Goal: Task Accomplishment & Management: Use online tool/utility

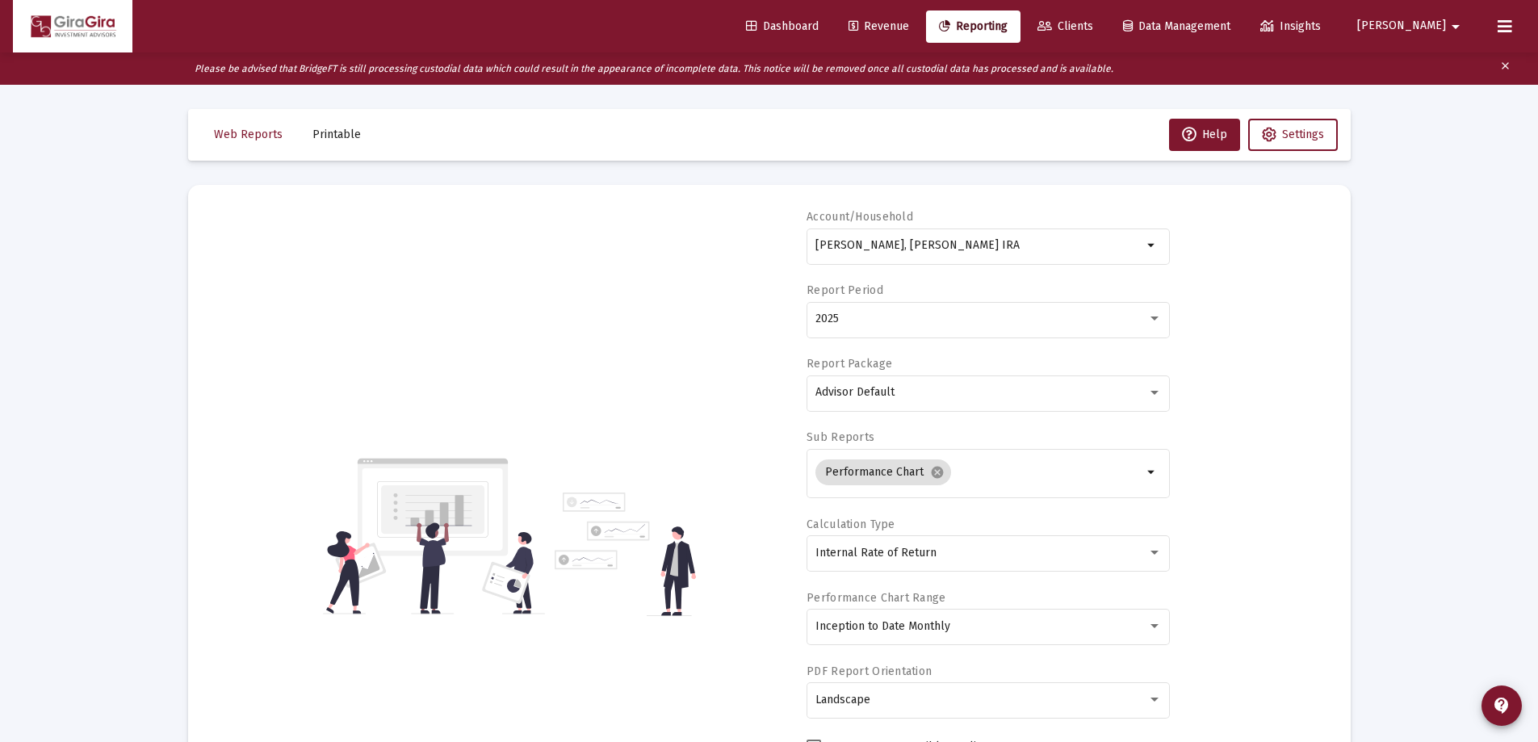
select select "View all"
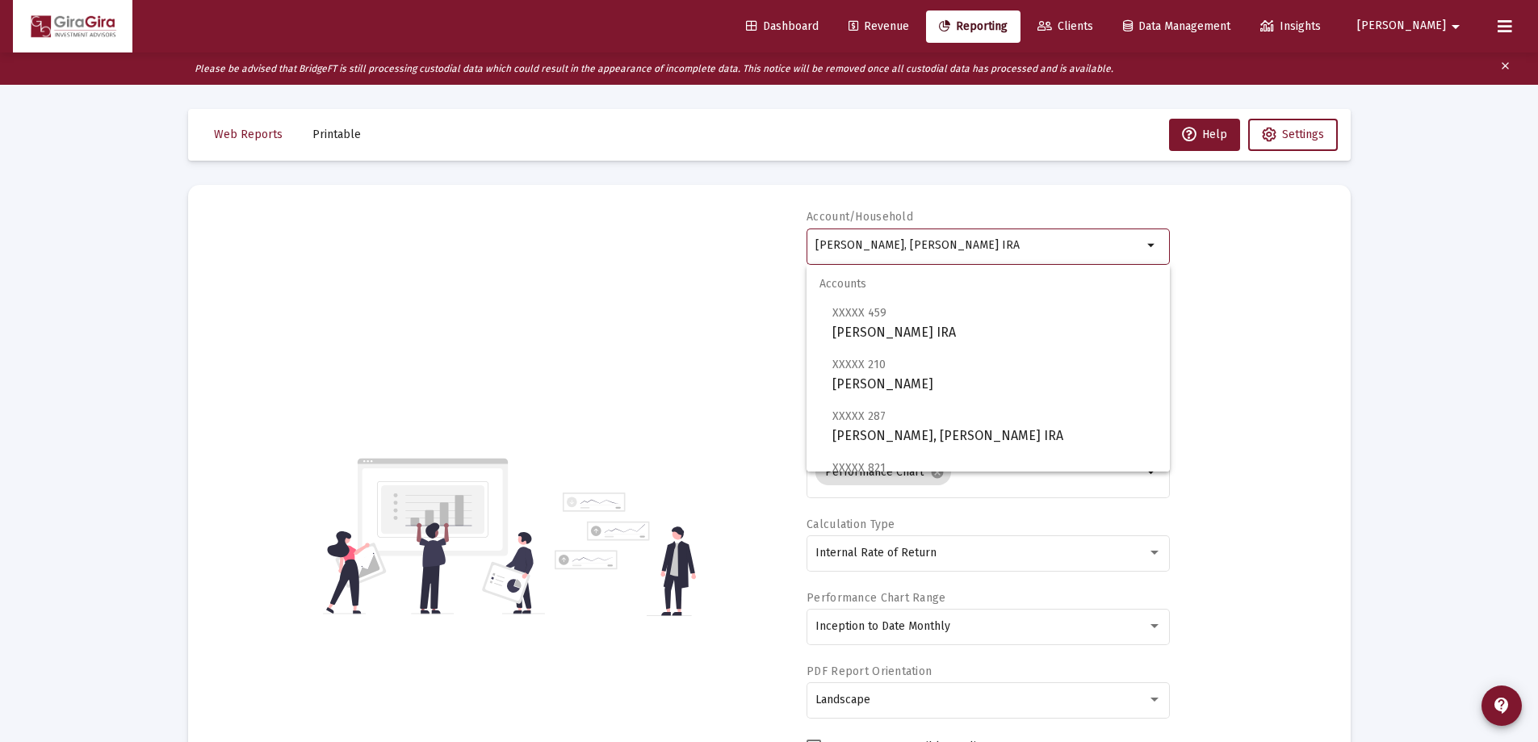
drag, startPoint x: 816, startPoint y: 244, endPoint x: 1338, endPoint y: 275, distance: 522.5
click at [1337, 275] on mat-card "Account/[PERSON_NAME], [PERSON_NAME] IRA arrow_drop_down Report Period 2025 Rep…" at bounding box center [769, 536] width 1163 height 702
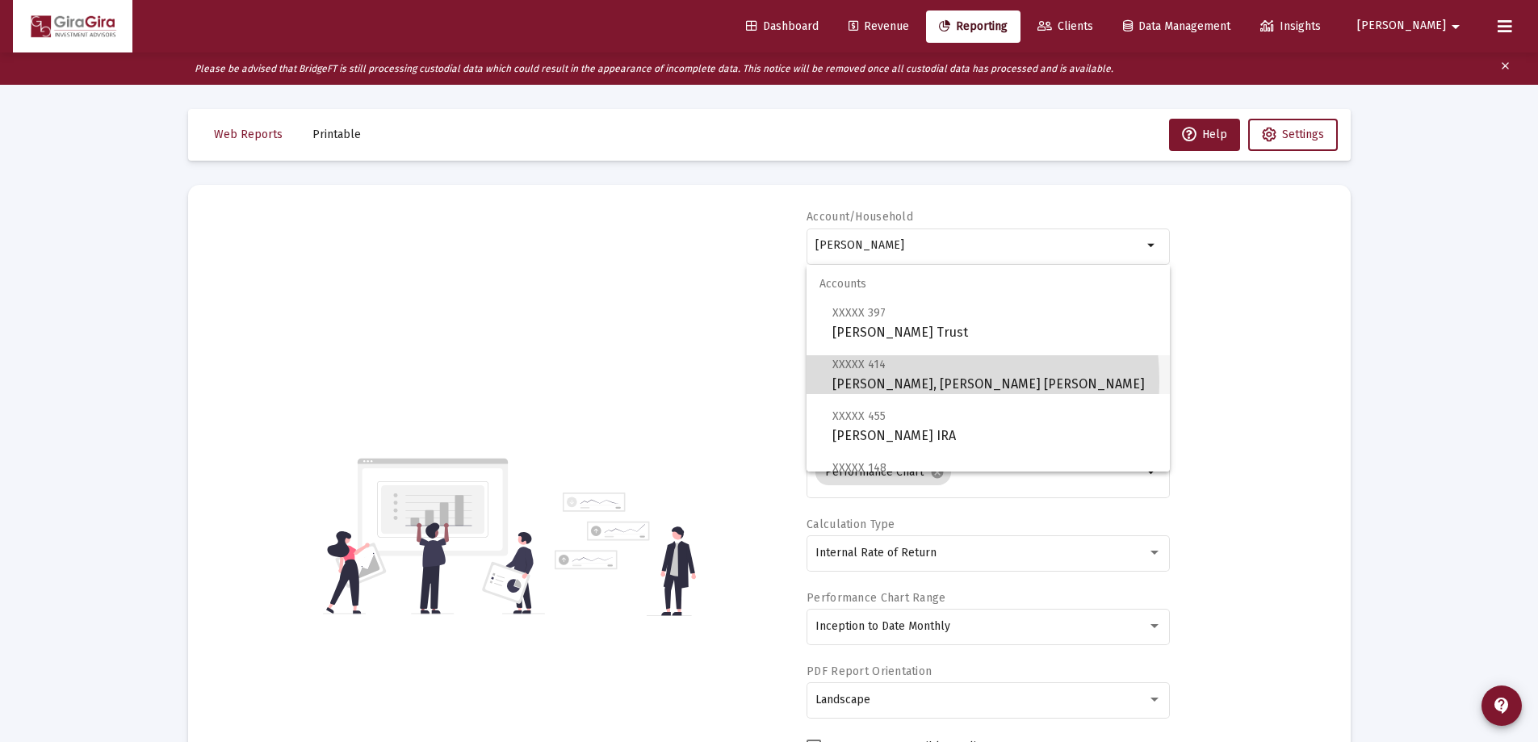
click at [876, 382] on span "XXXXX 414 [PERSON_NAME], [PERSON_NAME] [PERSON_NAME]" at bounding box center [994, 374] width 325 height 40
type input "[PERSON_NAME], [PERSON_NAME] [PERSON_NAME]"
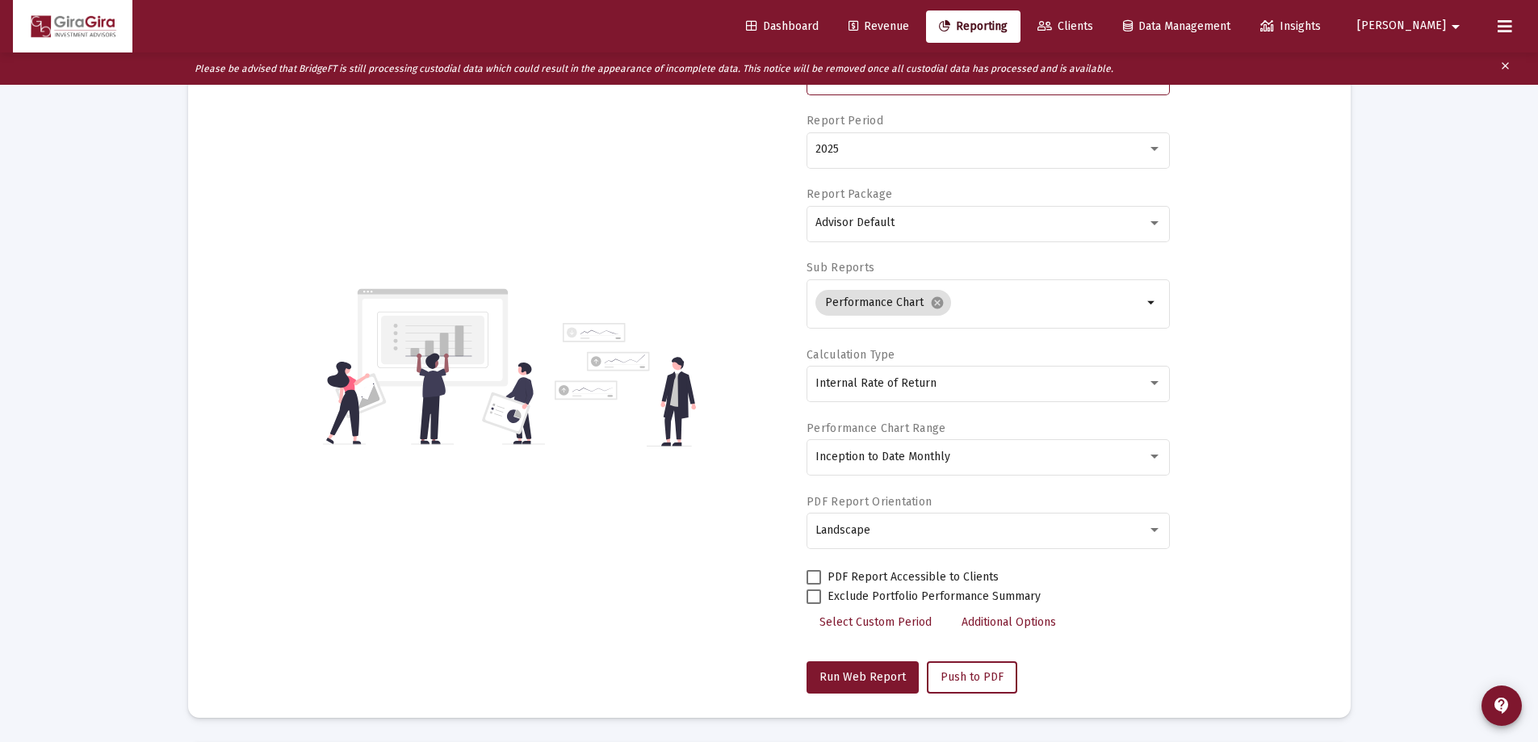
scroll to position [323, 0]
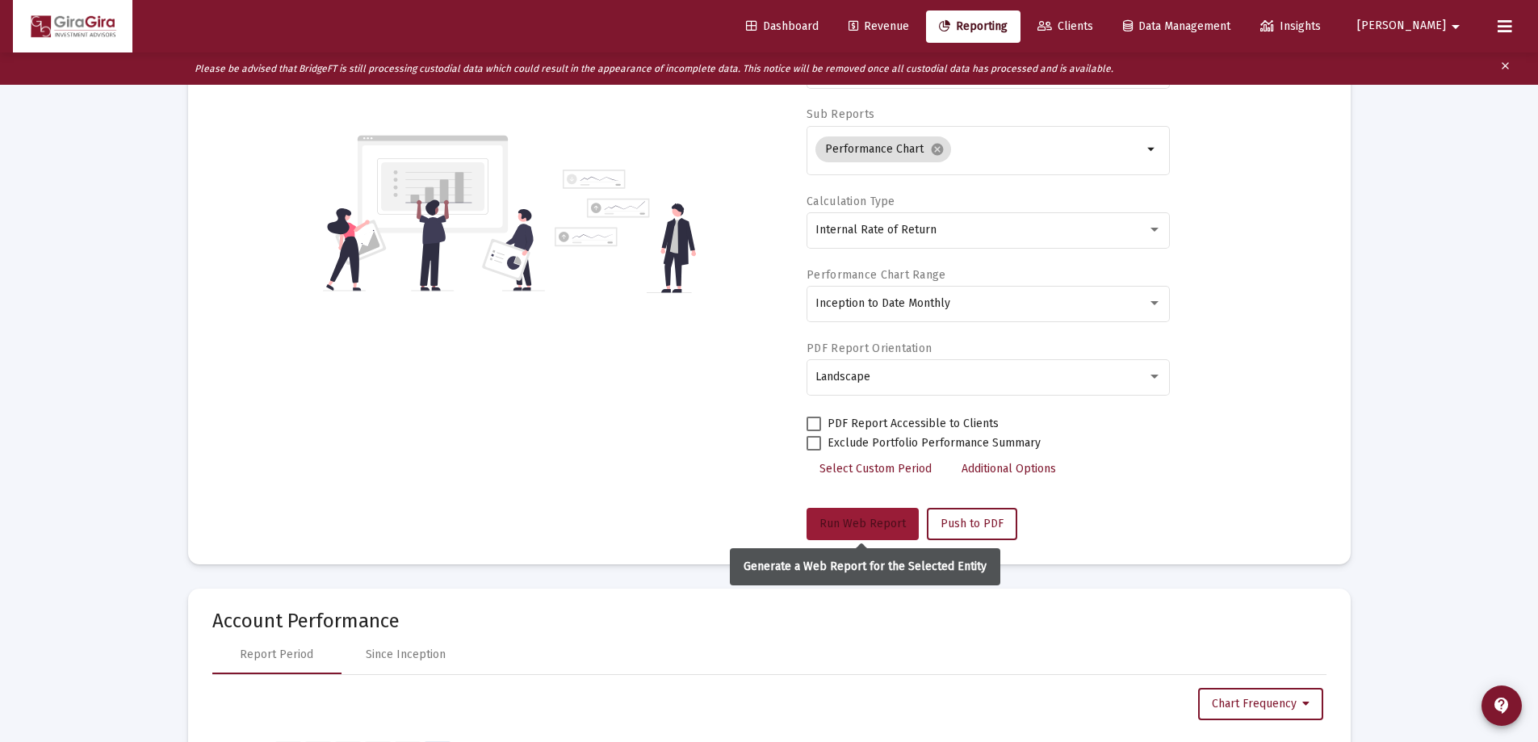
click at [857, 522] on span "Run Web Report" at bounding box center [863, 524] width 86 height 14
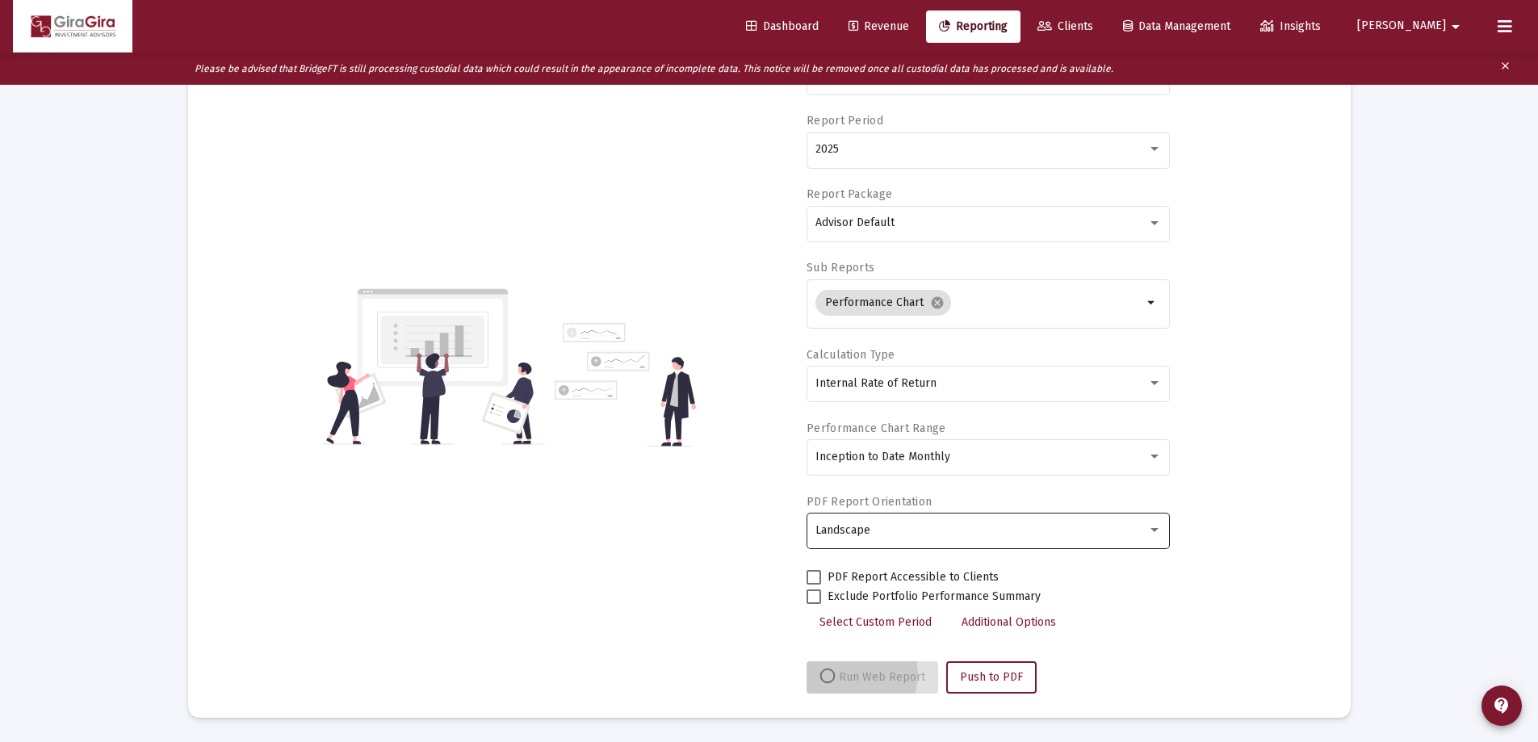
scroll to position [170, 0]
select select "View all"
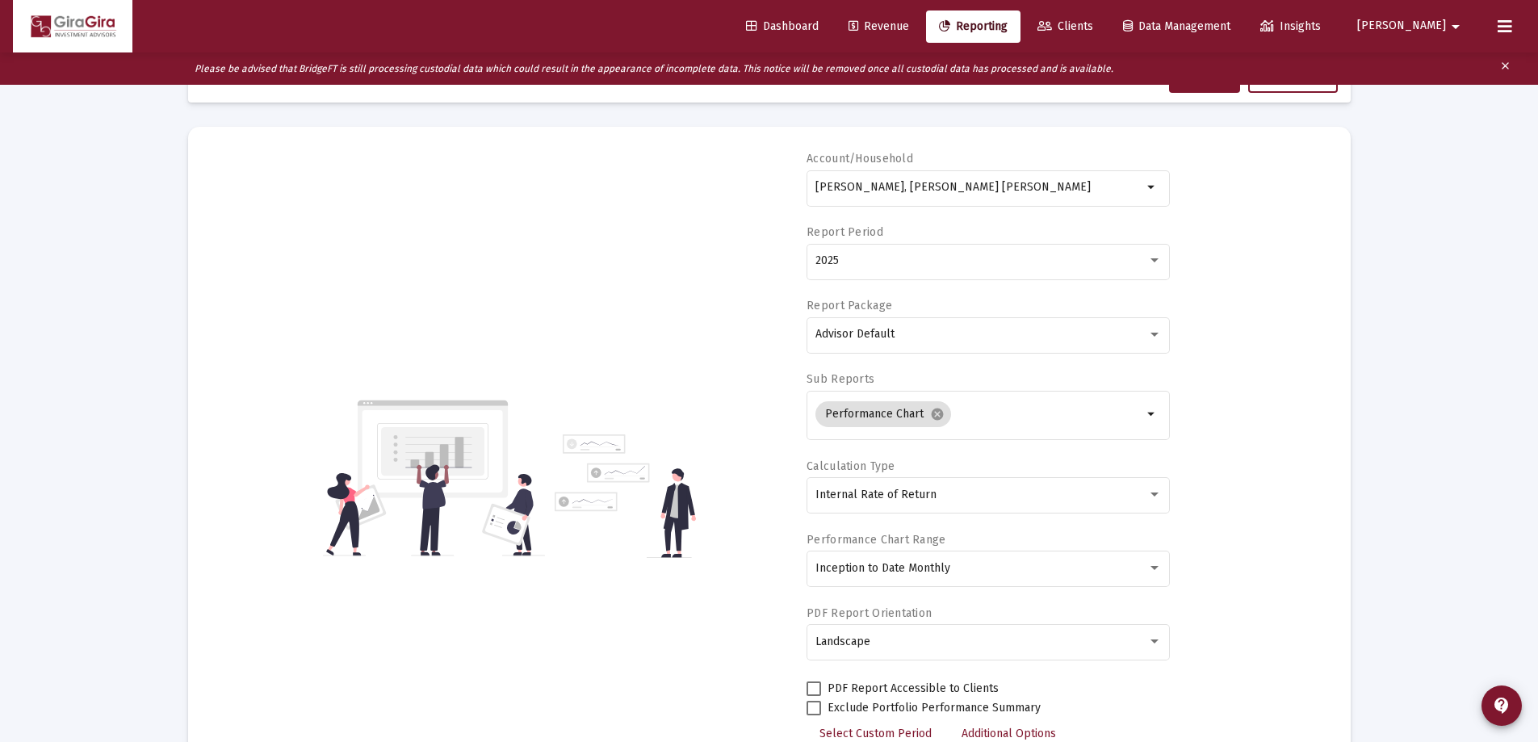
scroll to position [0, 0]
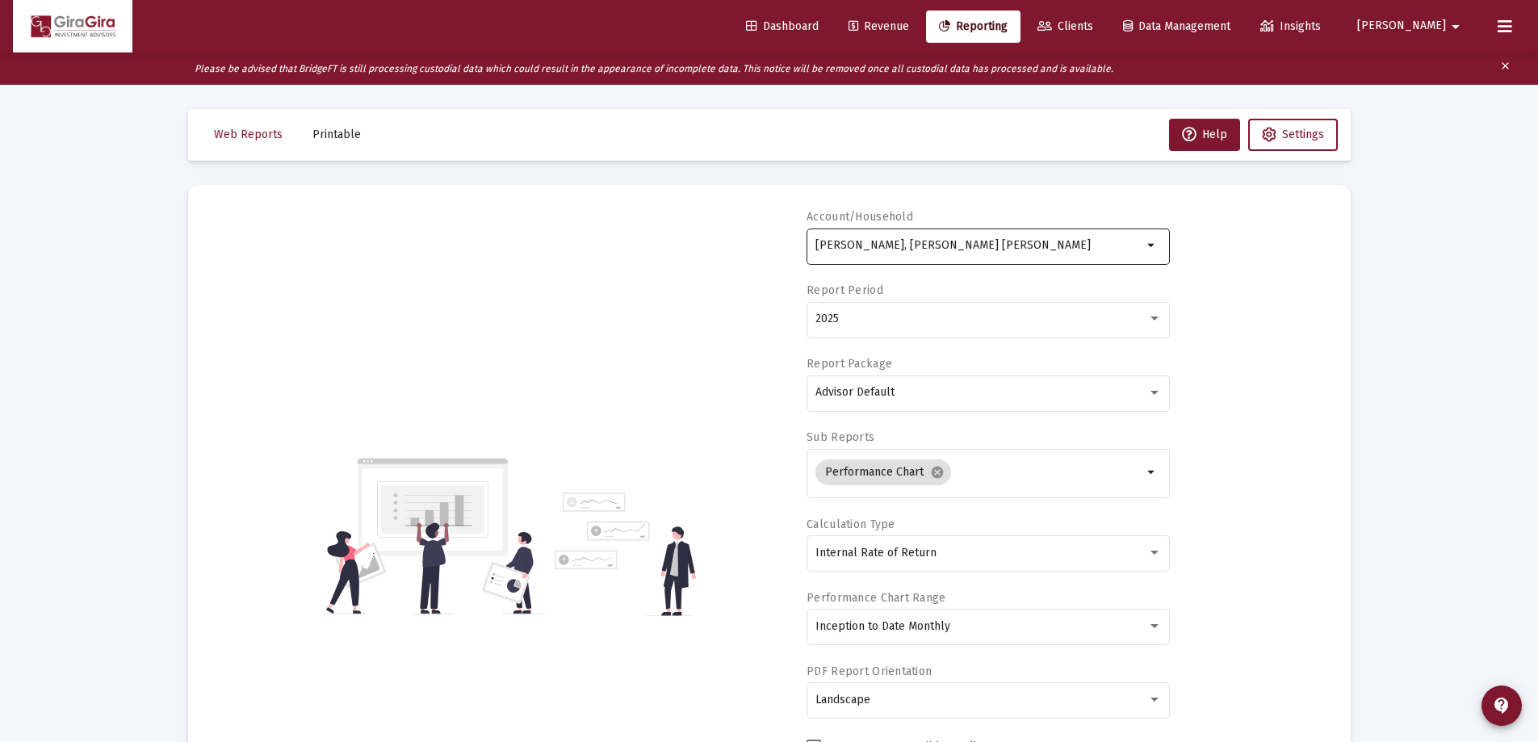
click at [897, 245] on input "[PERSON_NAME], [PERSON_NAME] [PERSON_NAME]" at bounding box center [978, 245] width 327 height 13
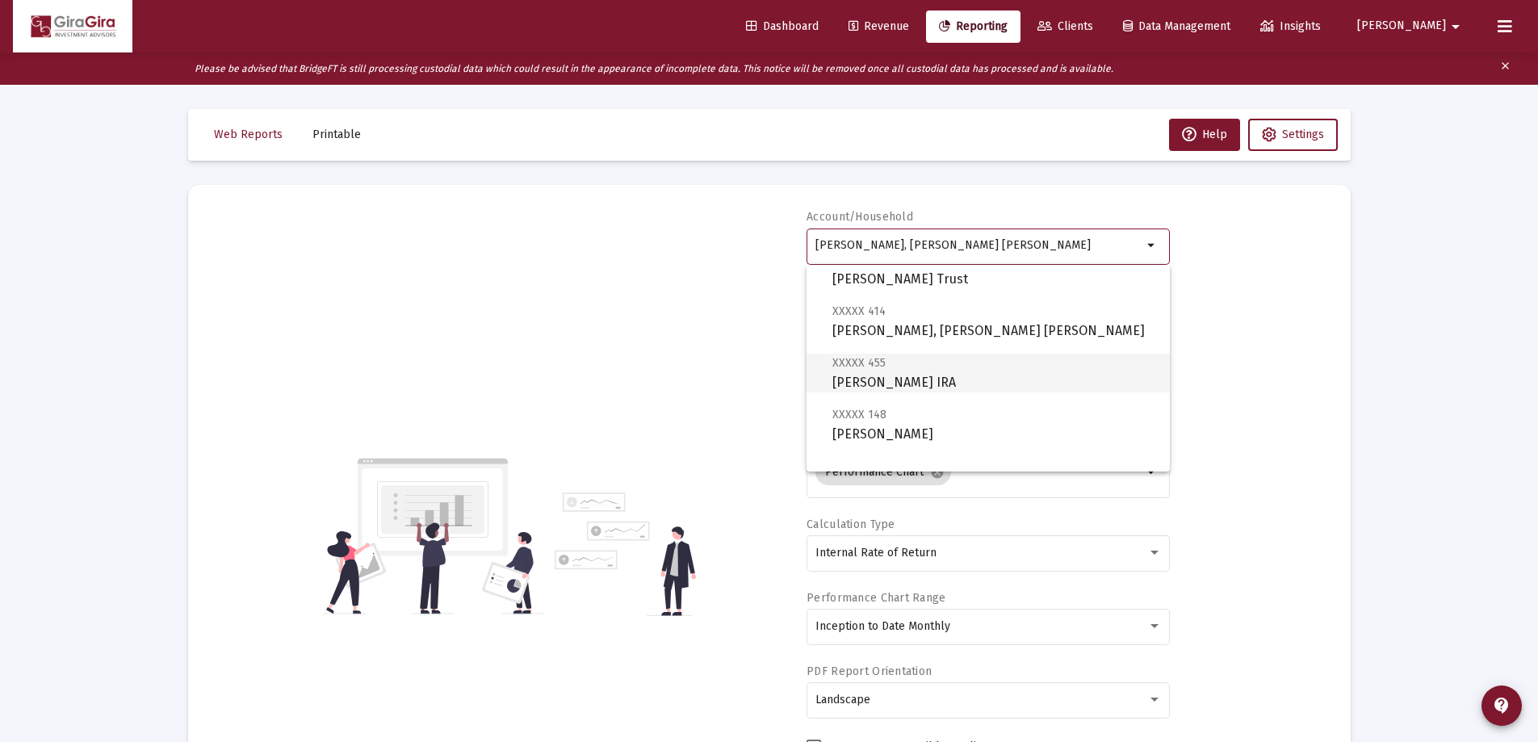
scroll to position [81, 0]
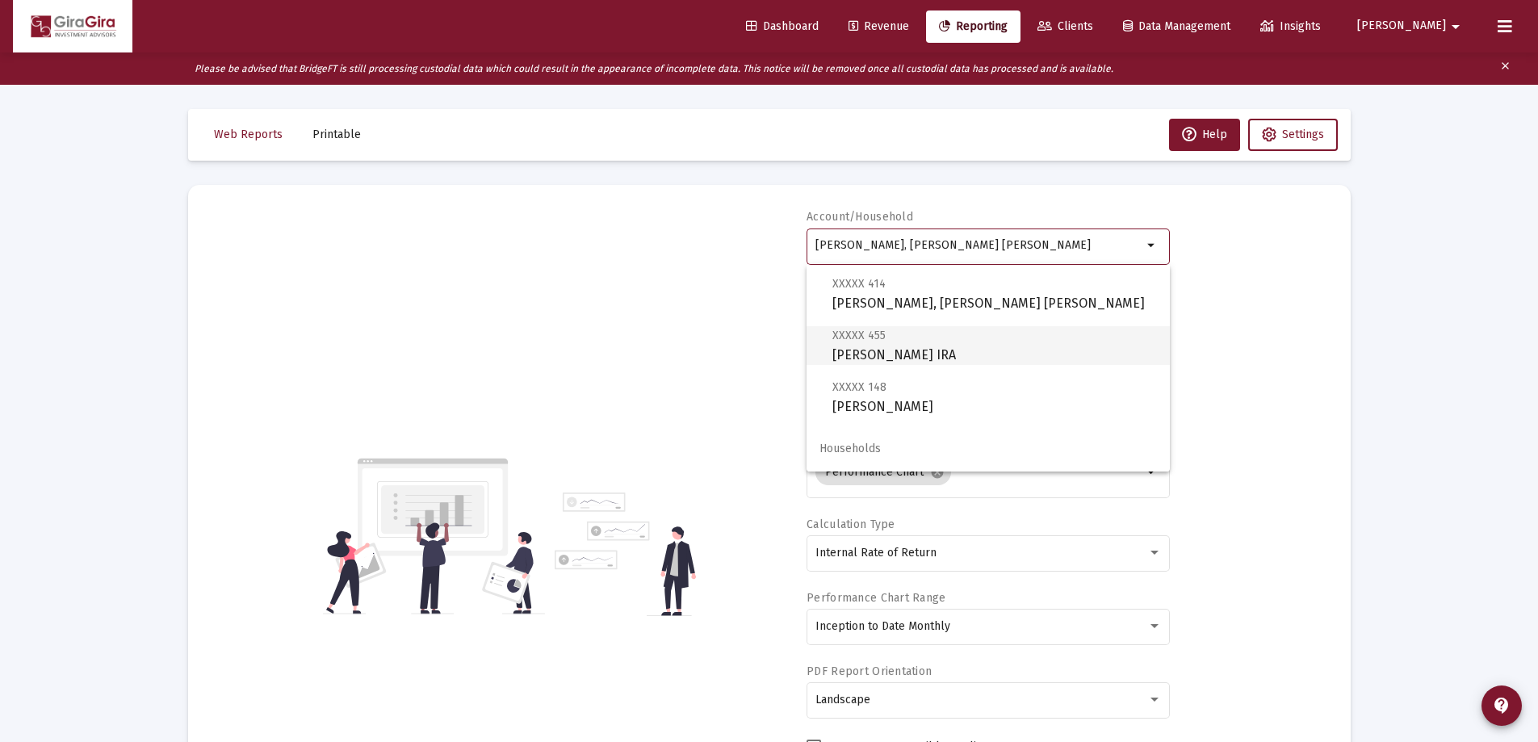
click at [933, 351] on span "XXXXX 455 [PERSON_NAME] IRA" at bounding box center [994, 345] width 325 height 40
type input "[PERSON_NAME] IRA"
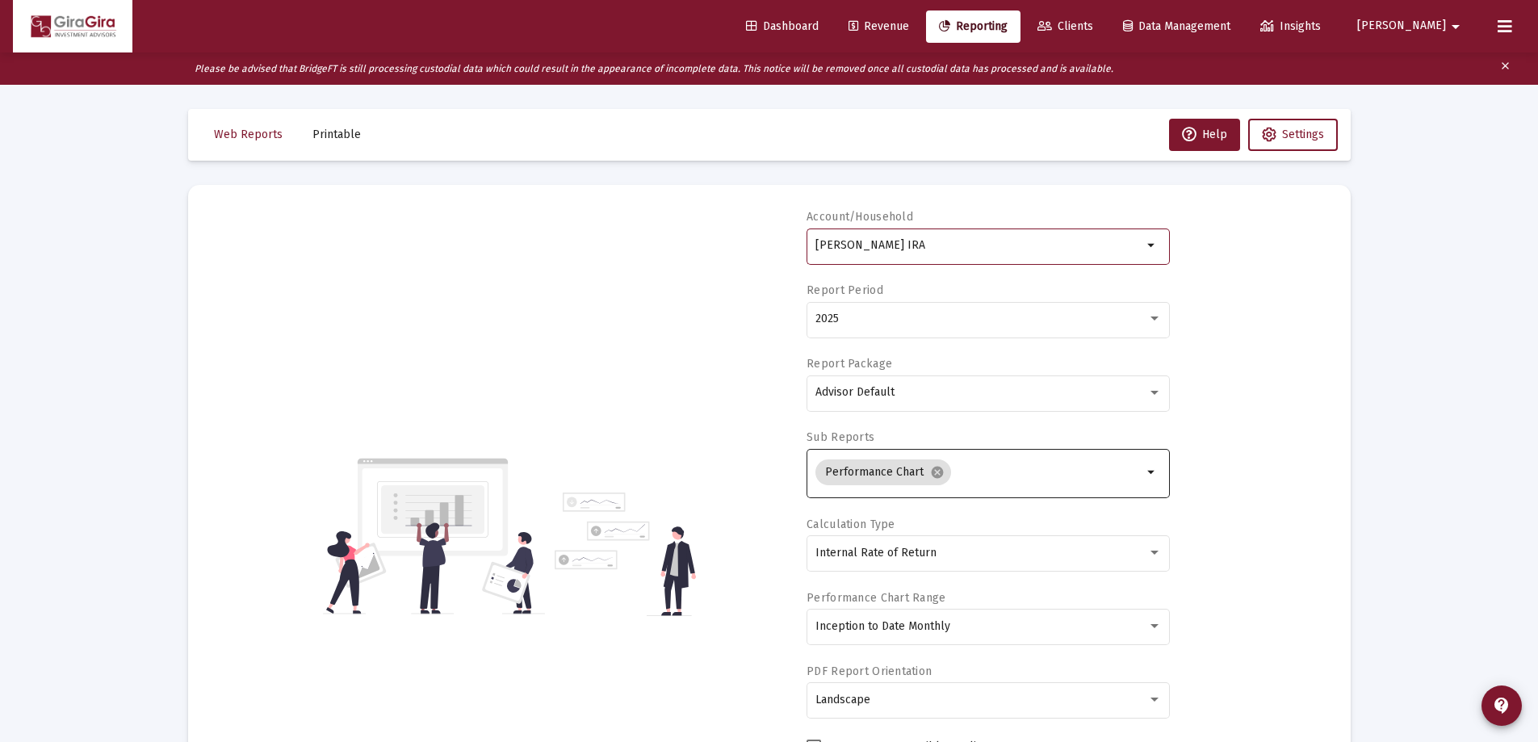
scroll to position [242, 0]
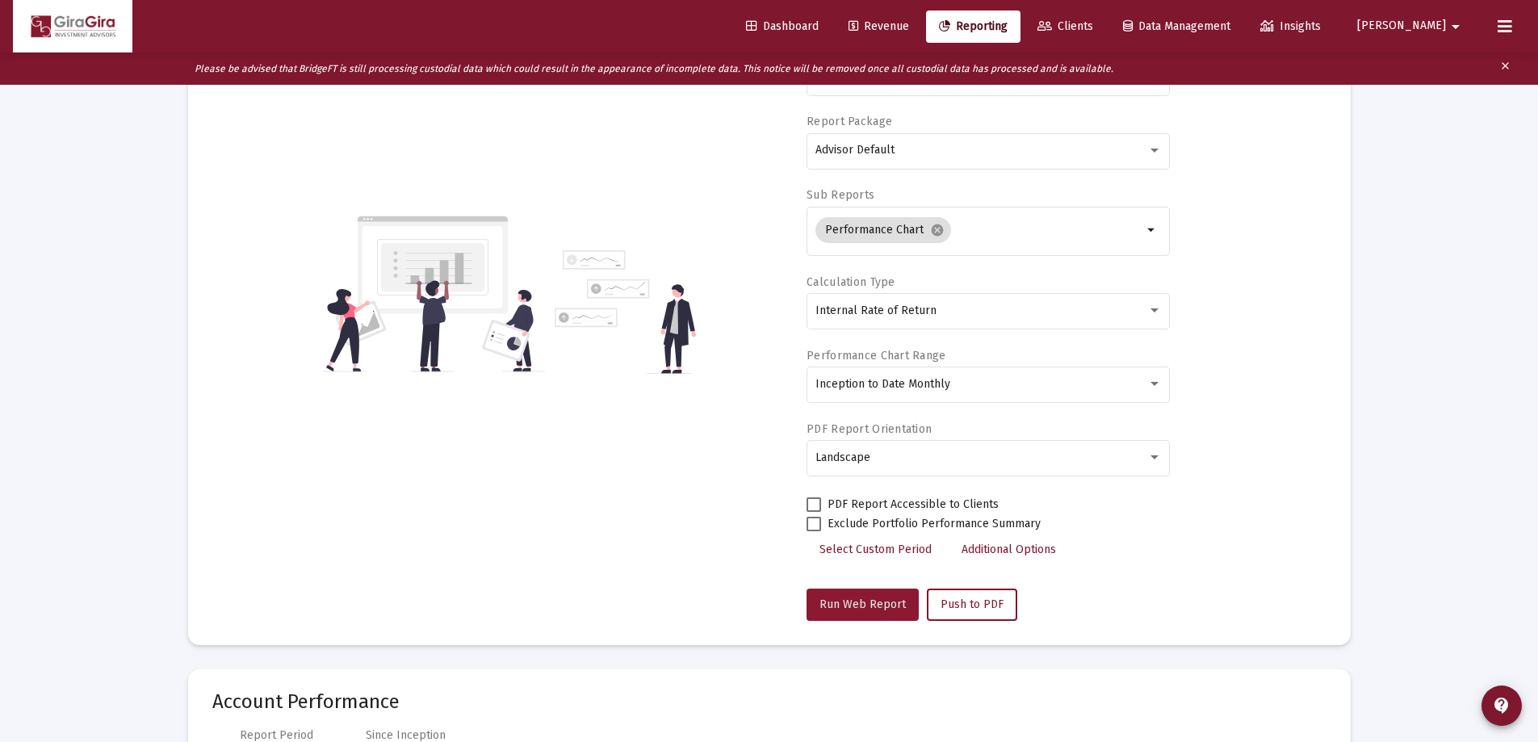
click at [862, 597] on button "Run Web Report" at bounding box center [863, 605] width 112 height 32
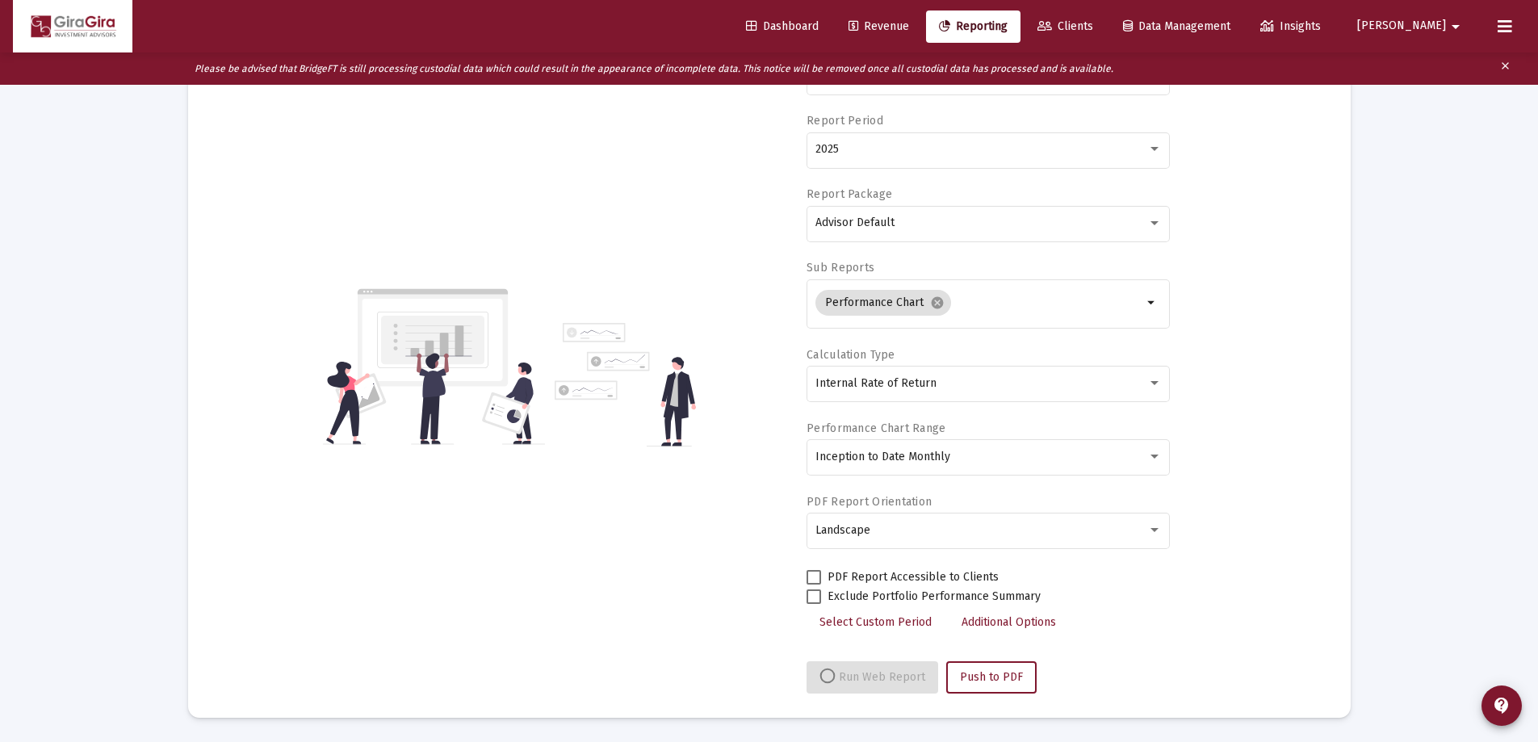
select select "View all"
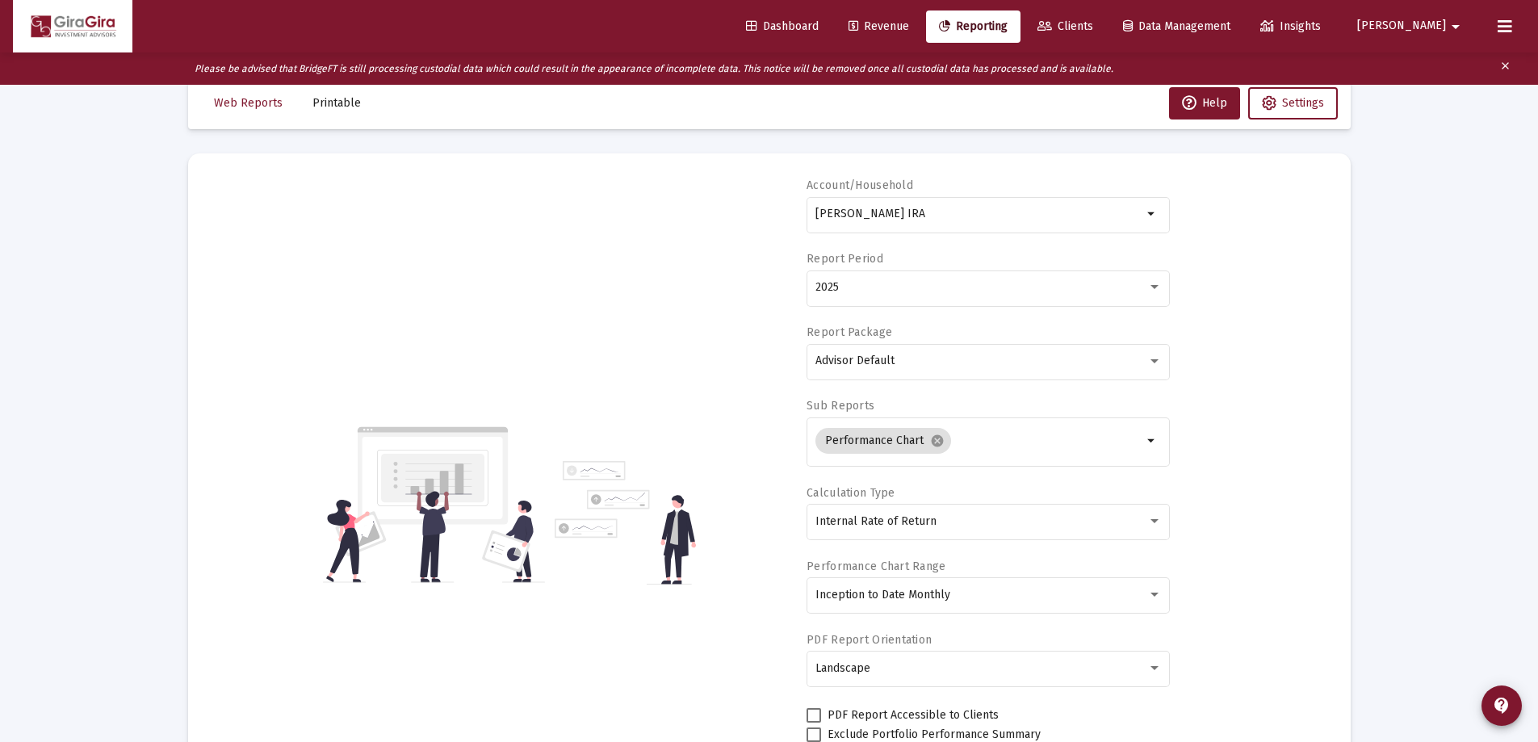
scroll to position [0, 0]
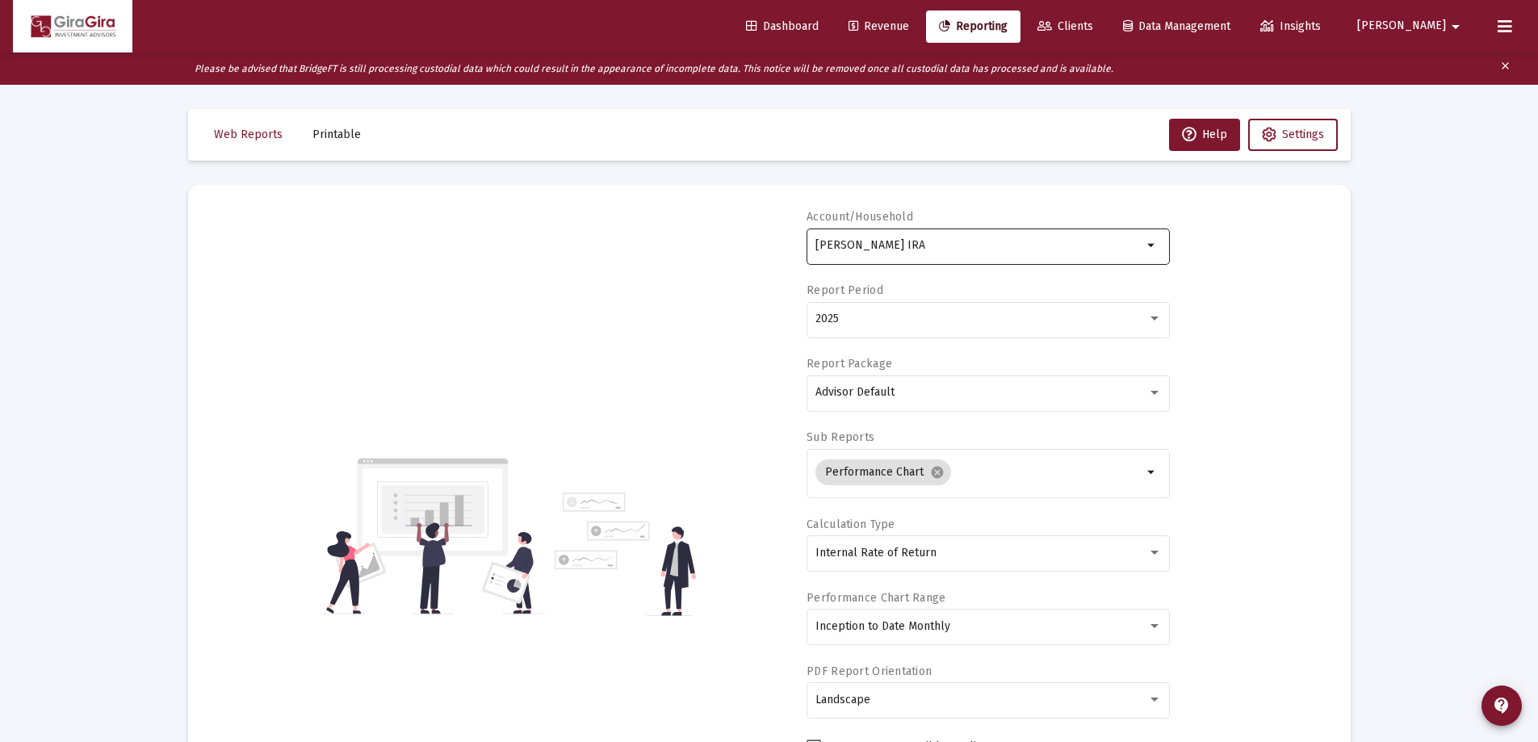
click at [920, 240] on input "[PERSON_NAME] IRA" at bounding box center [978, 245] width 327 height 13
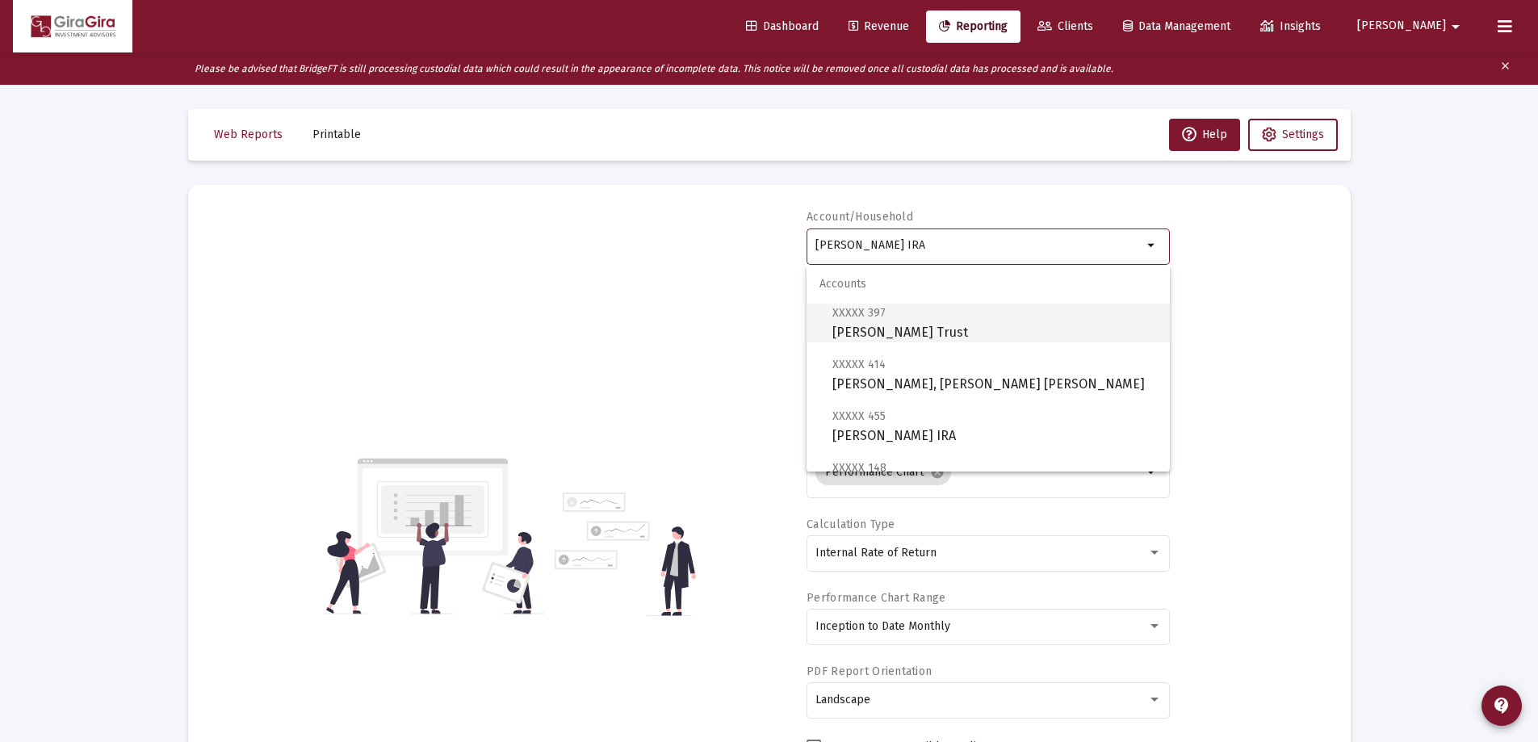
click at [878, 324] on span "XXXXX 397 [PERSON_NAME]" at bounding box center [994, 323] width 325 height 40
type input "[PERSON_NAME] Trust"
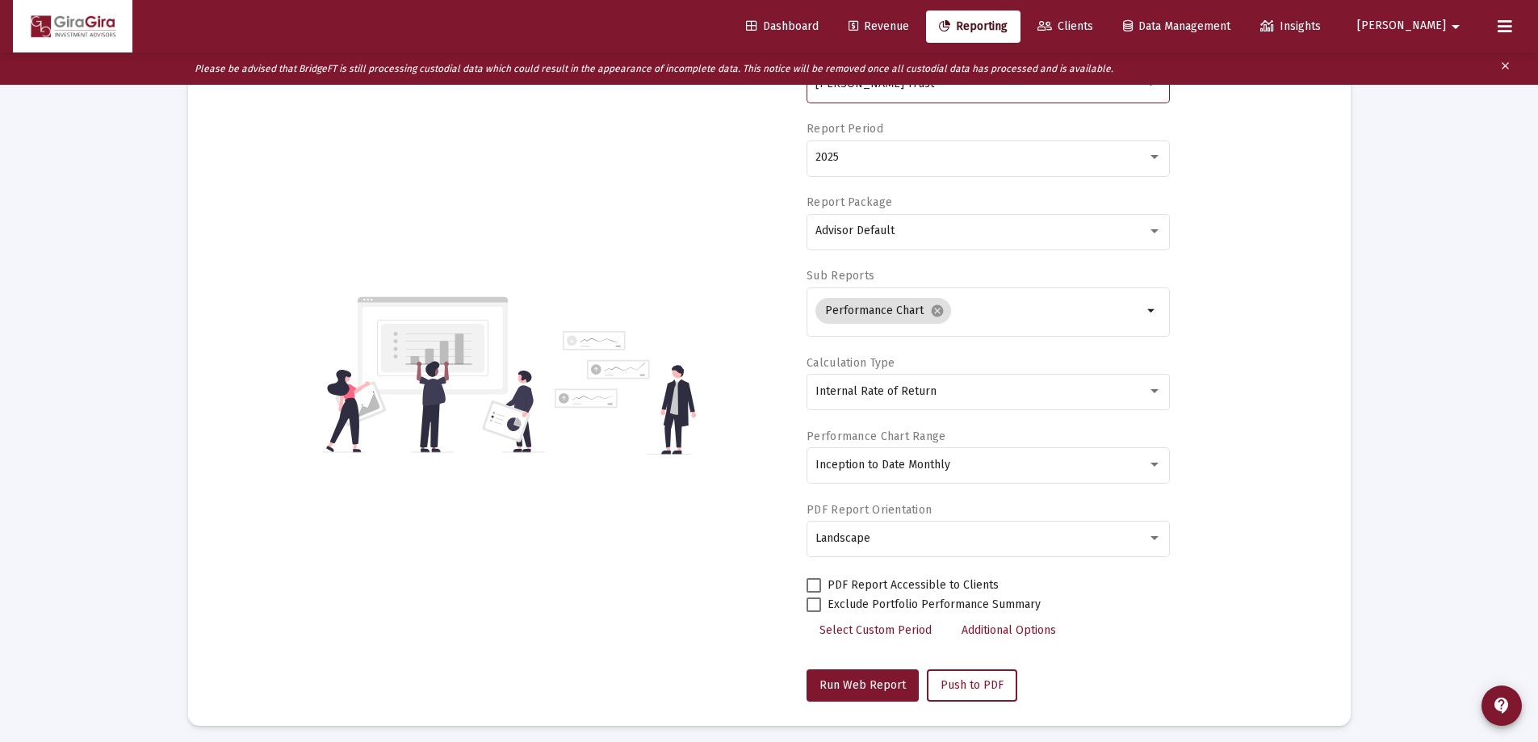
scroll to position [323, 0]
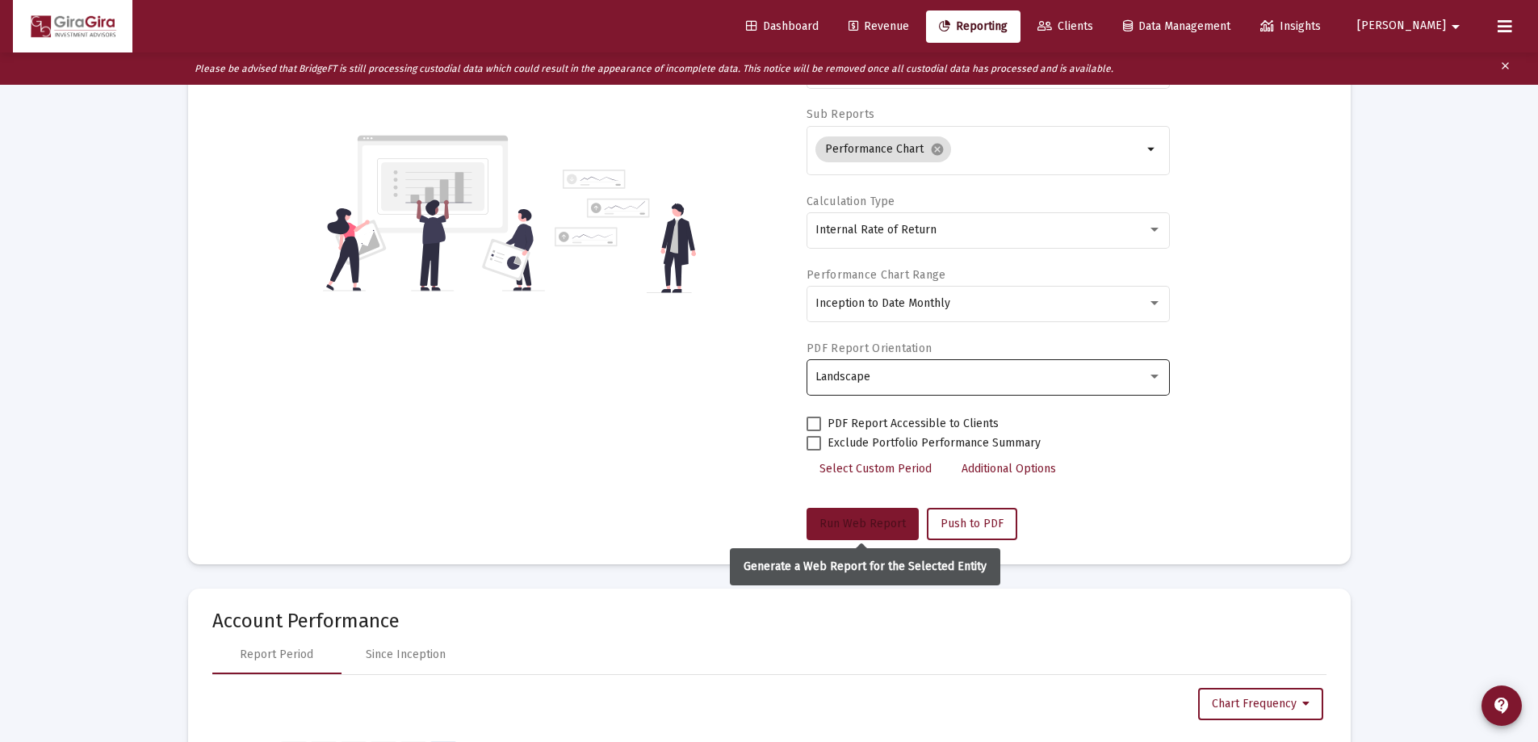
click at [849, 520] on span "Run Web Report" at bounding box center [863, 524] width 86 height 14
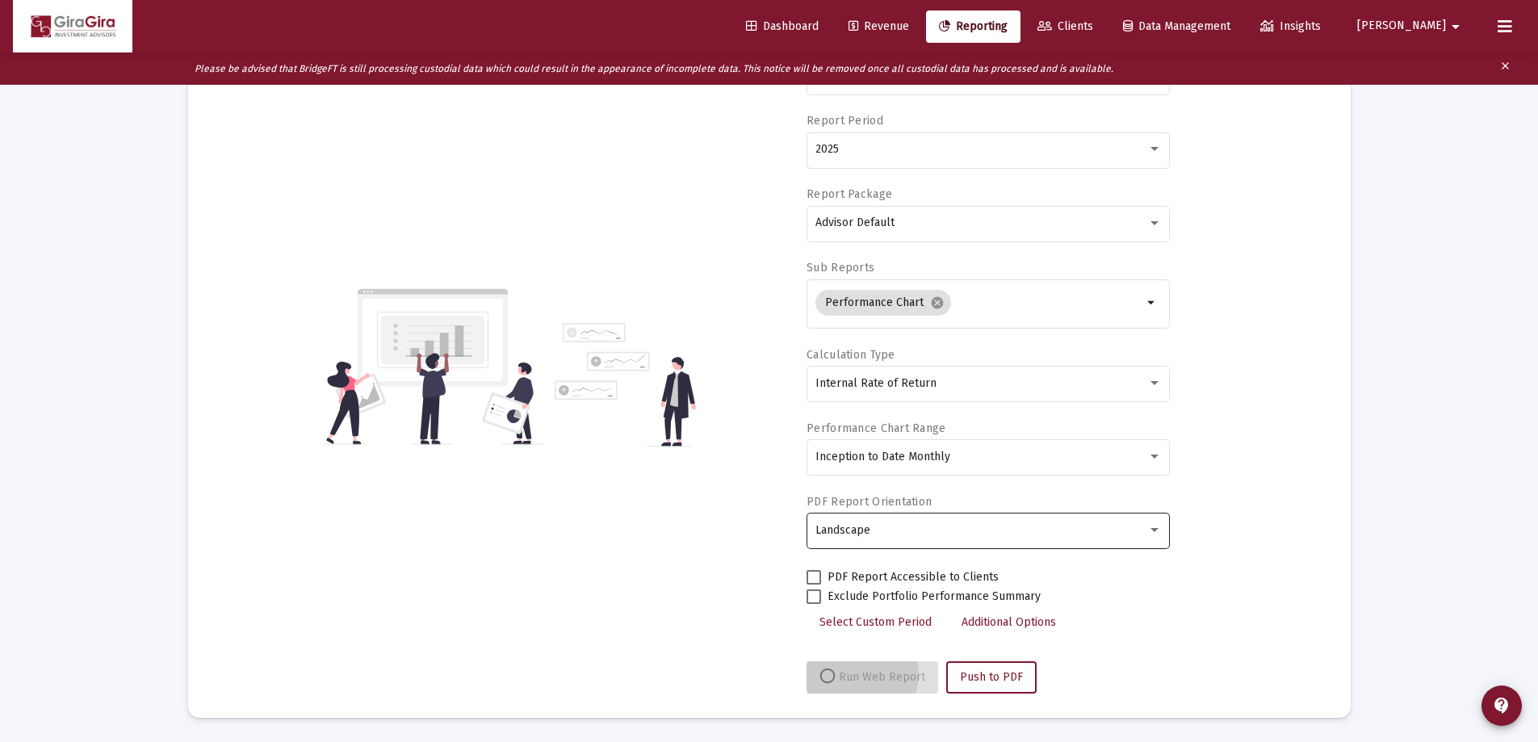
scroll to position [170, 0]
select select "View all"
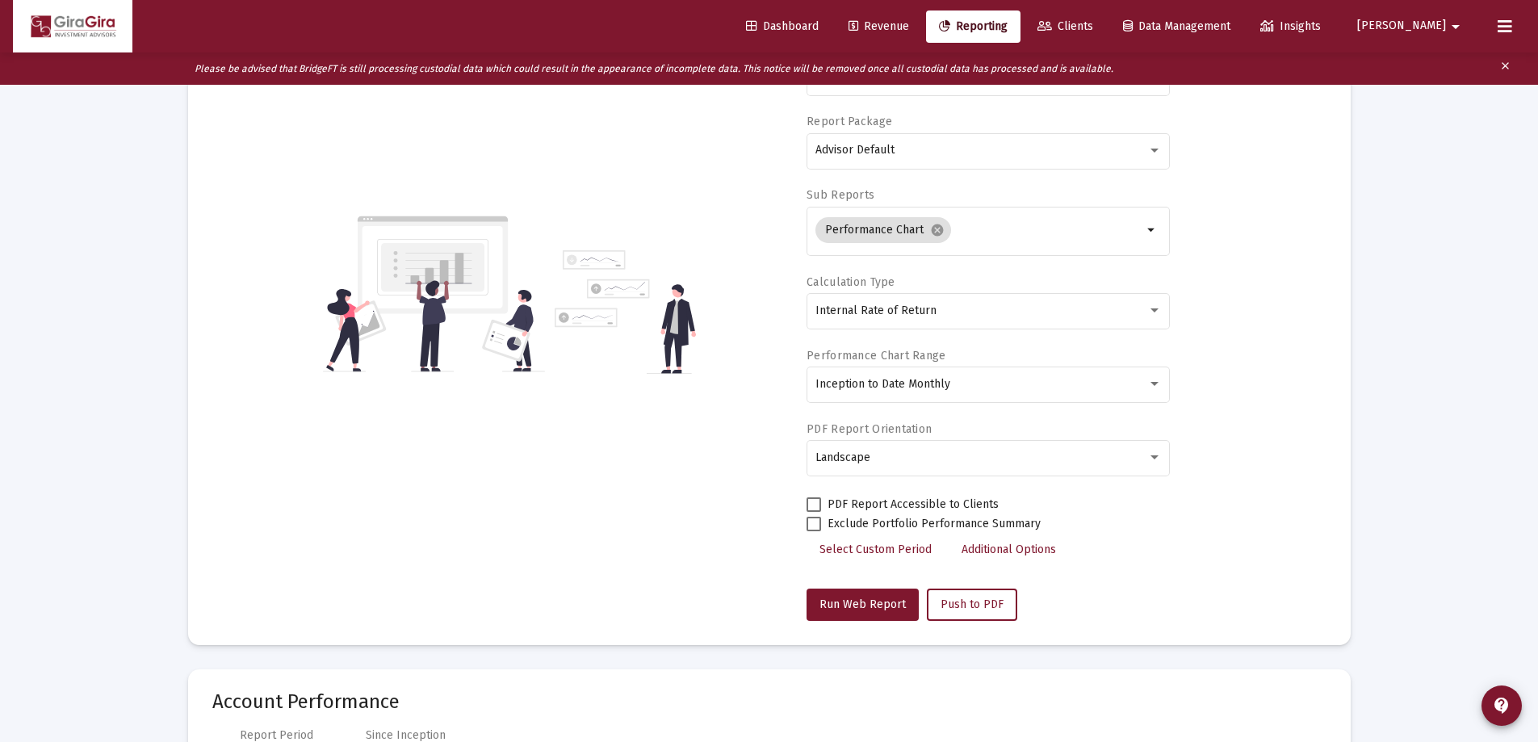
scroll to position [0, 0]
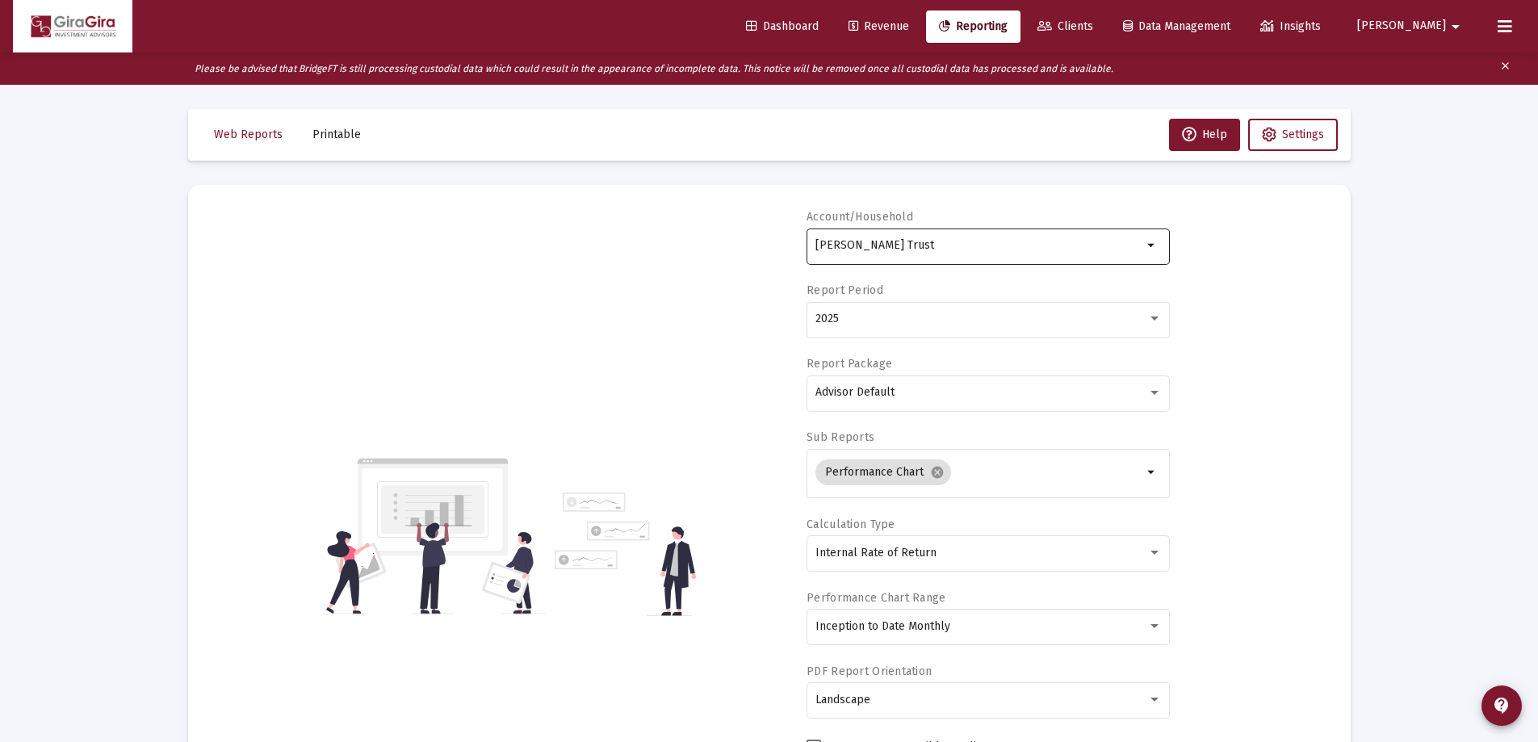
click at [924, 245] on input "[PERSON_NAME] Trust" at bounding box center [978, 245] width 327 height 13
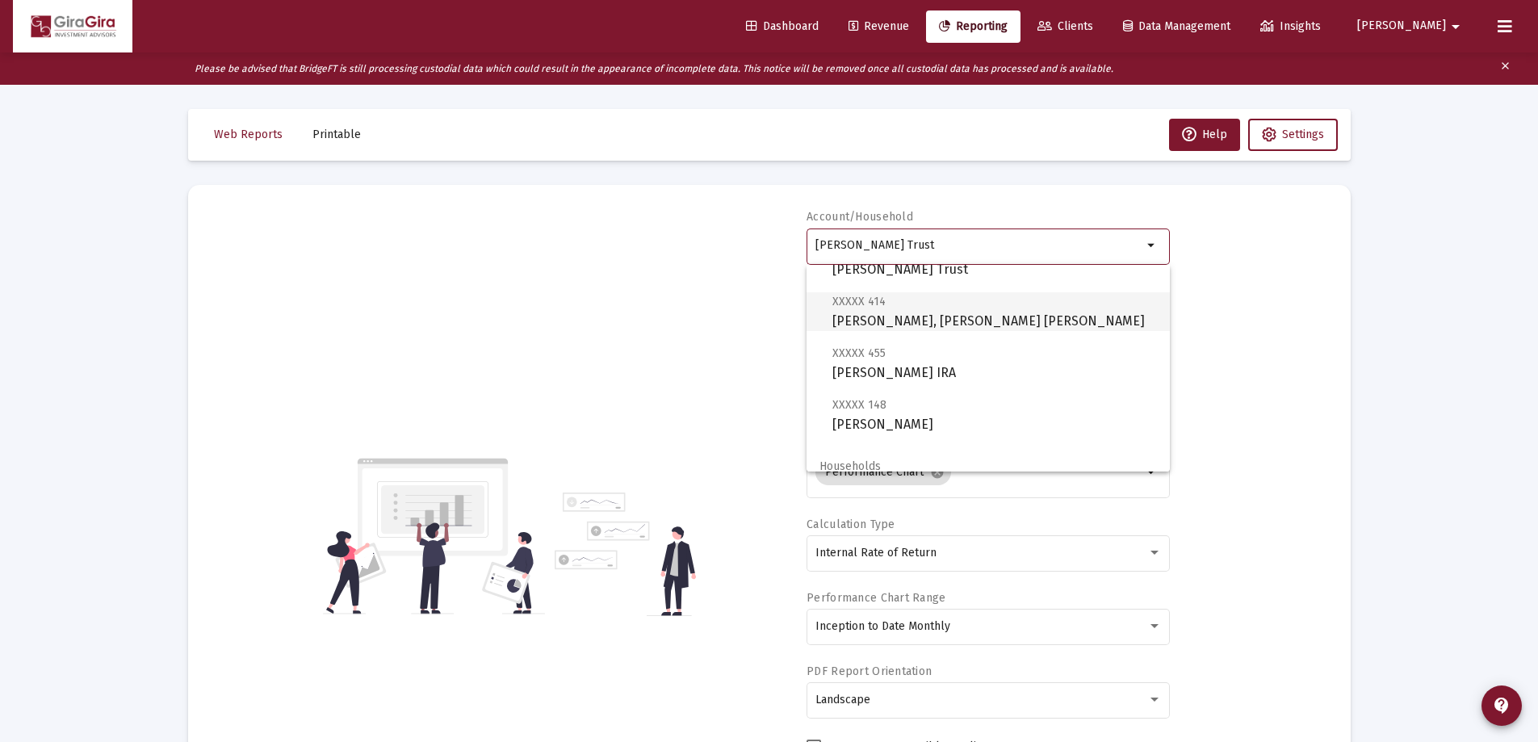
scroll to position [81, 0]
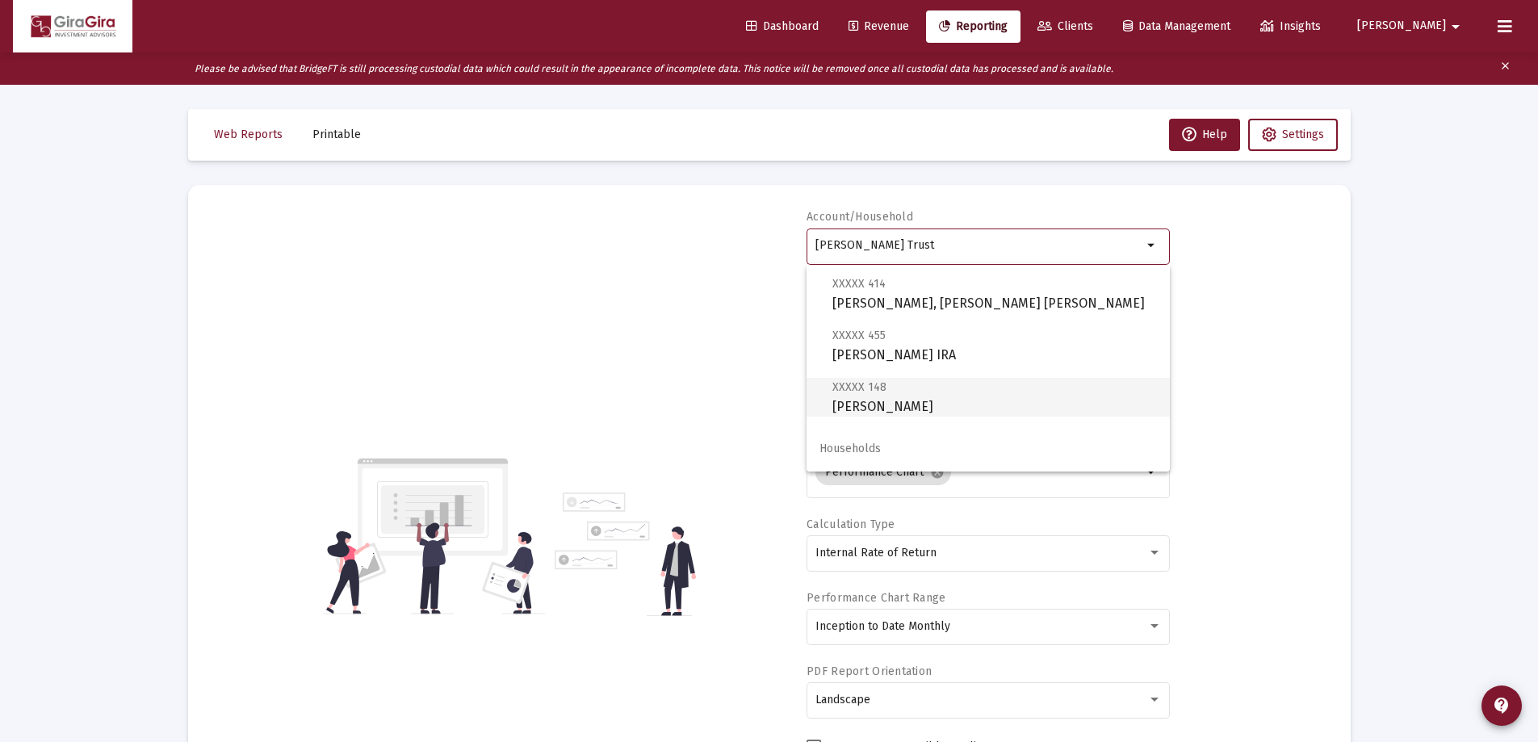
click at [904, 398] on span "XXXXX 148 [PERSON_NAME]" at bounding box center [994, 397] width 325 height 40
type input "[PERSON_NAME]"
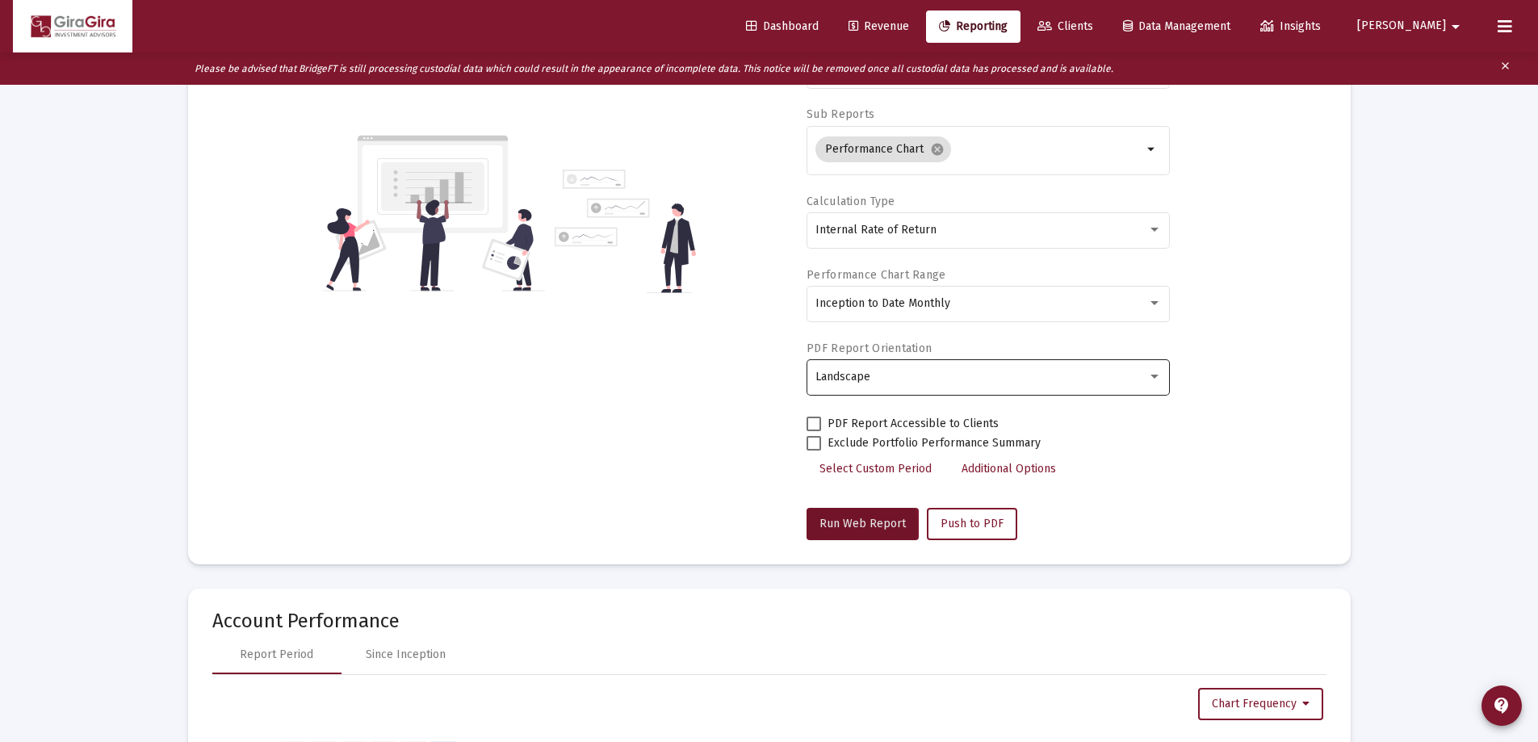
click at [849, 525] on span "Run Web Report" at bounding box center [863, 524] width 86 height 14
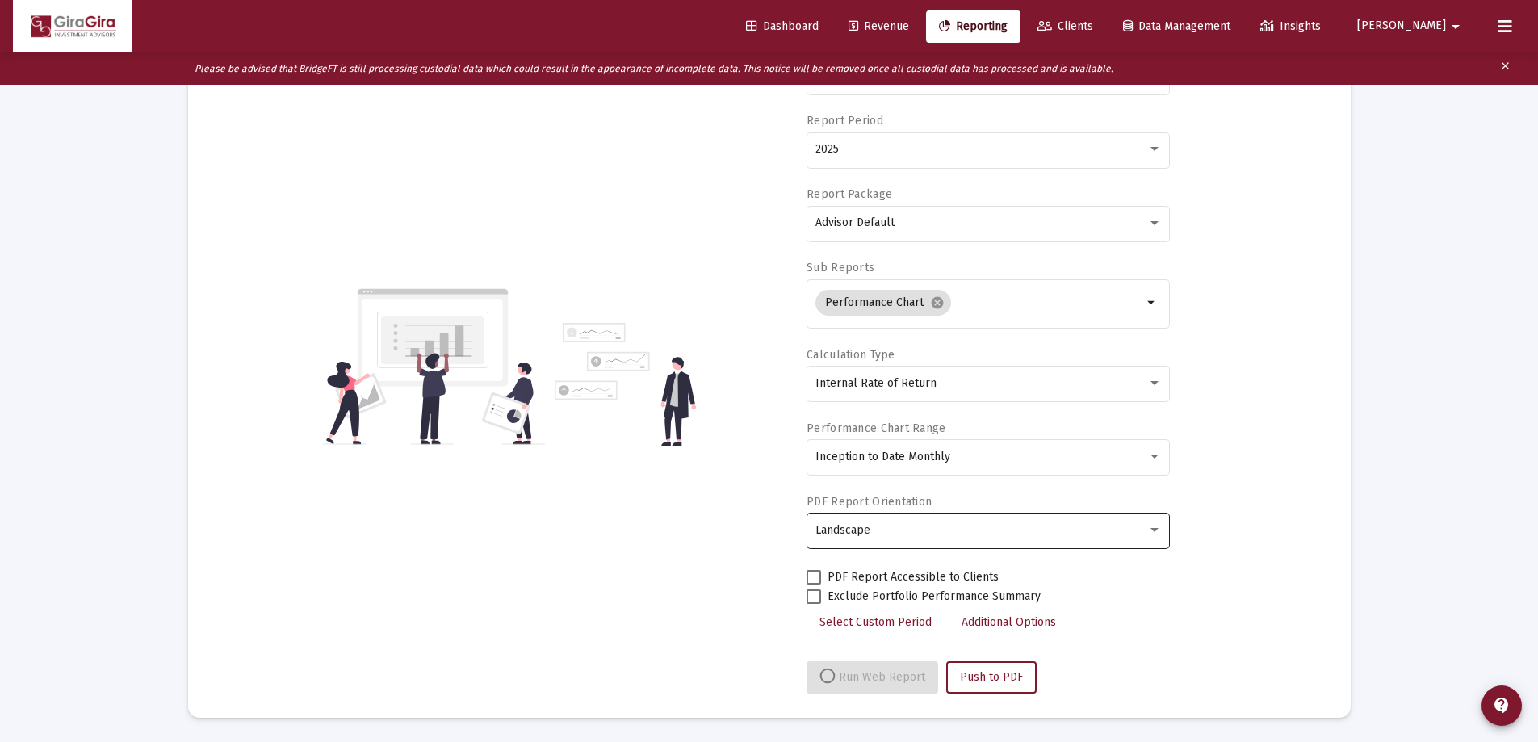
select select "View all"
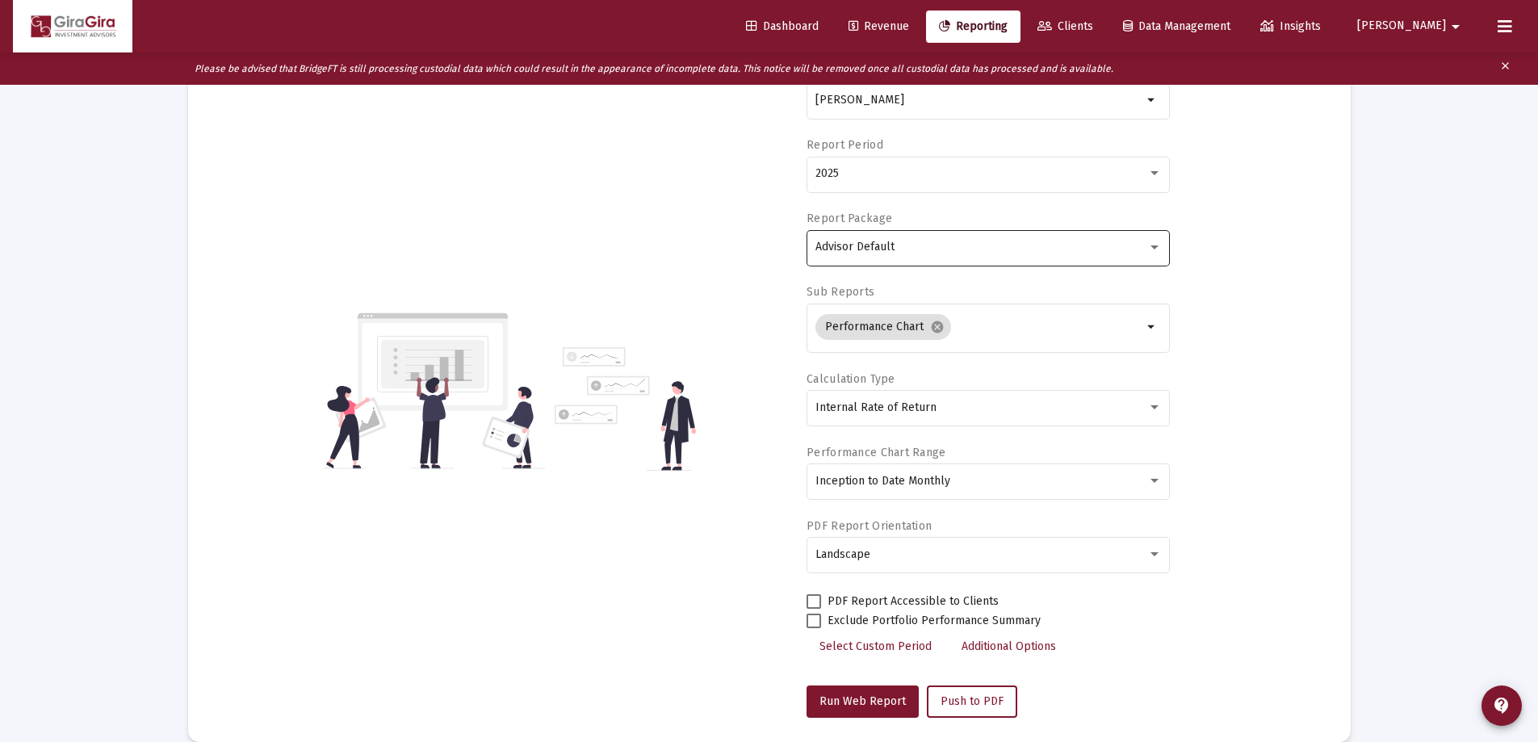
scroll to position [0, 0]
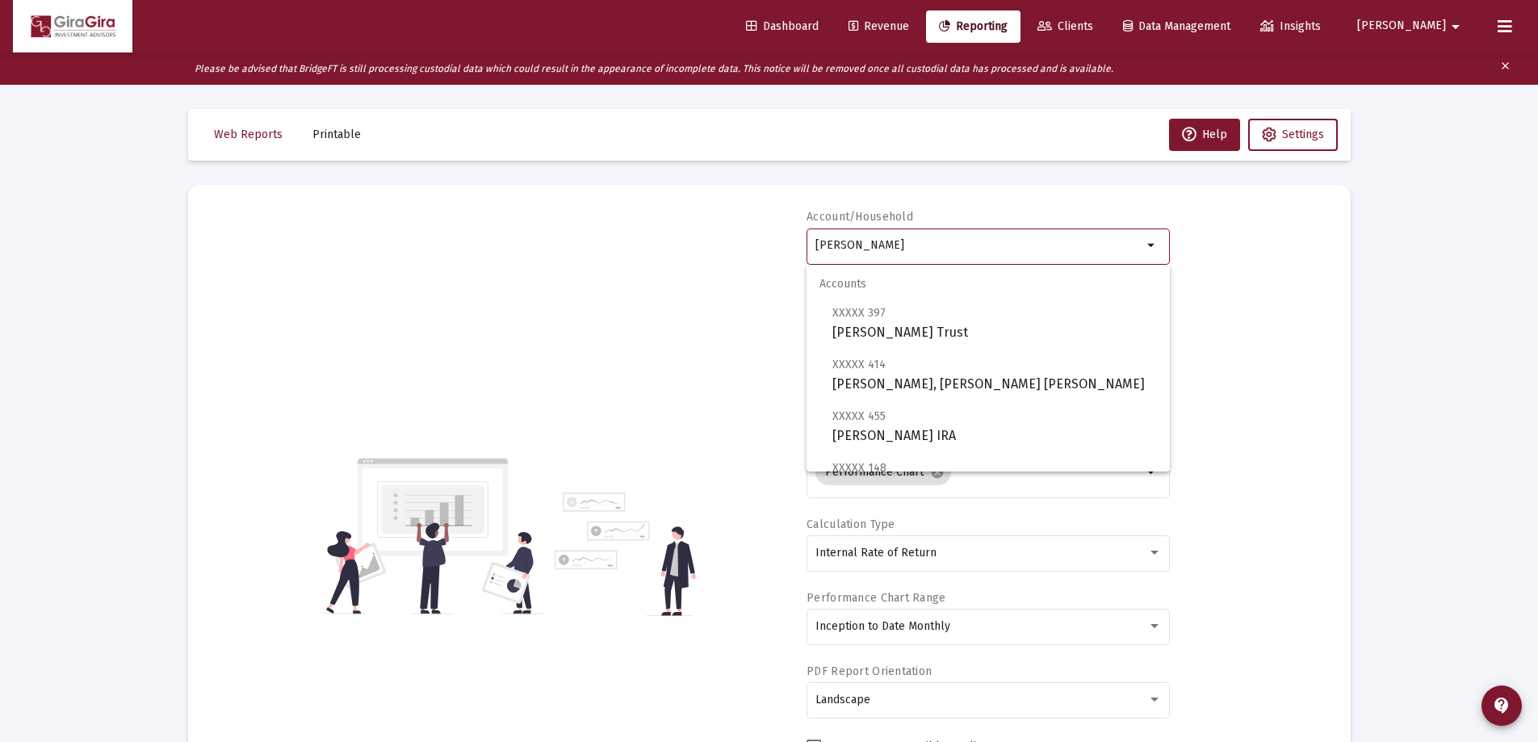
drag, startPoint x: 815, startPoint y: 240, endPoint x: 1704, endPoint y: 236, distance: 888.2
click at [1537, 236] on html "Dashboard Revenue Reporting Clients Data Management Insights [PERSON_NAME] Plea…" at bounding box center [769, 371] width 1538 height 742
click at [854, 318] on span "XXXXX 397" at bounding box center [858, 313] width 53 height 14
type input "[PERSON_NAME] Trust"
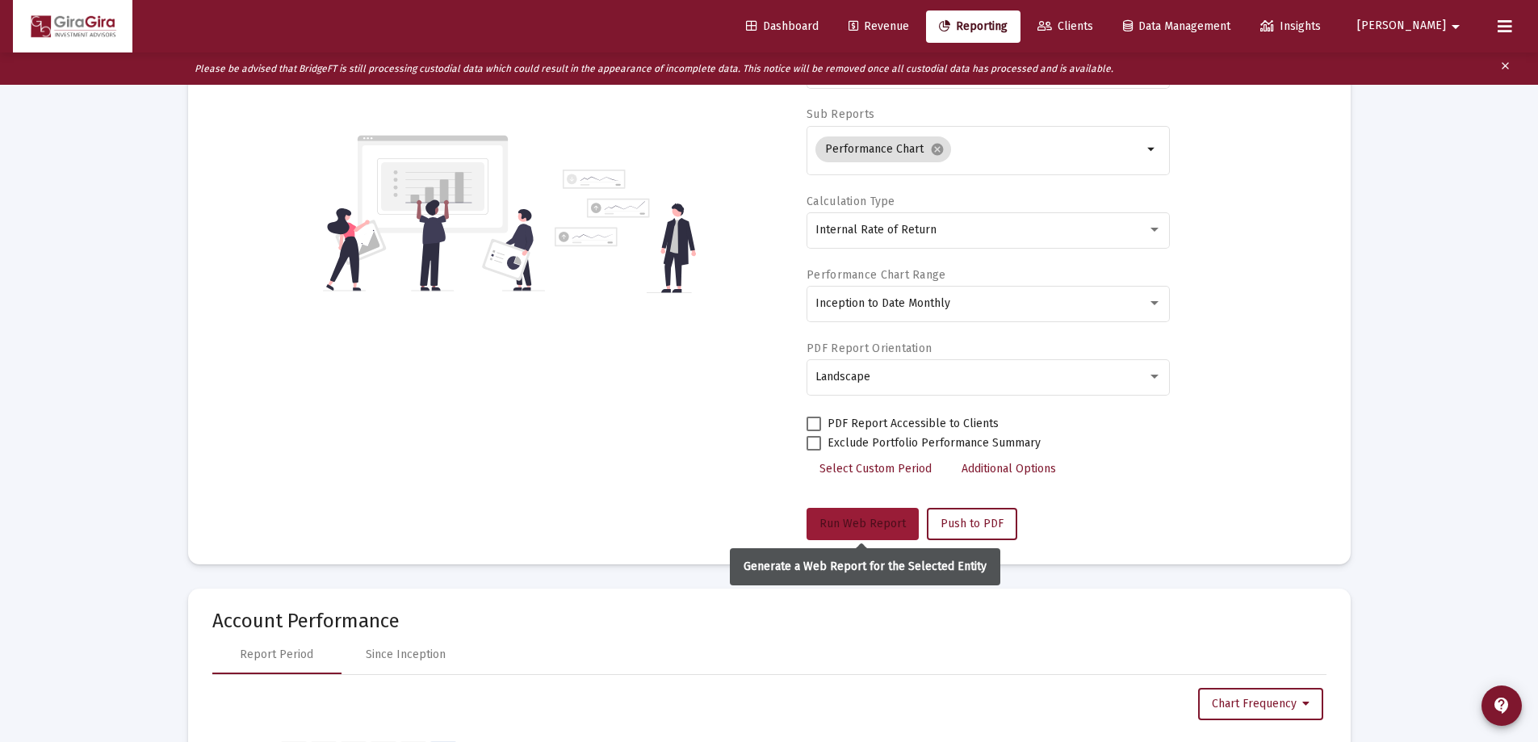
click at [859, 521] on span "Run Web Report" at bounding box center [863, 524] width 86 height 14
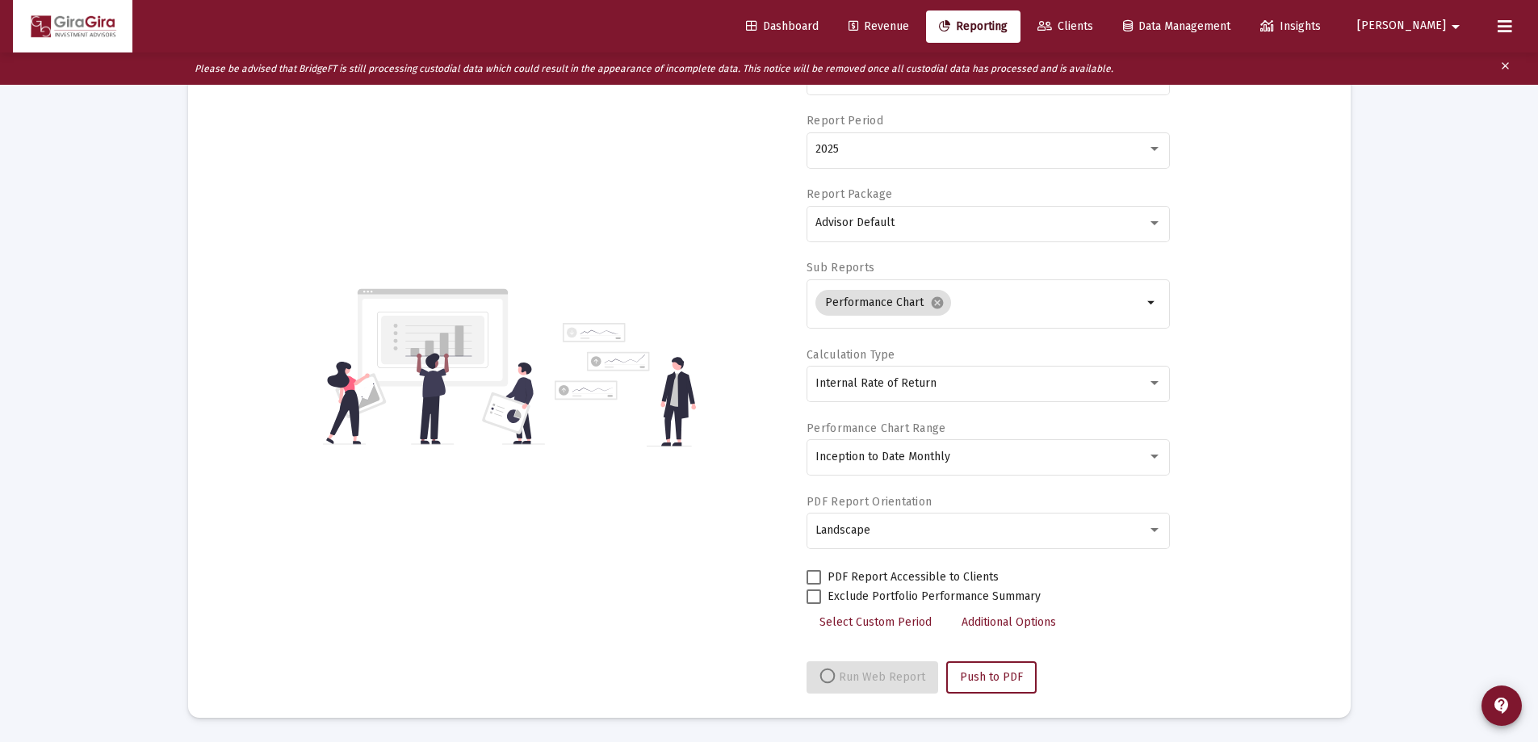
select select "View all"
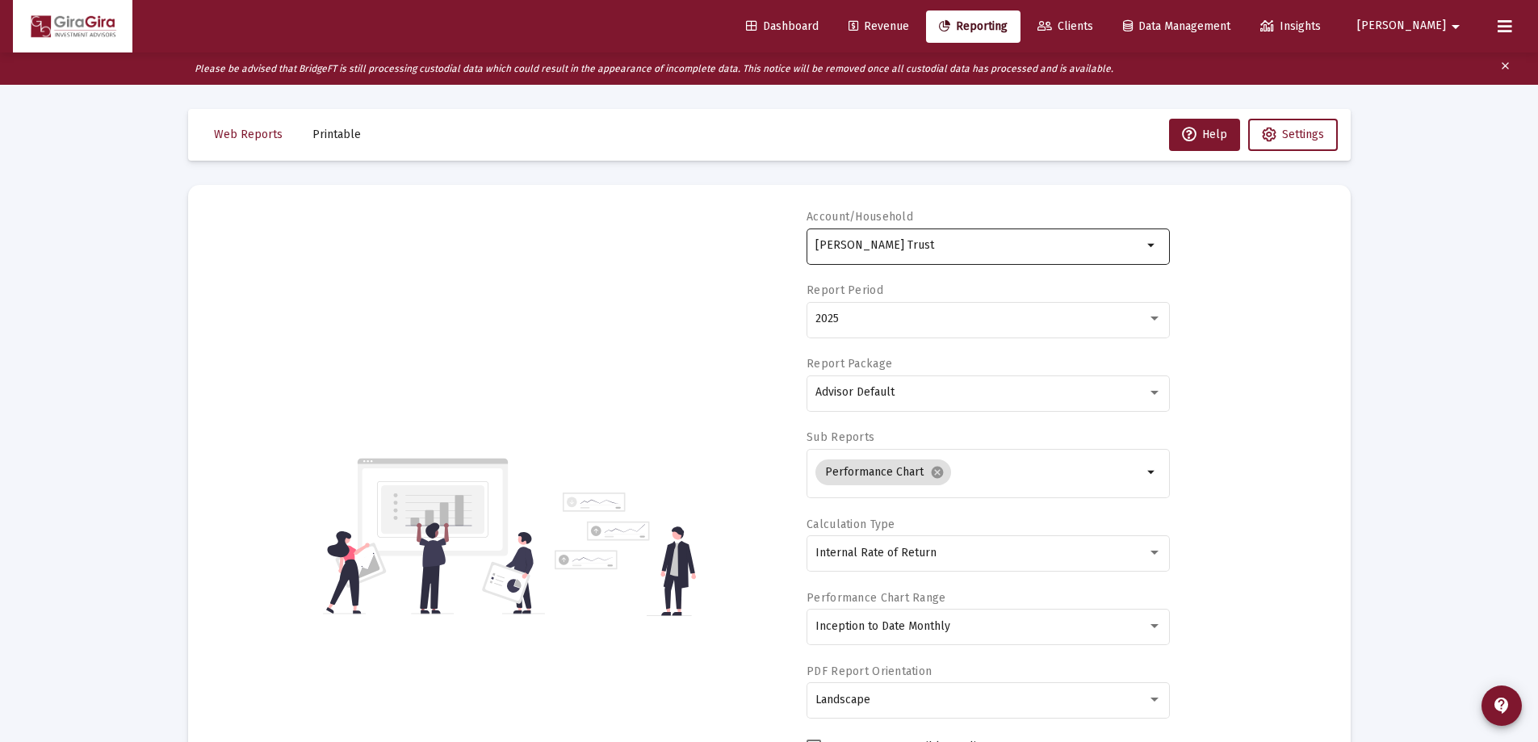
click at [883, 241] on input "[PERSON_NAME] Trust" at bounding box center [978, 245] width 327 height 13
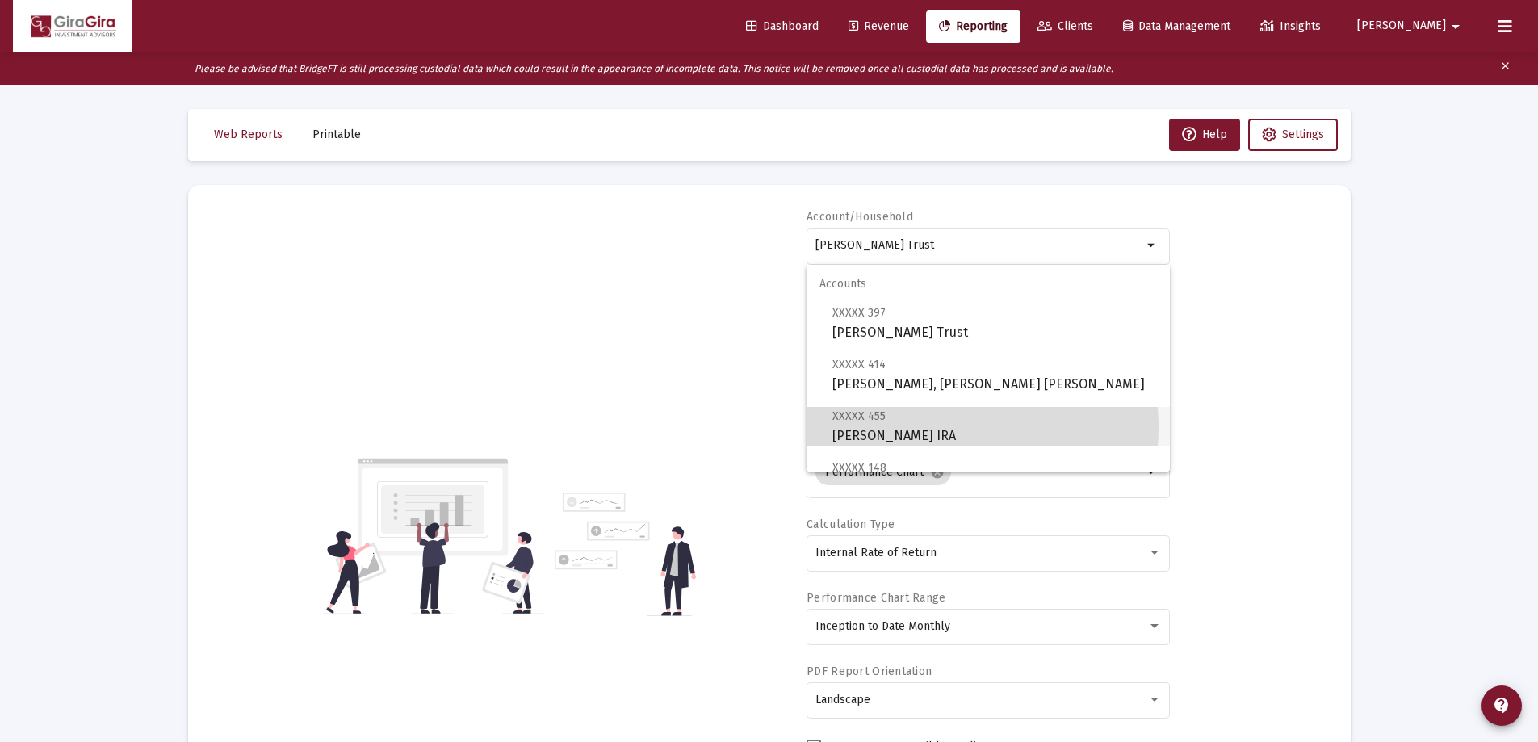
click at [938, 428] on span "XXXXX 455 [PERSON_NAME] IRA" at bounding box center [994, 426] width 325 height 40
type input "[PERSON_NAME] IRA"
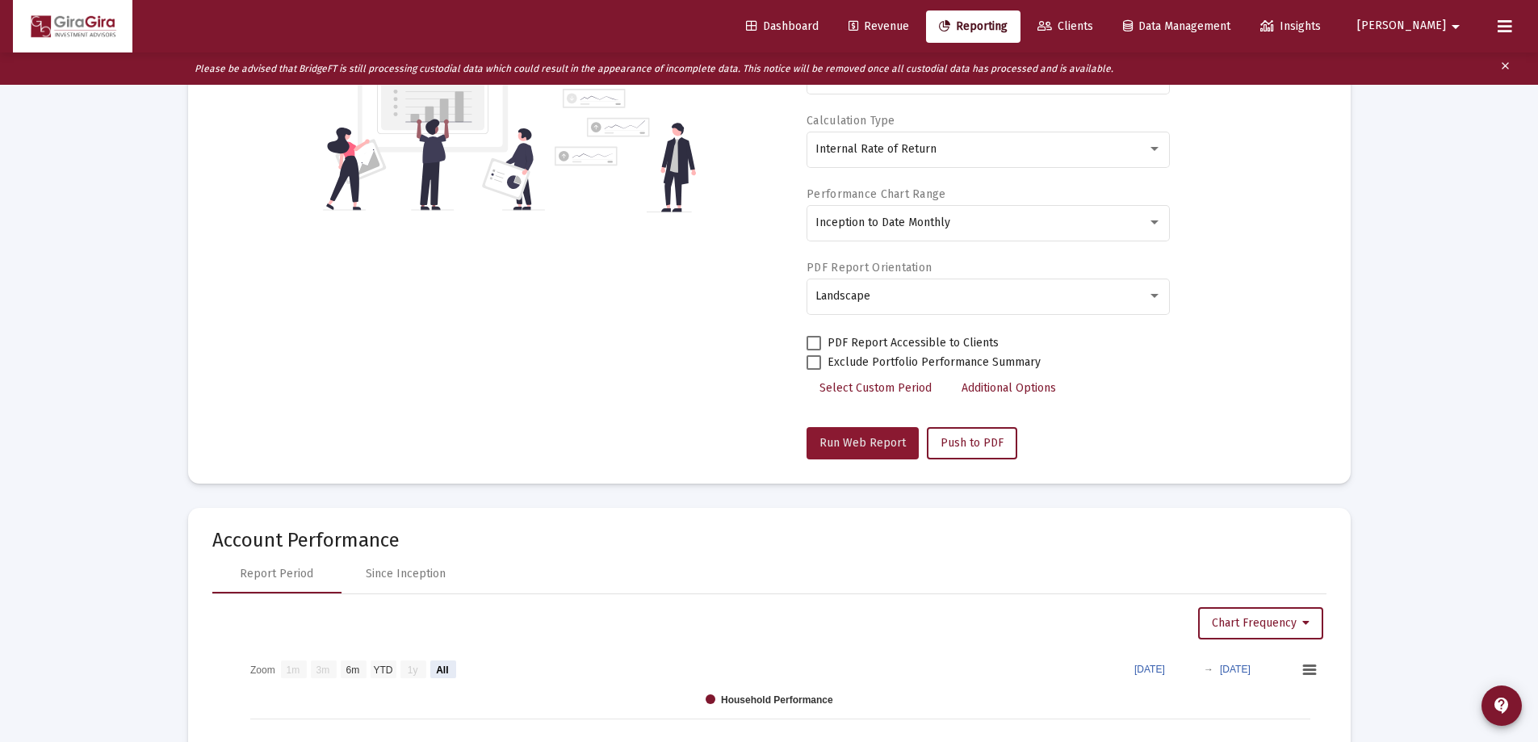
click at [895, 442] on span "Run Web Report" at bounding box center [863, 443] width 86 height 14
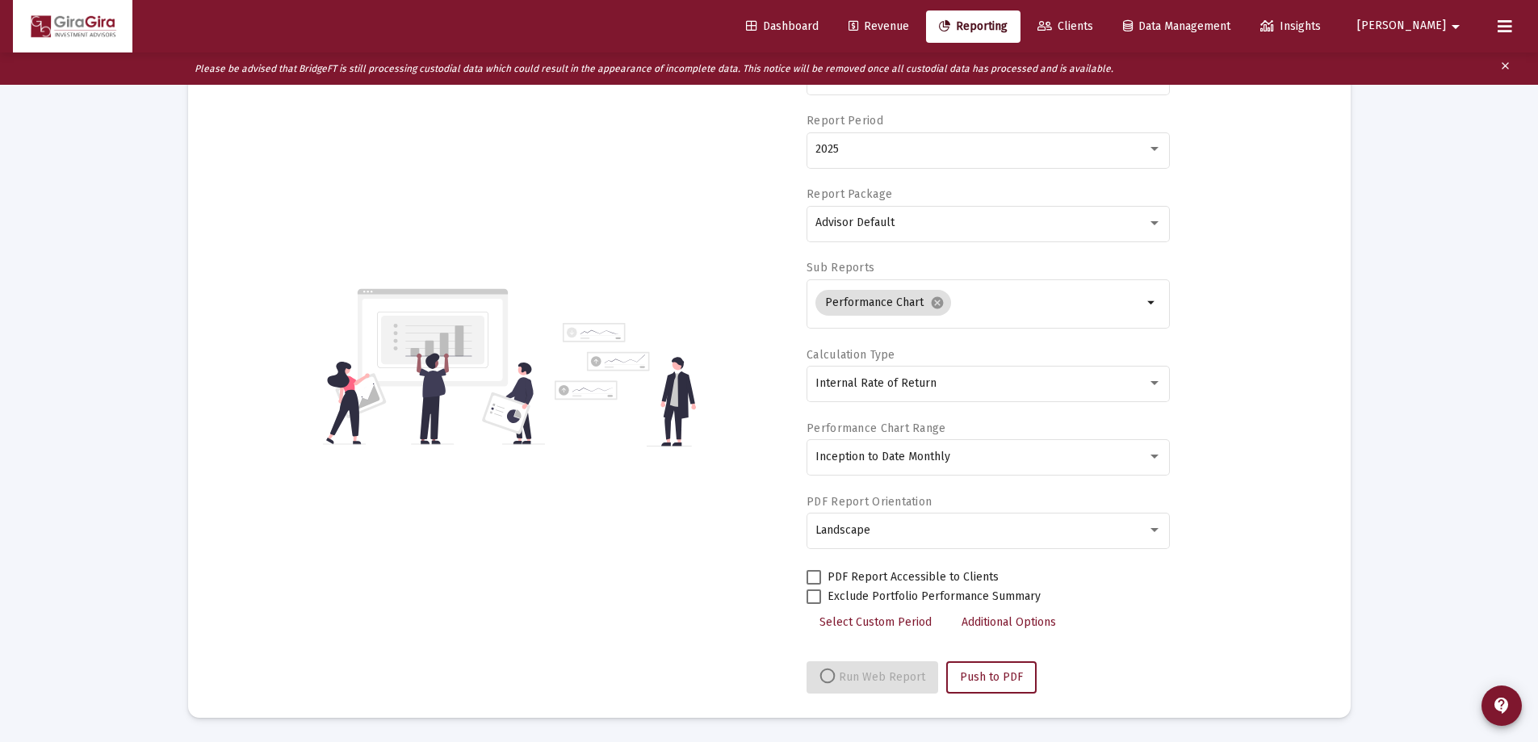
select select "View all"
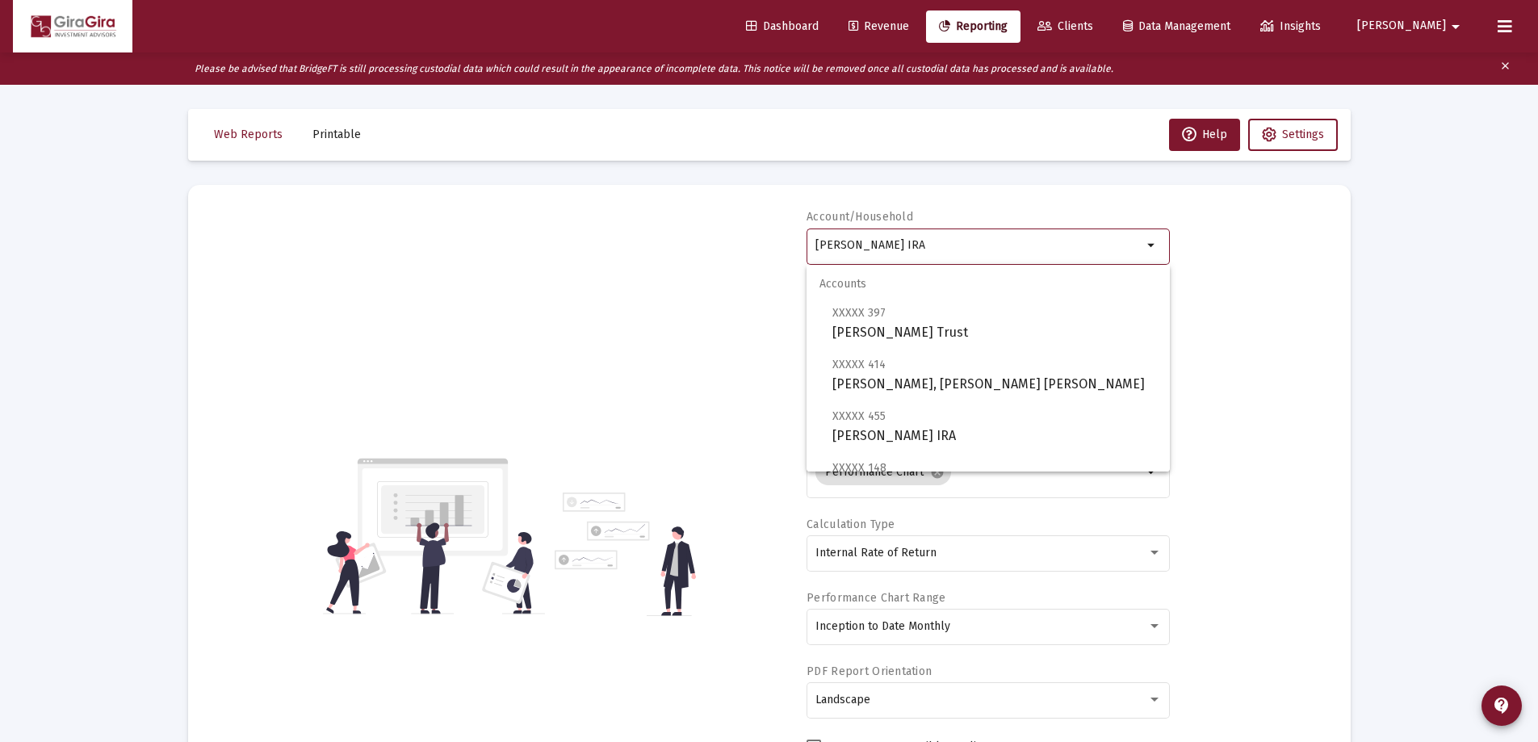
click at [880, 246] on input "[PERSON_NAME] IRA" at bounding box center [978, 245] width 327 height 13
click at [882, 320] on span "XXXXX 397" at bounding box center [858, 313] width 53 height 14
type input "[PERSON_NAME] Trust"
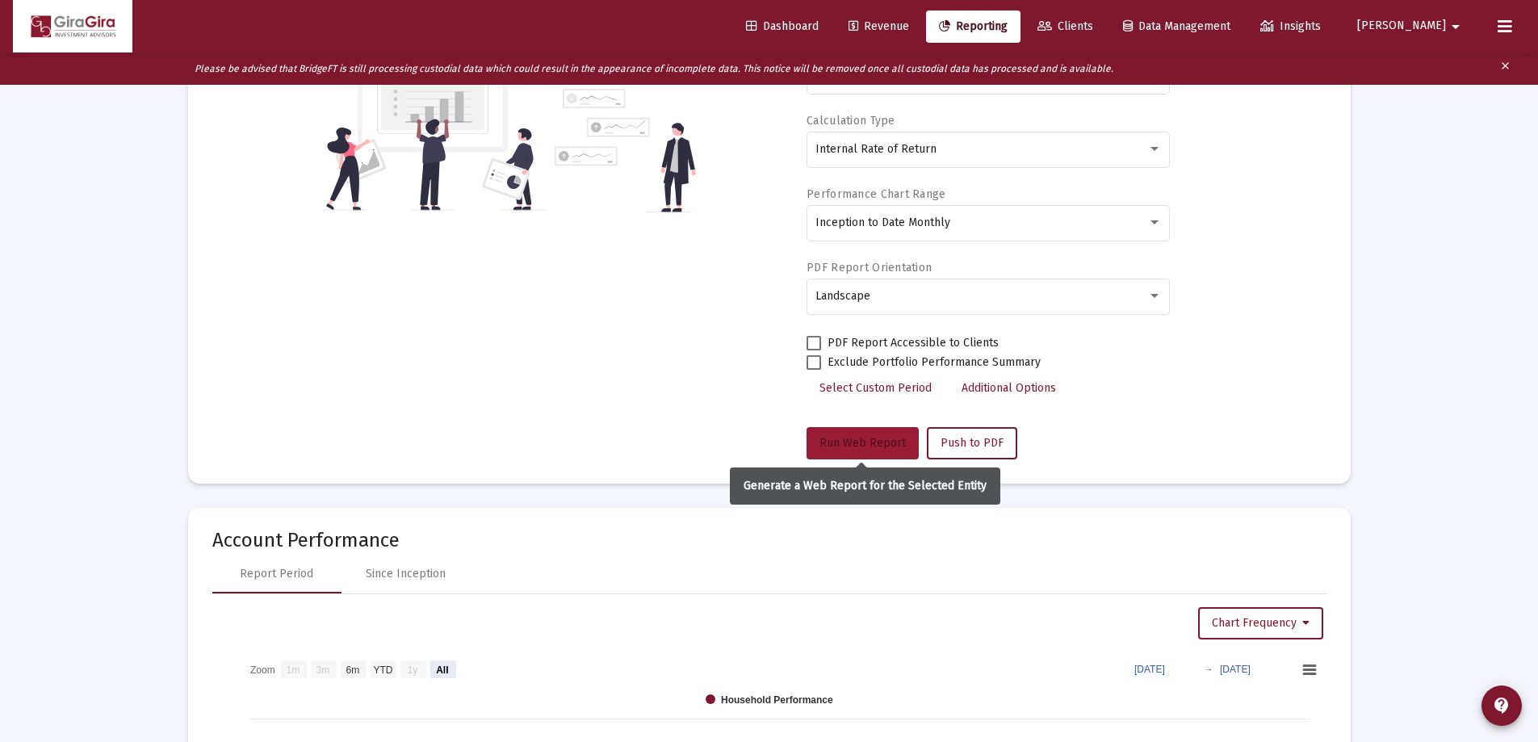
click at [897, 436] on span "Run Web Report" at bounding box center [863, 443] width 86 height 14
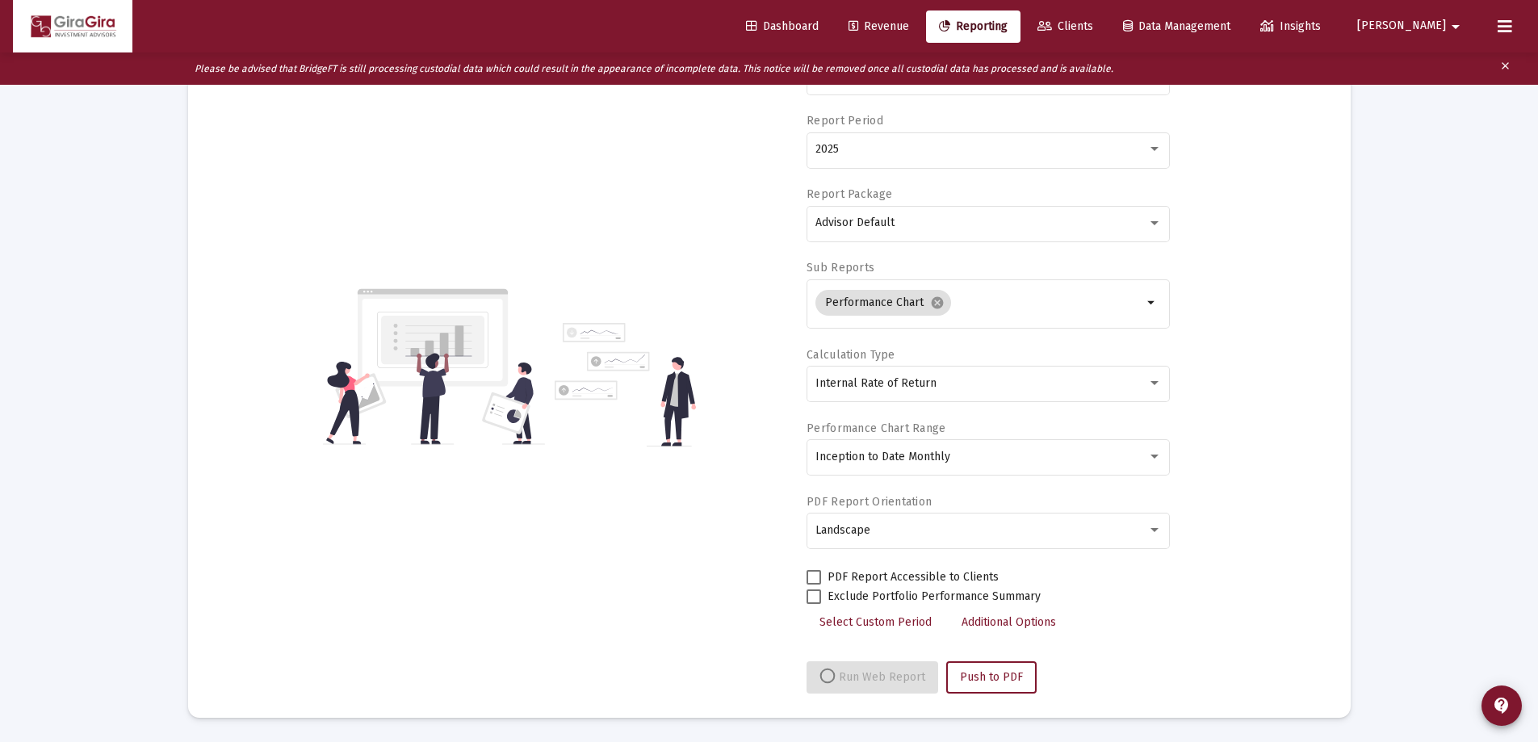
select select "View all"
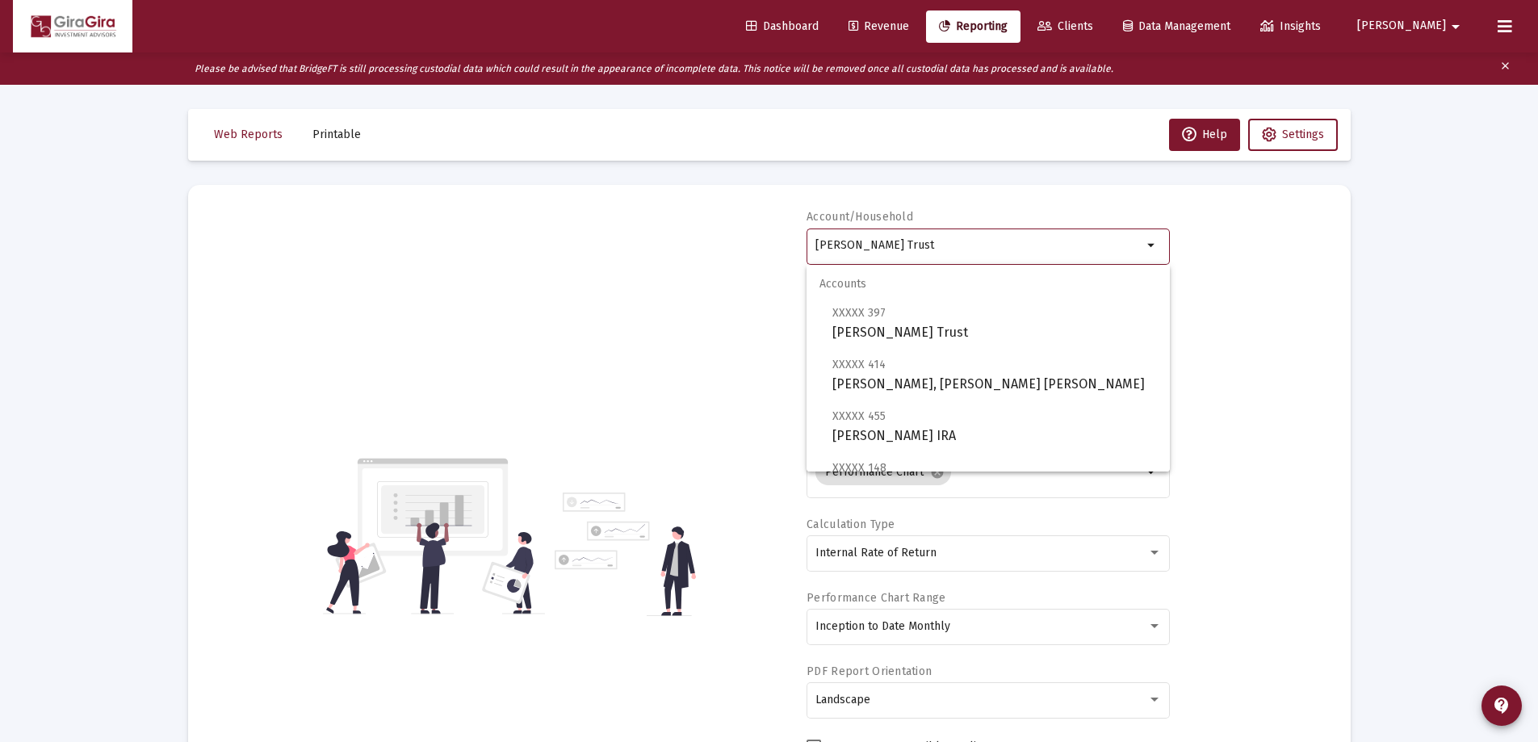
click at [841, 242] on input "[PERSON_NAME] Trust" at bounding box center [978, 245] width 327 height 13
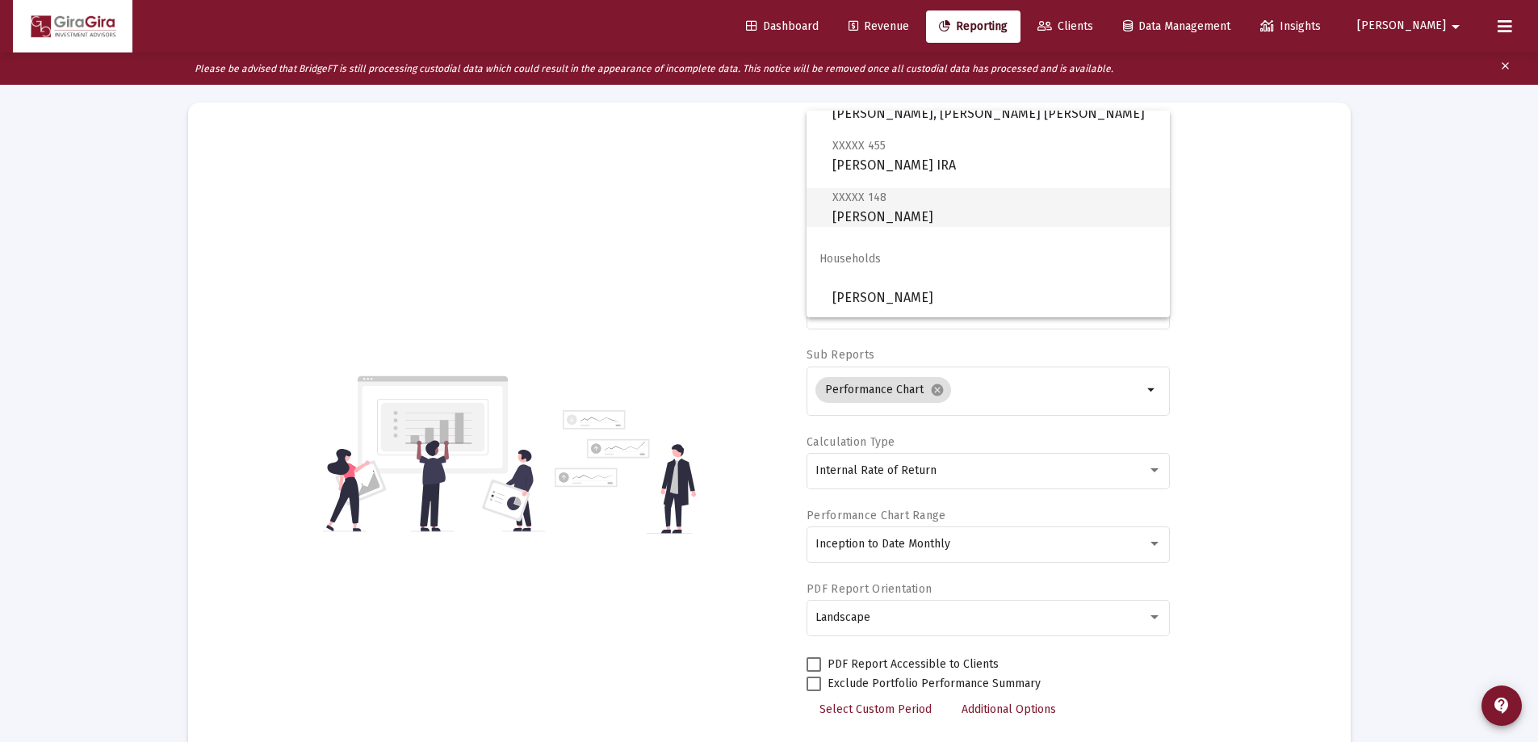
scroll to position [161, 0]
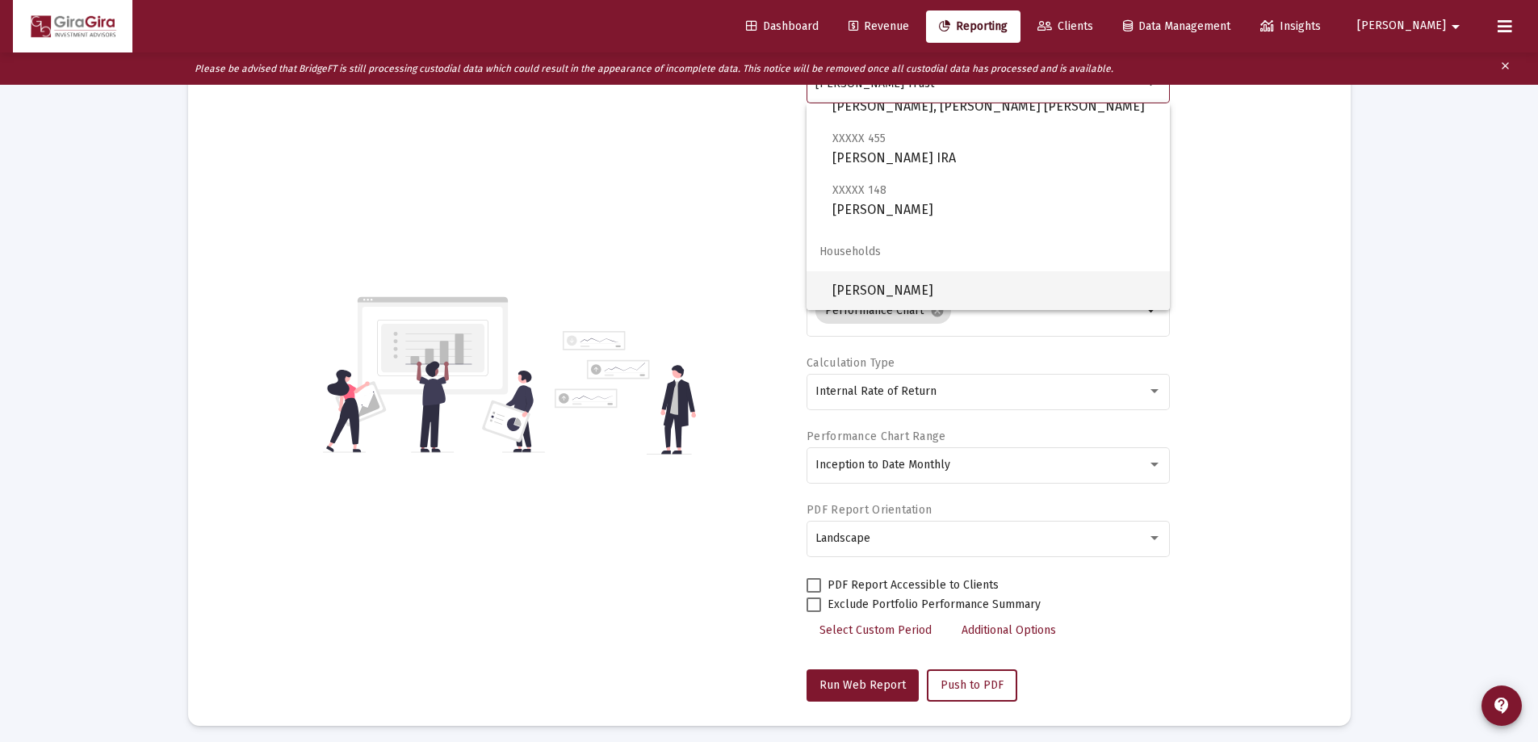
click at [874, 287] on span "[PERSON_NAME]" at bounding box center [994, 290] width 325 height 39
type input "[PERSON_NAME]"
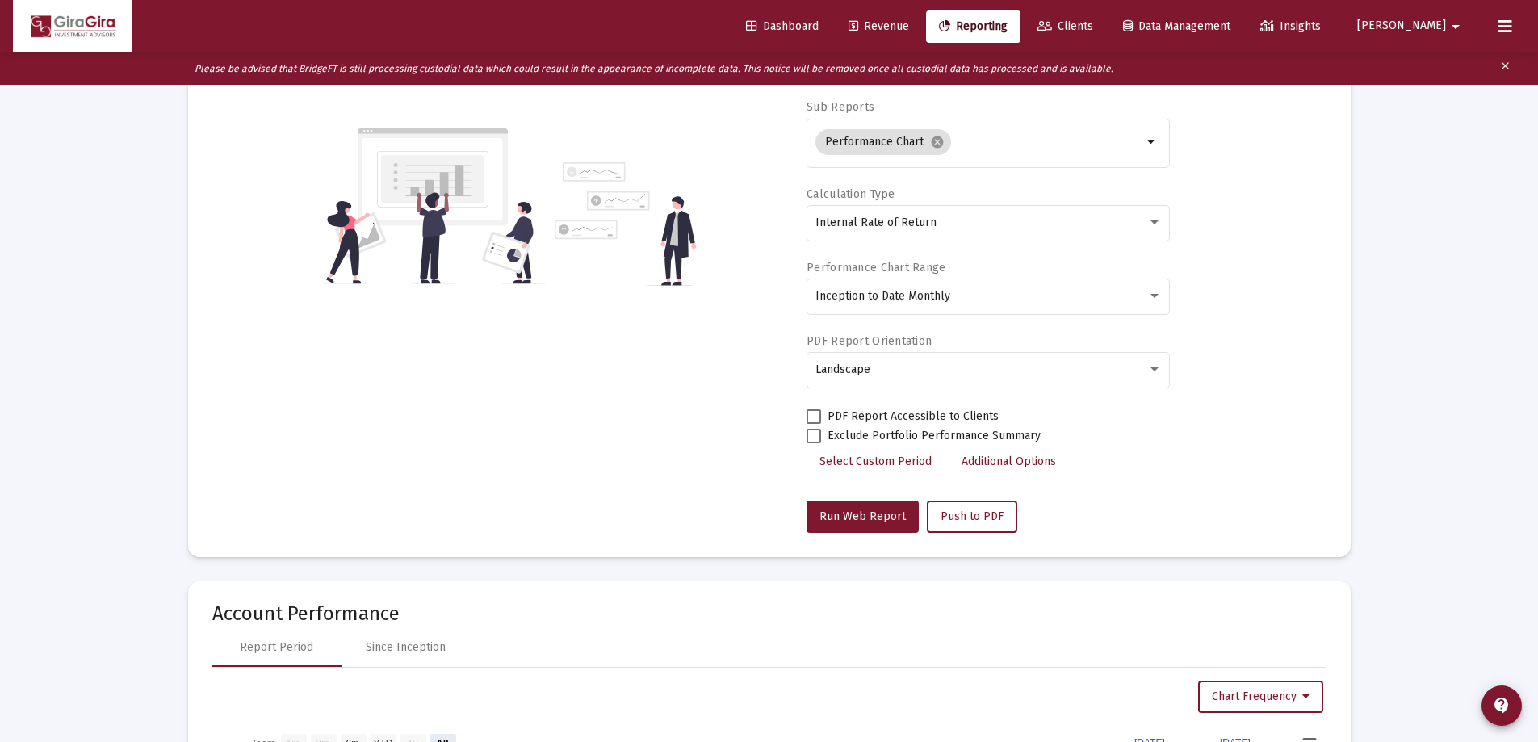
scroll to position [404, 0]
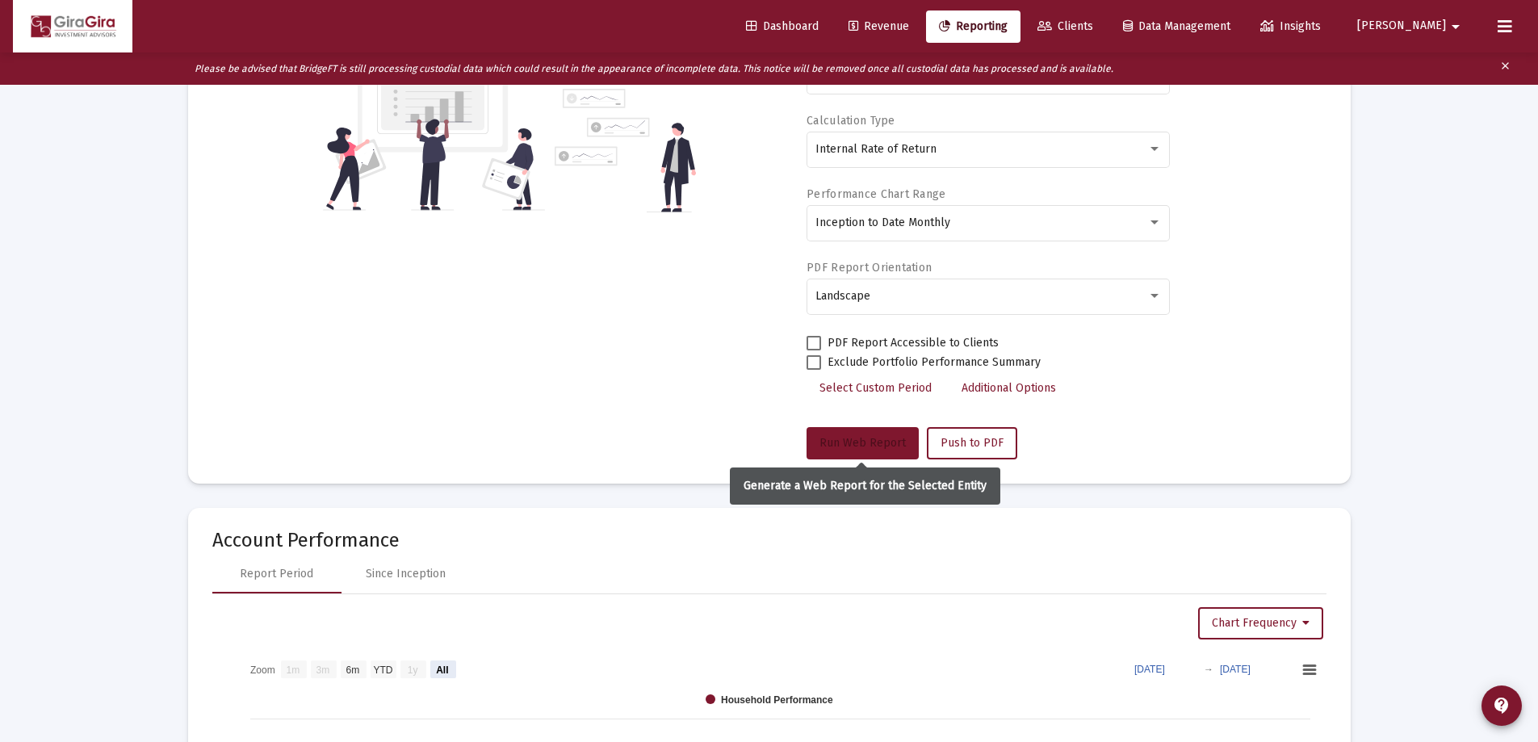
drag, startPoint x: 856, startPoint y: 434, endPoint x: 845, endPoint y: 431, distance: 11.8
click at [854, 434] on button "Run Web Report" at bounding box center [863, 443] width 112 height 32
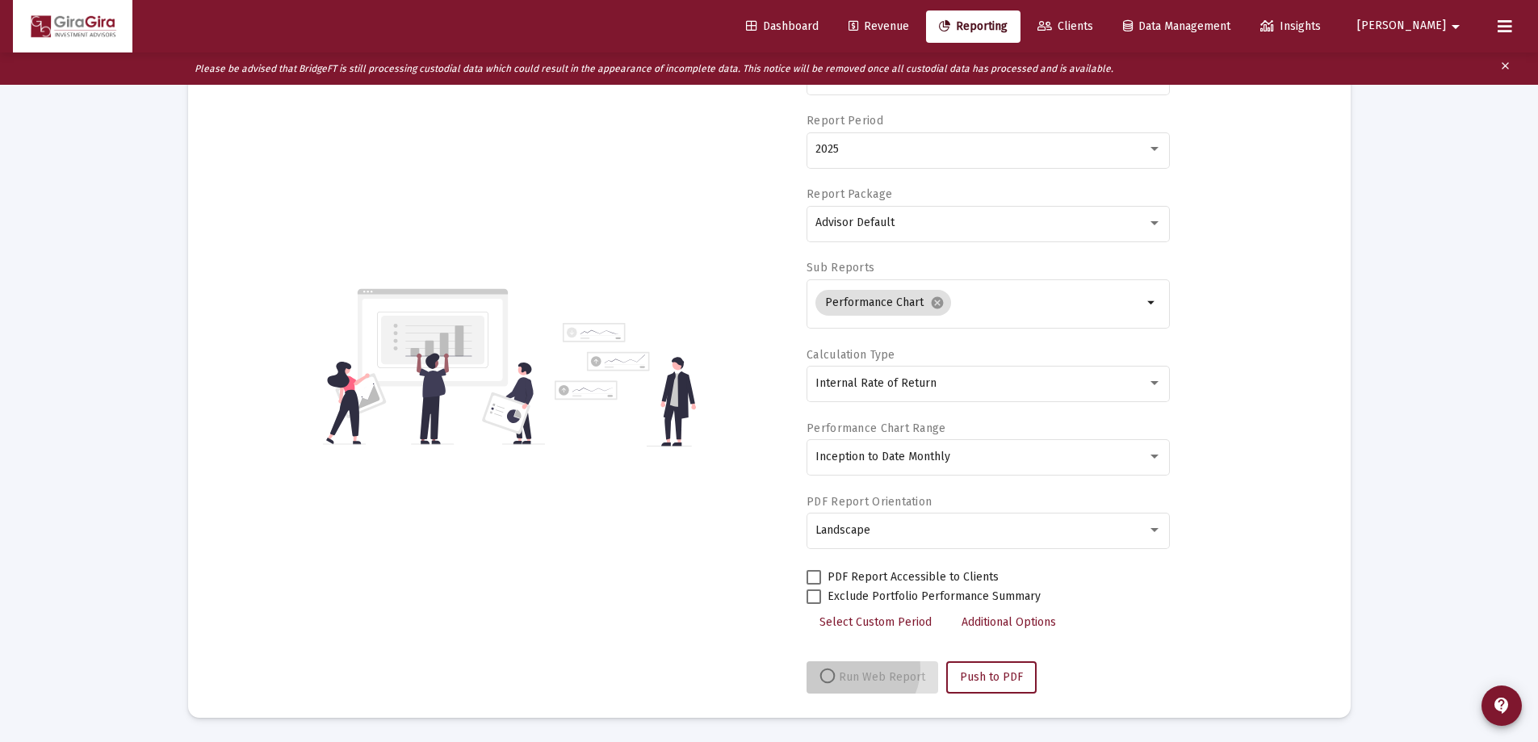
scroll to position [170, 0]
select select "View all"
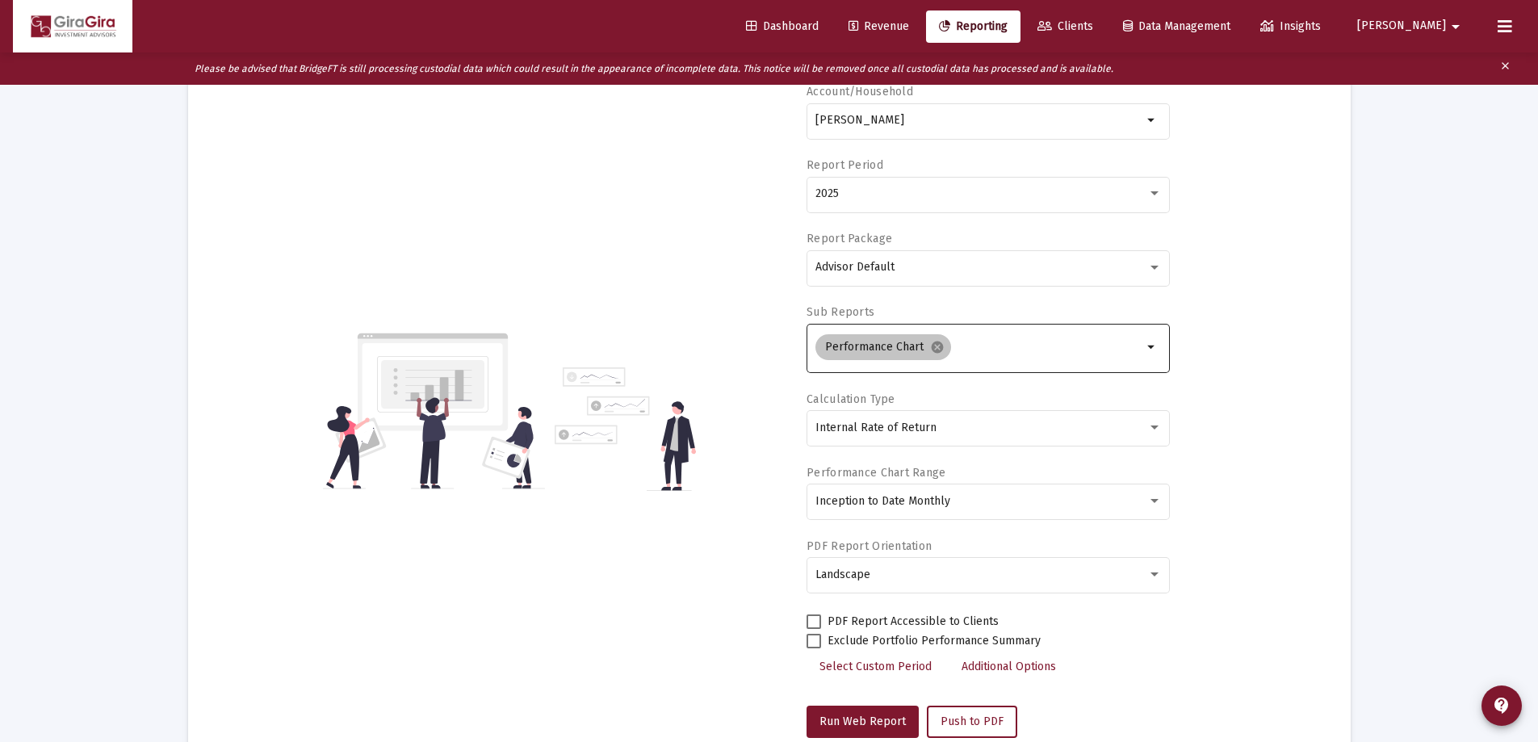
scroll to position [0, 0]
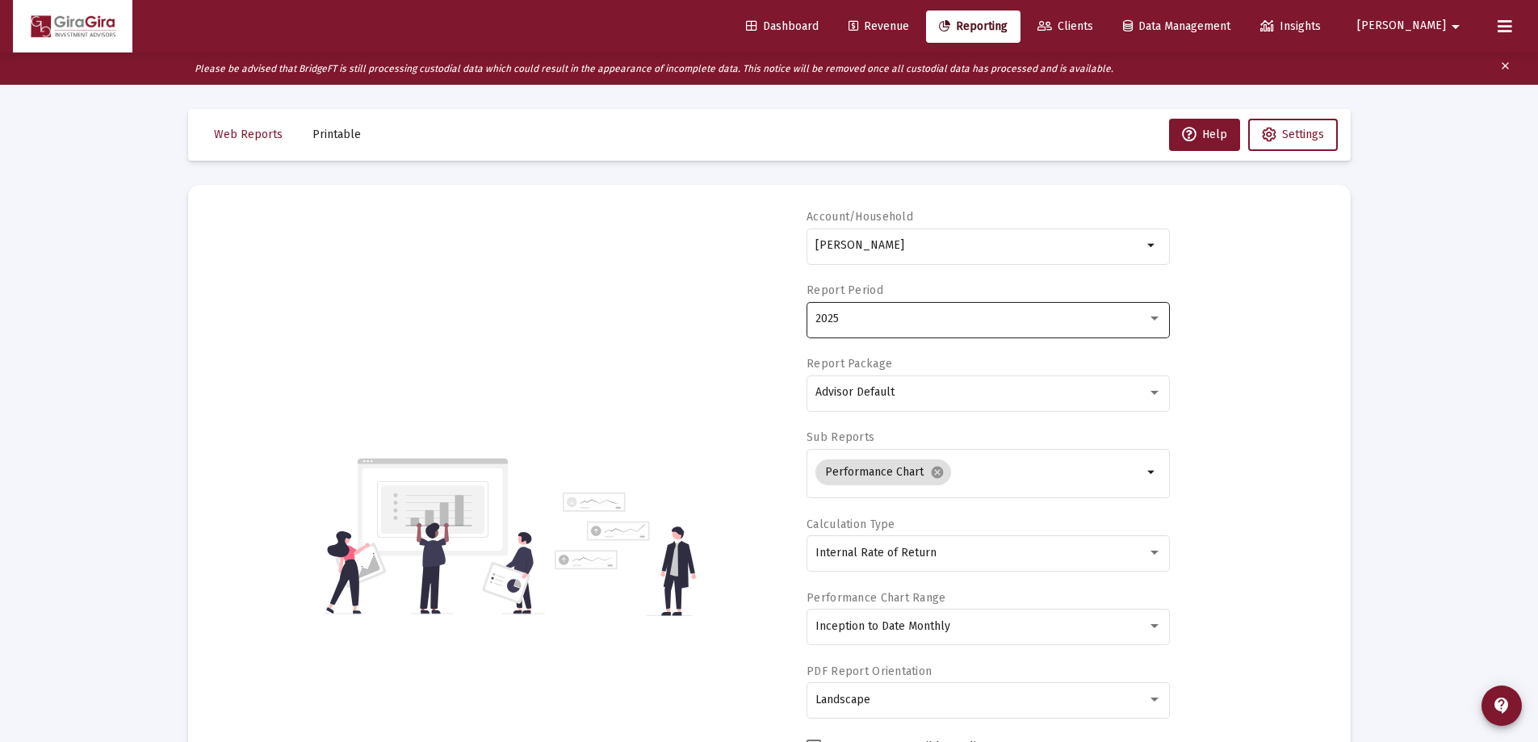
click at [826, 319] on span "2025" at bounding box center [826, 319] width 23 height 14
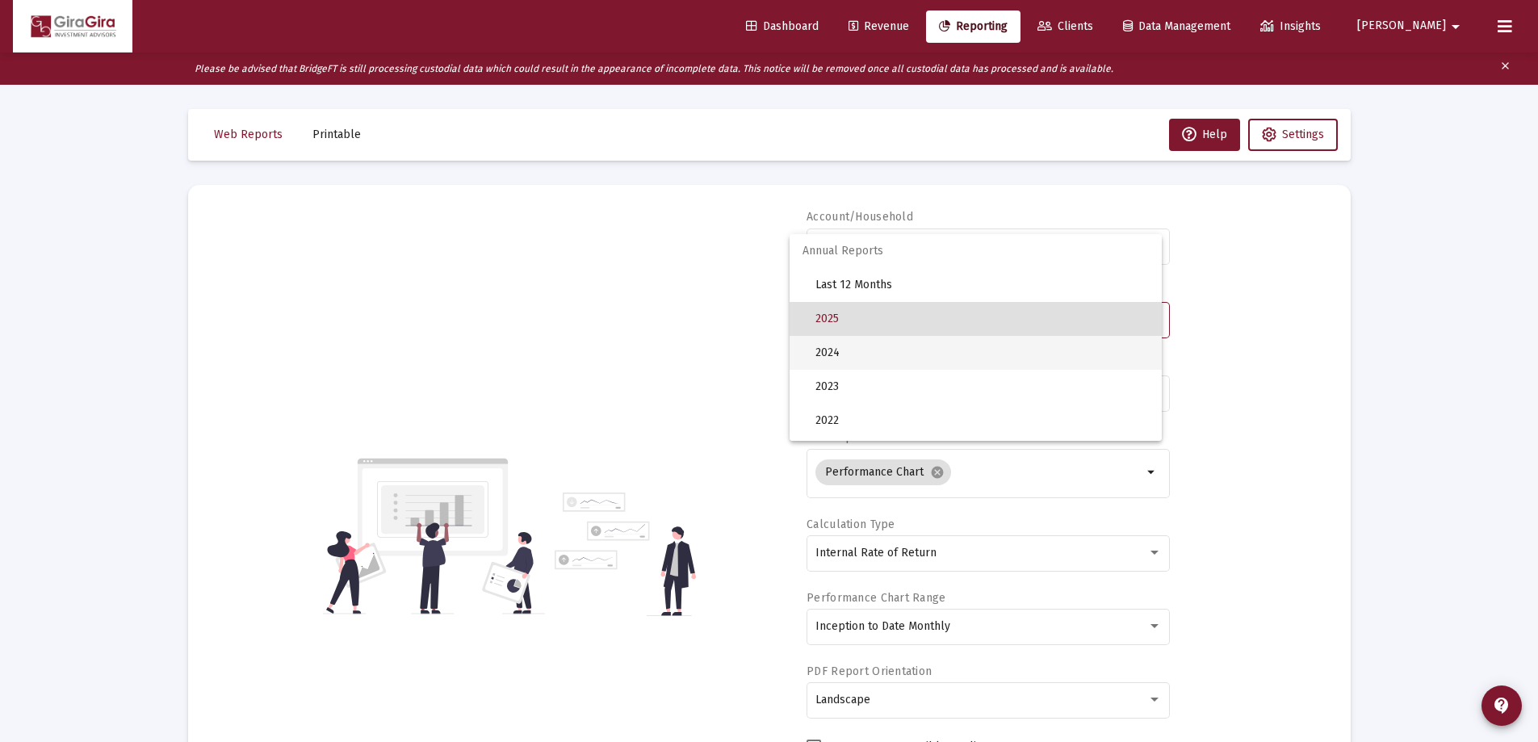
click at [828, 347] on span "2024" at bounding box center [981, 353] width 333 height 34
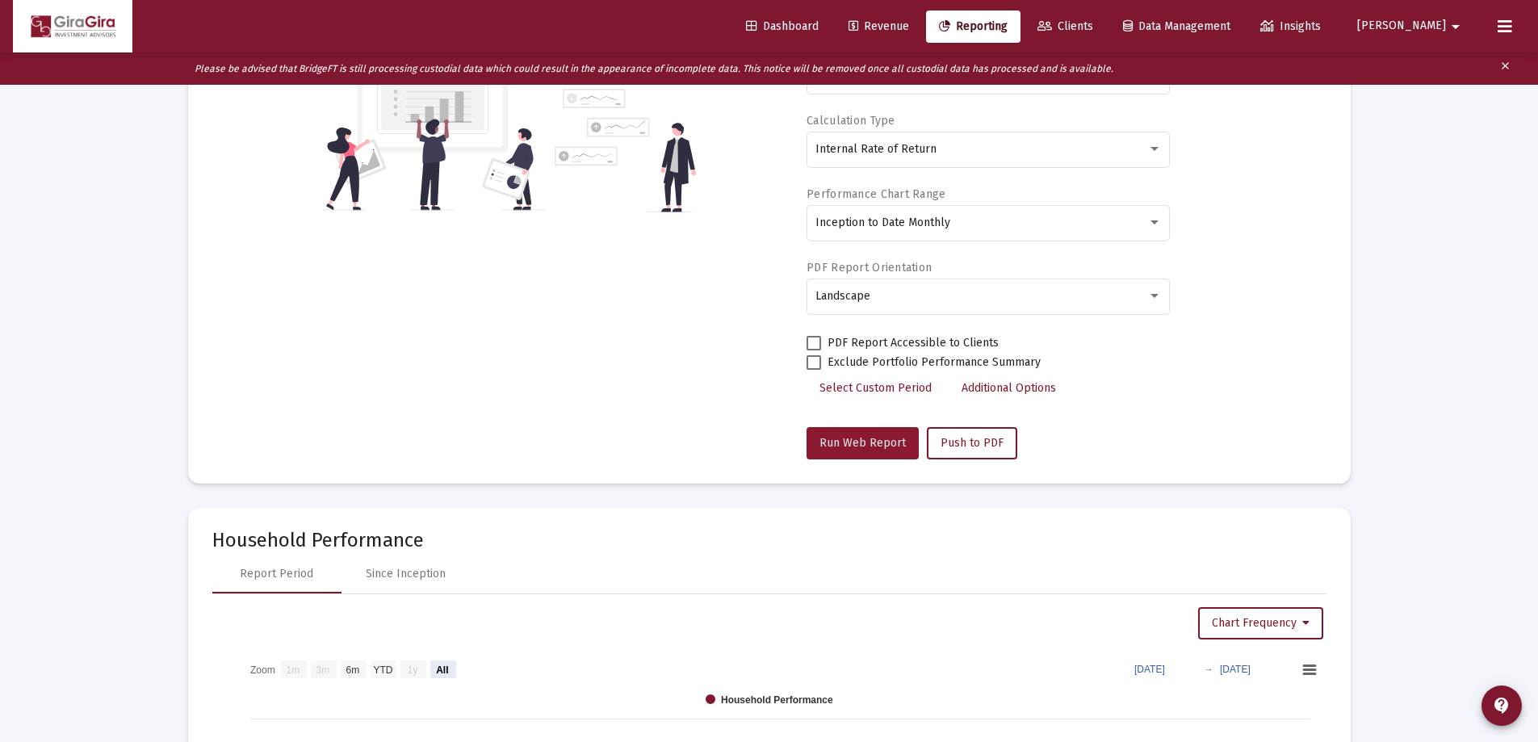
click at [872, 438] on span "Run Web Report" at bounding box center [863, 443] width 86 height 14
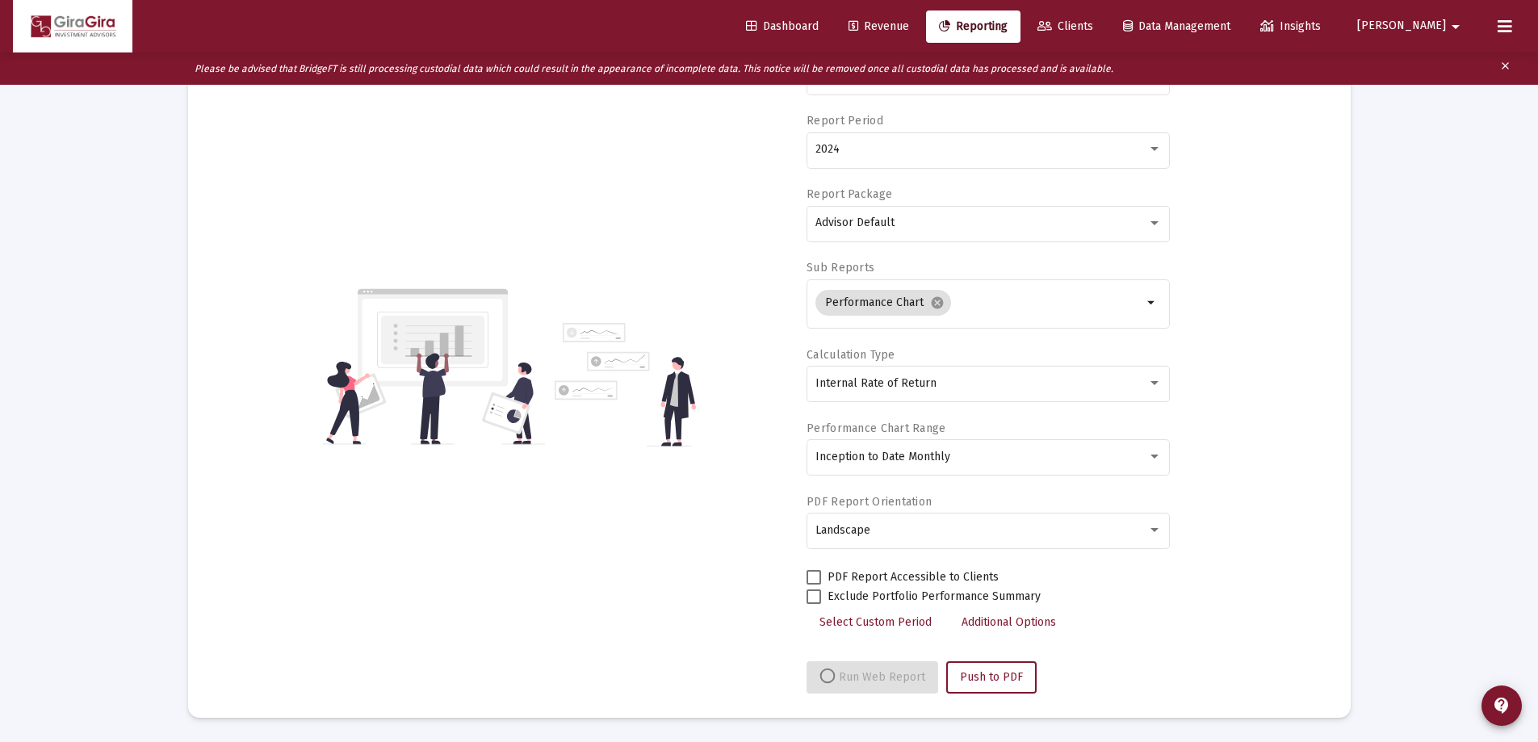
select select "View all"
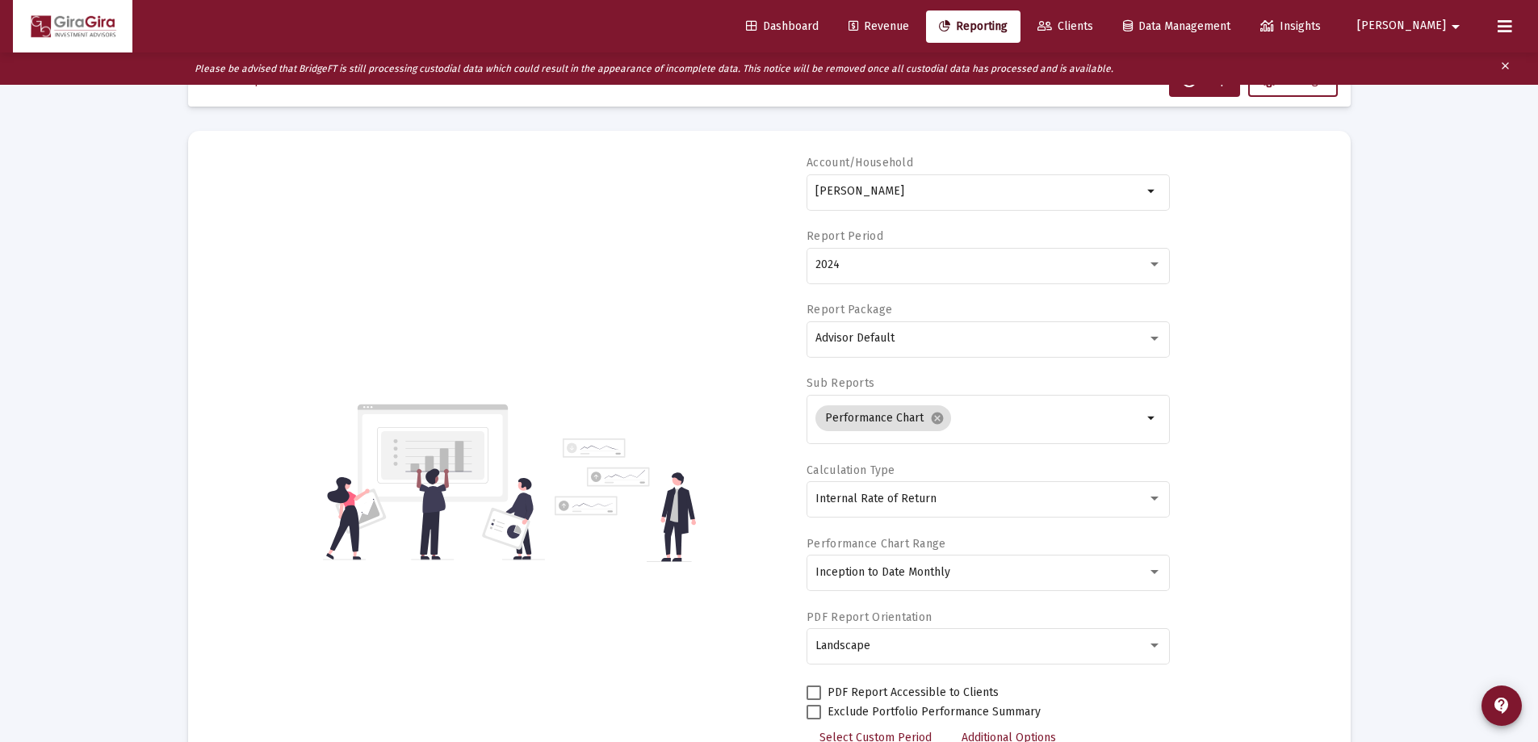
scroll to position [0, 0]
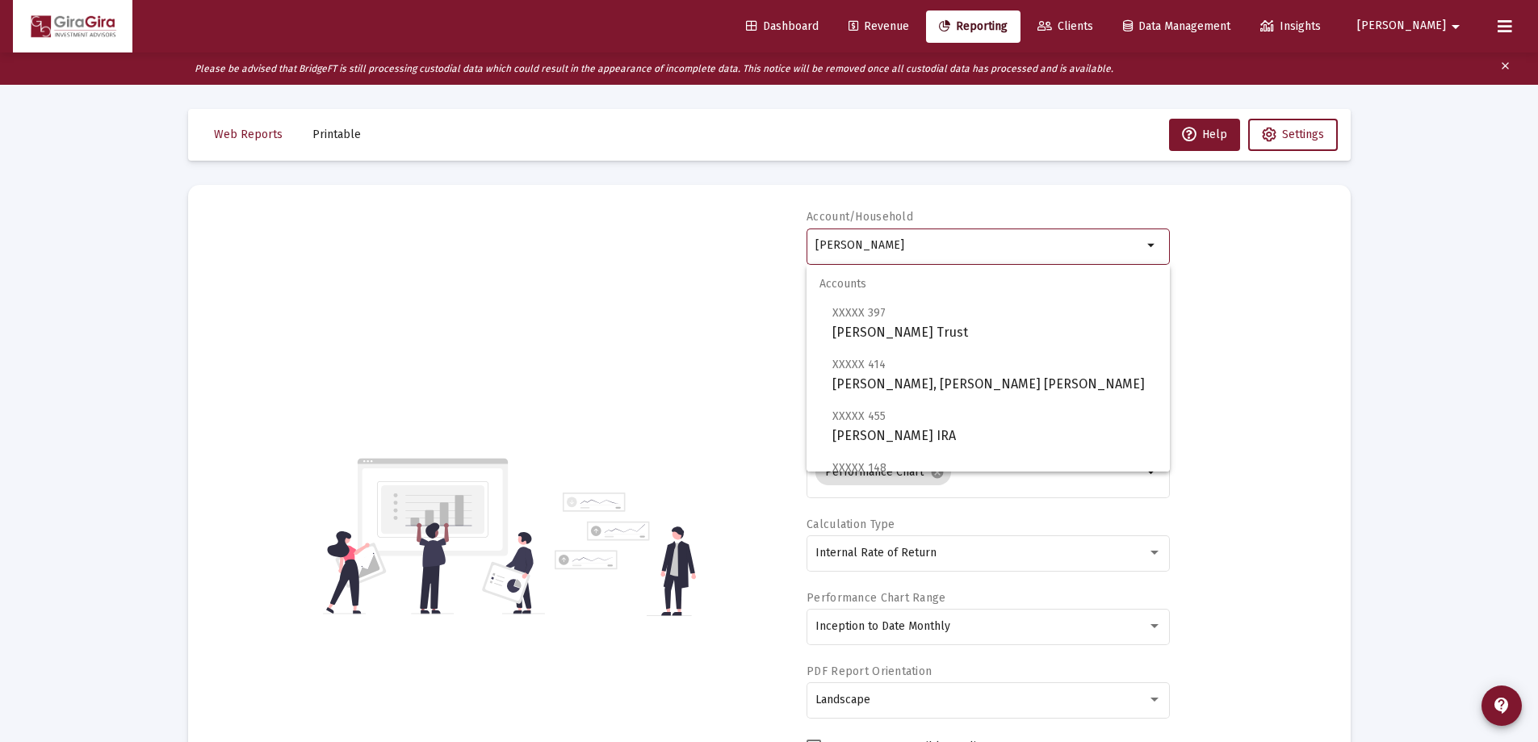
drag, startPoint x: 816, startPoint y: 240, endPoint x: 1319, endPoint y: 260, distance: 503.4
click at [1319, 259] on div "Account/[PERSON_NAME] arrow_drop_down Report Period 2024 Report Package Advisor…" at bounding box center [769, 536] width 1114 height 654
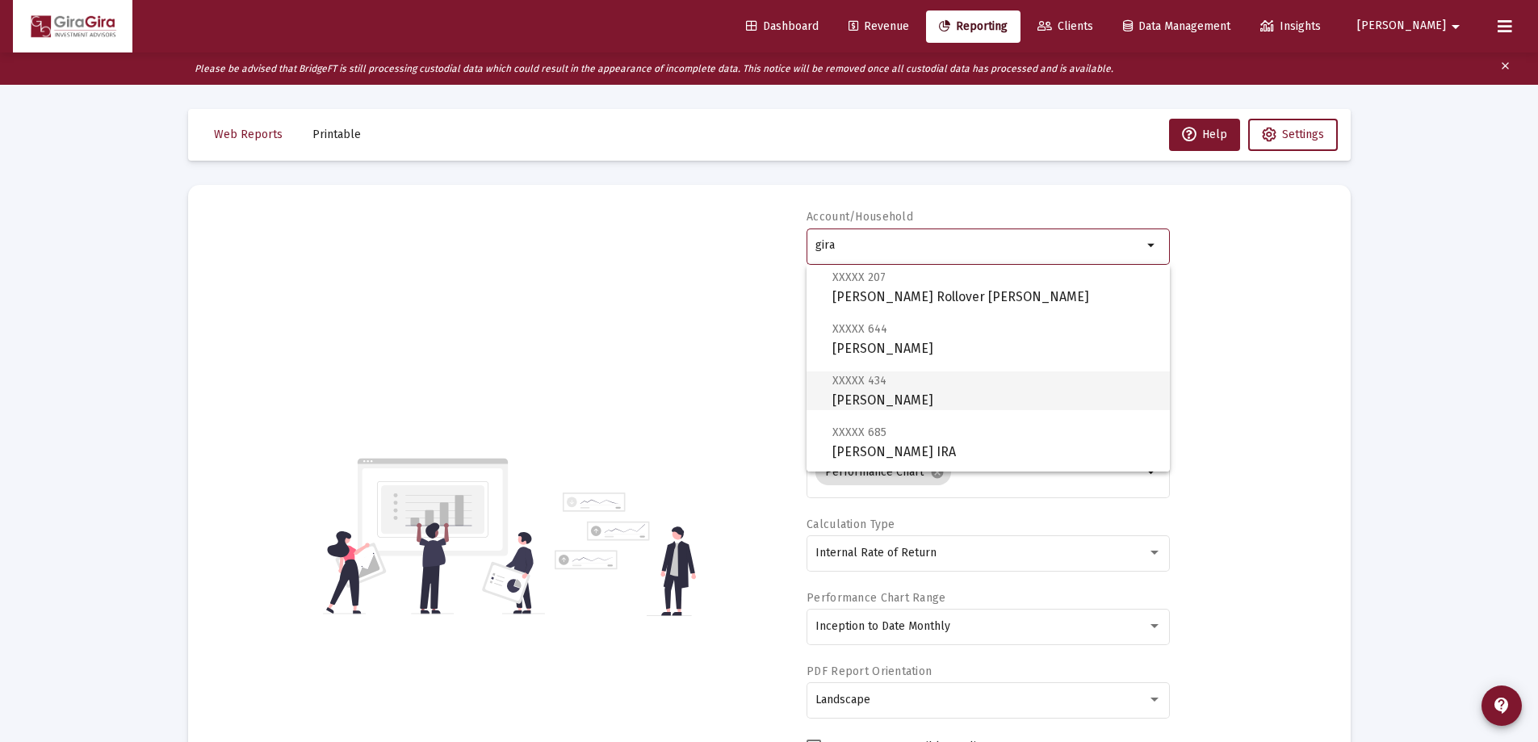
scroll to position [323, 0]
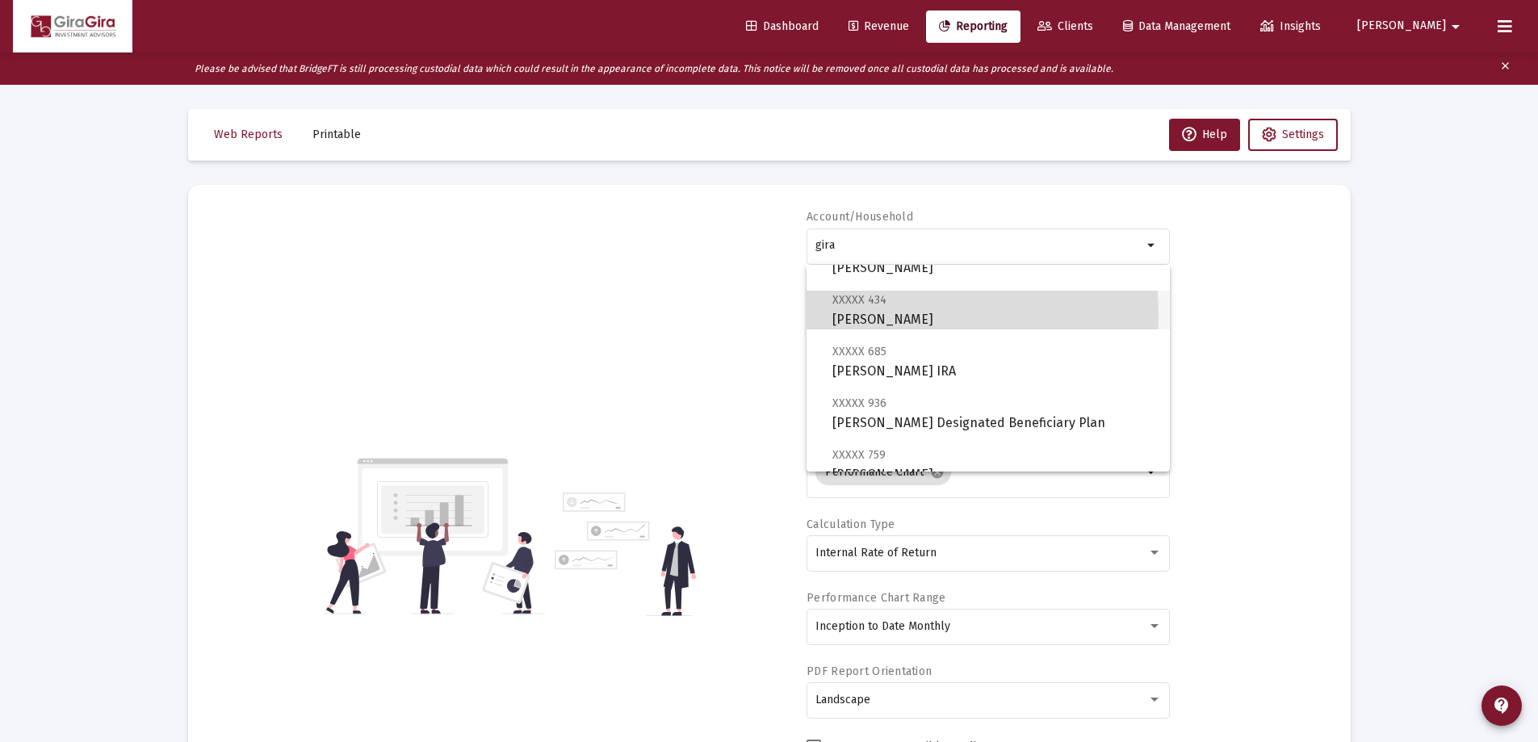
click at [912, 313] on span "XXXXX 434 [PERSON_NAME]" at bounding box center [994, 310] width 325 height 40
type input "[PERSON_NAME]"
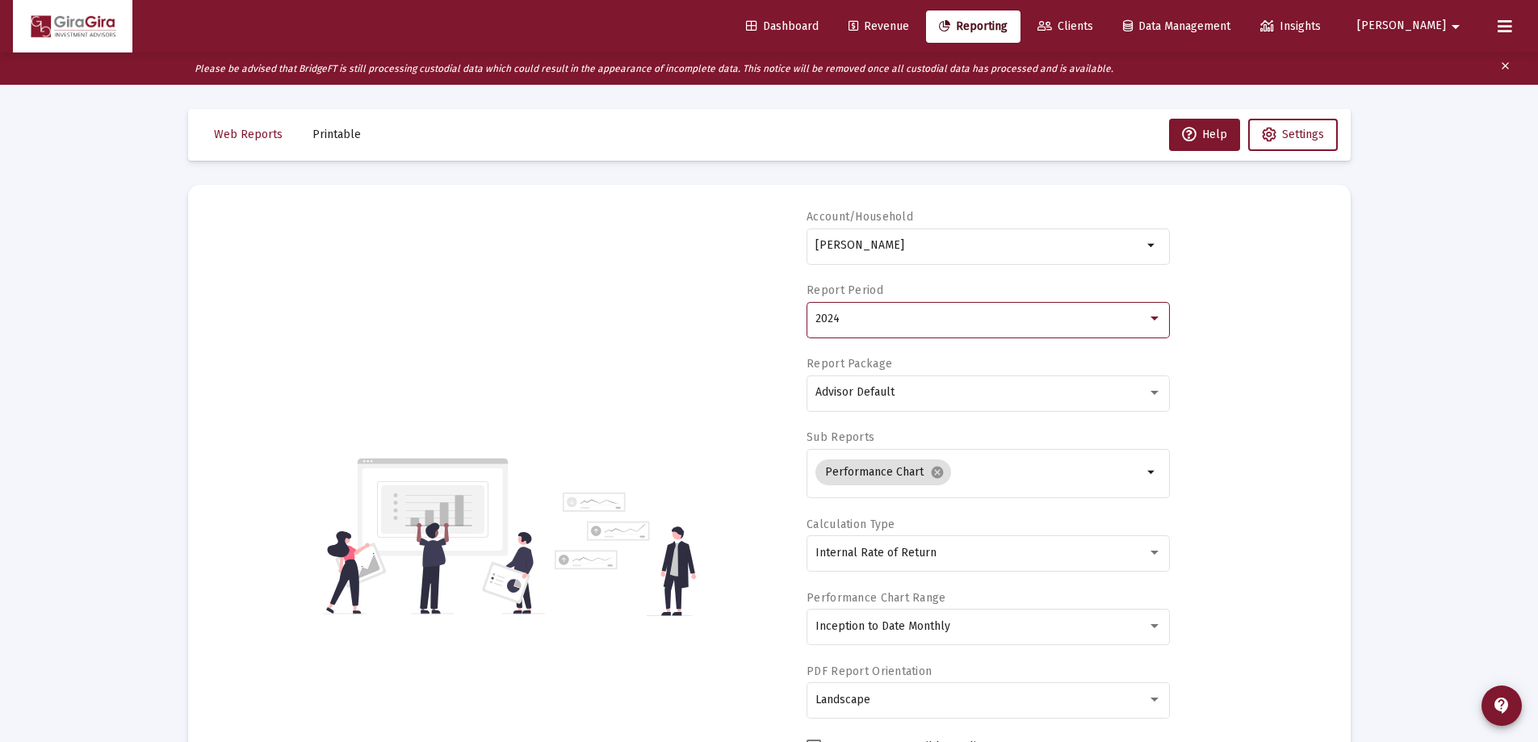
click at [825, 320] on span "2024" at bounding box center [827, 319] width 24 height 14
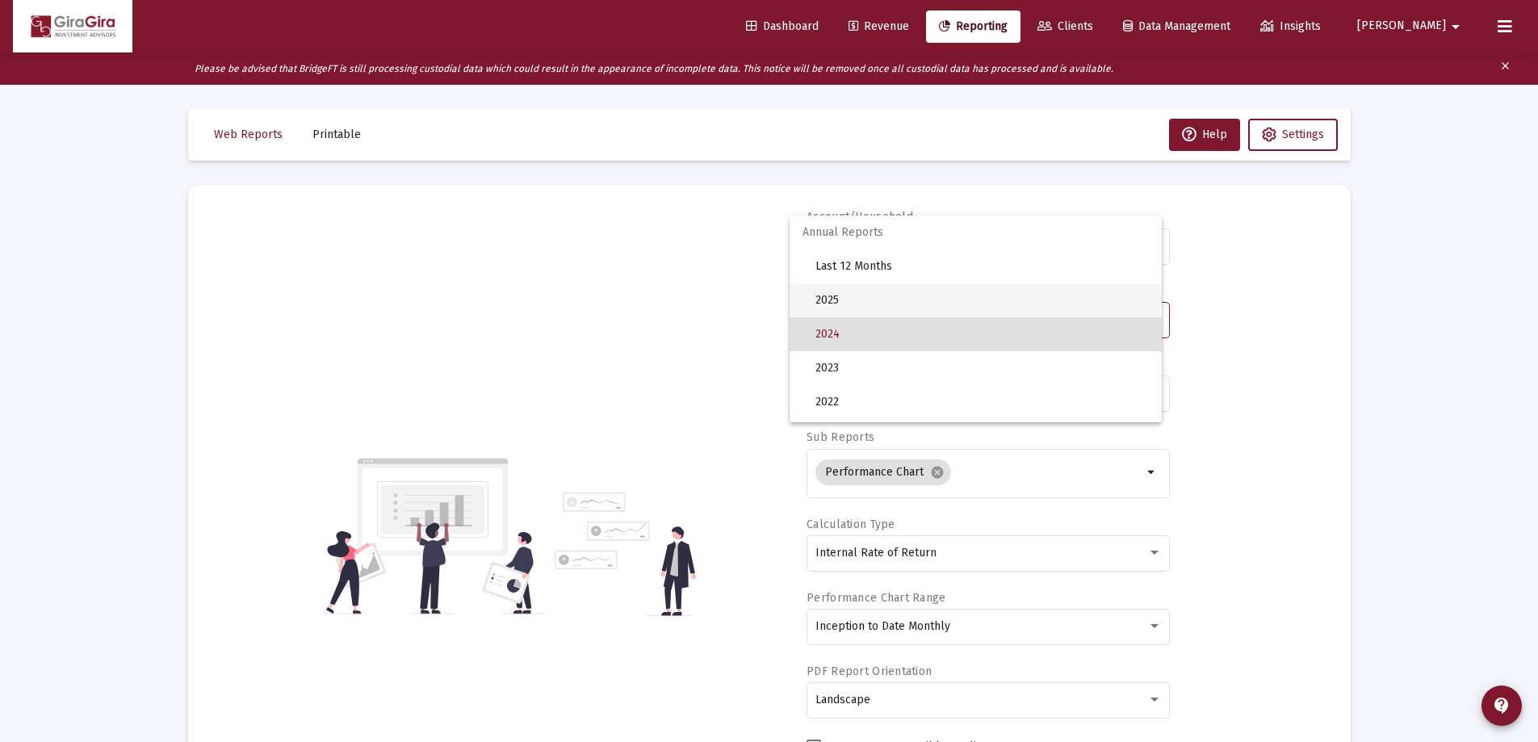
scroll to position [15, 0]
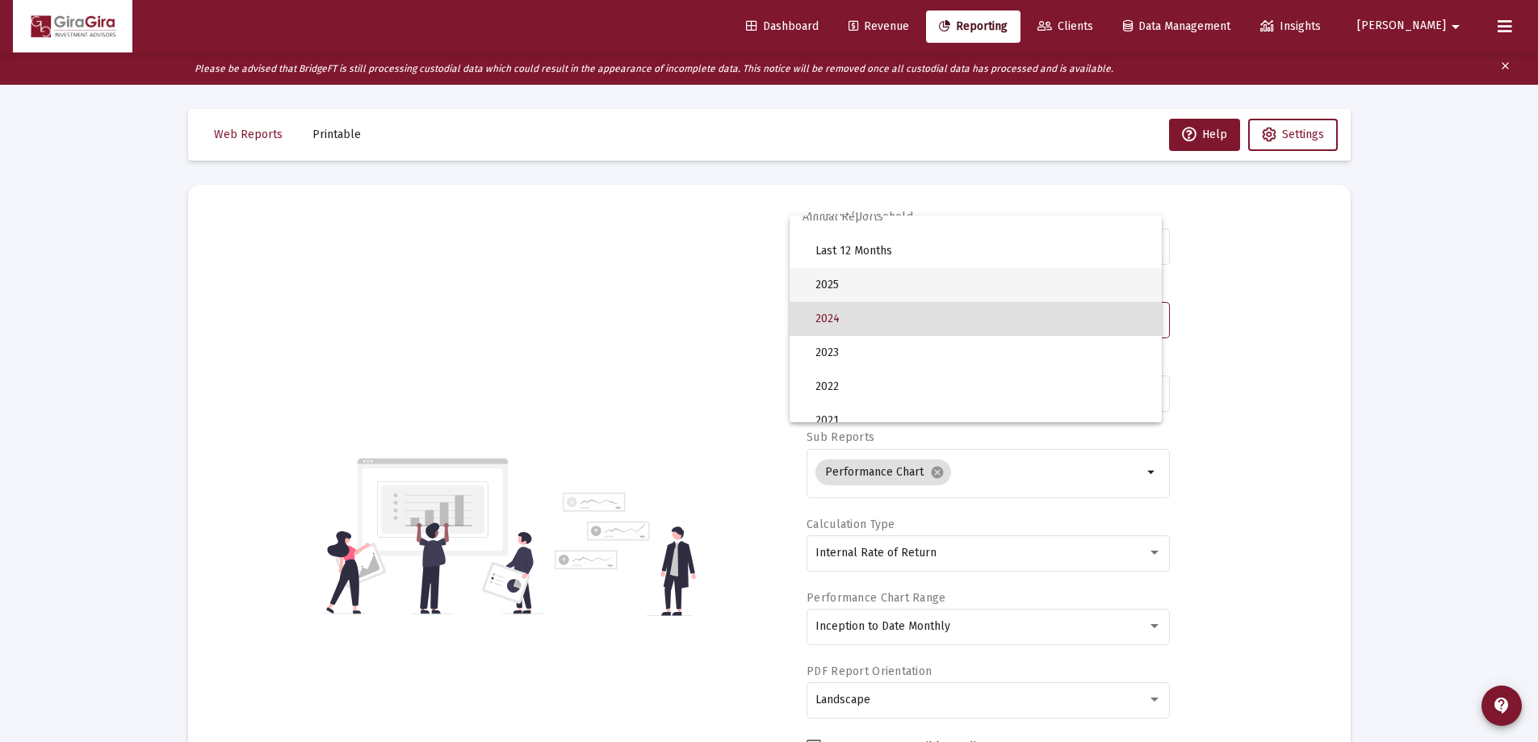
click at [837, 284] on span "2025" at bounding box center [981, 285] width 333 height 34
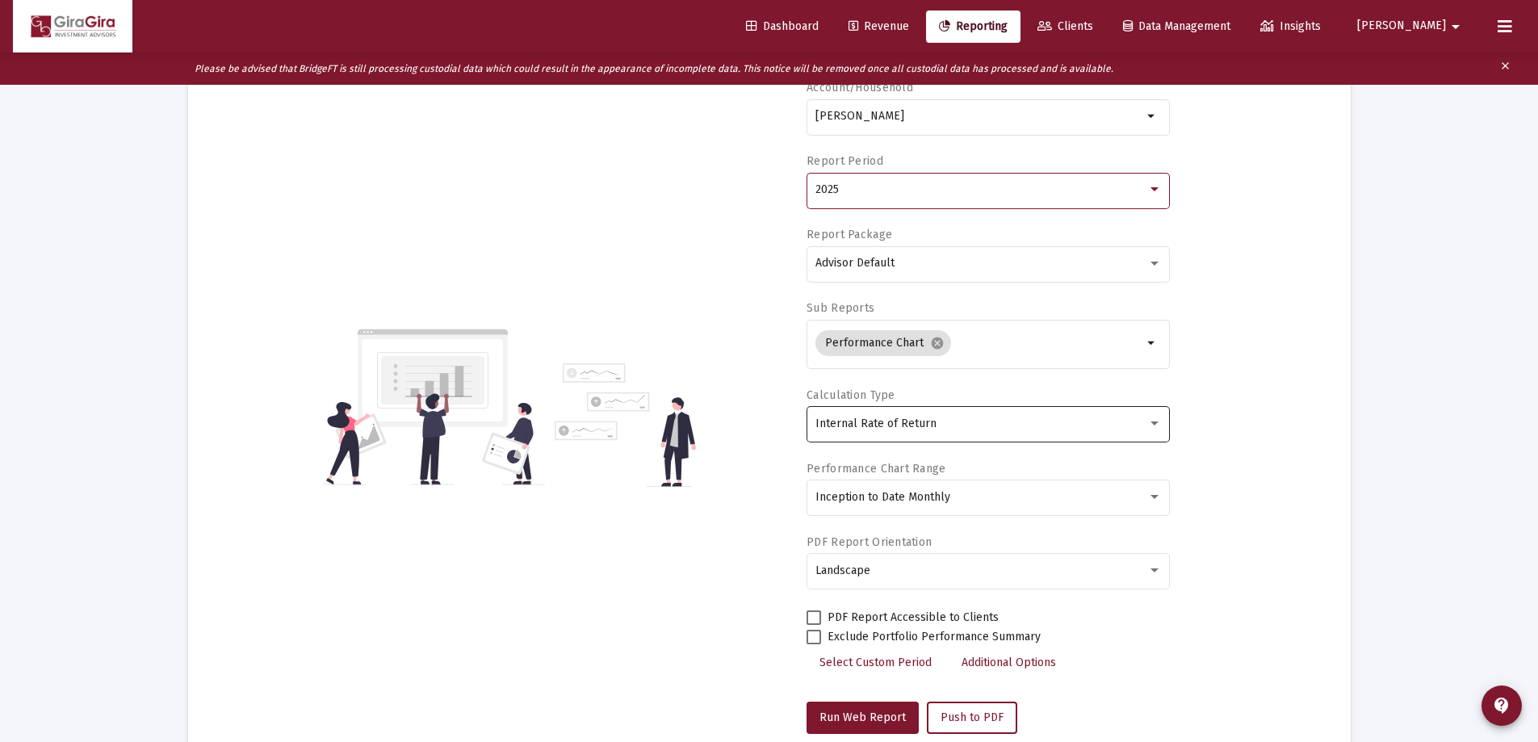
scroll to position [242, 0]
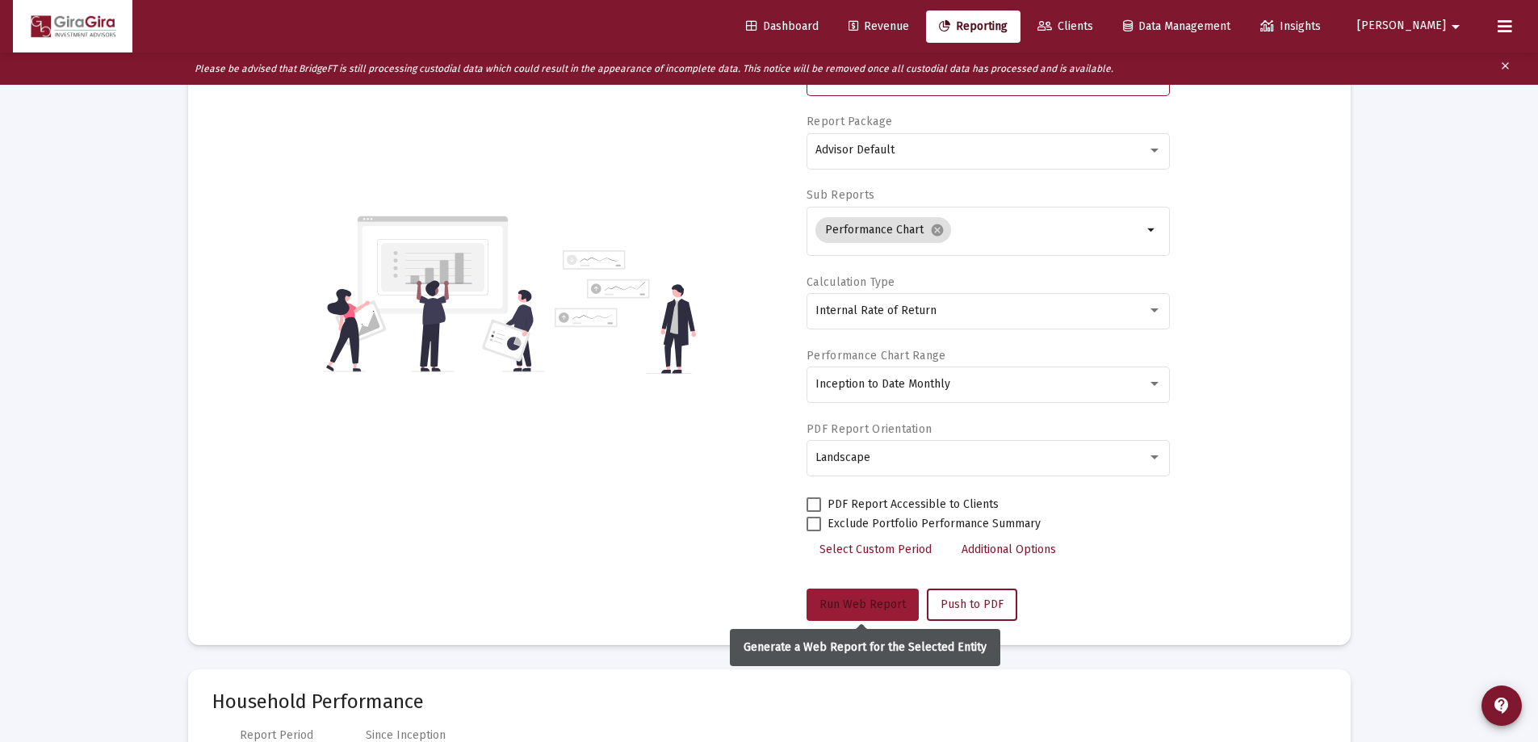
click at [851, 605] on span "Run Web Report" at bounding box center [863, 604] width 86 height 14
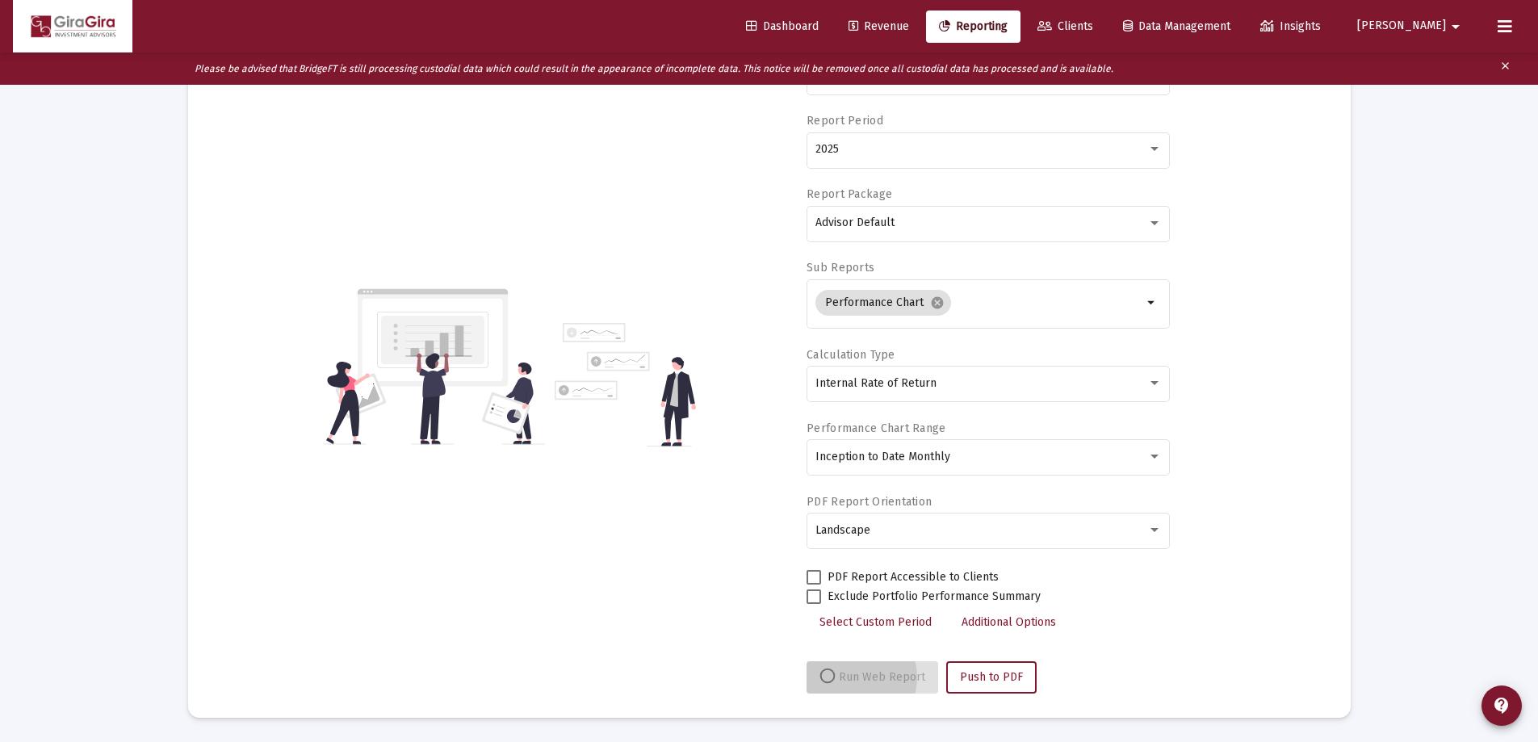
scroll to position [170, 0]
select select "View all"
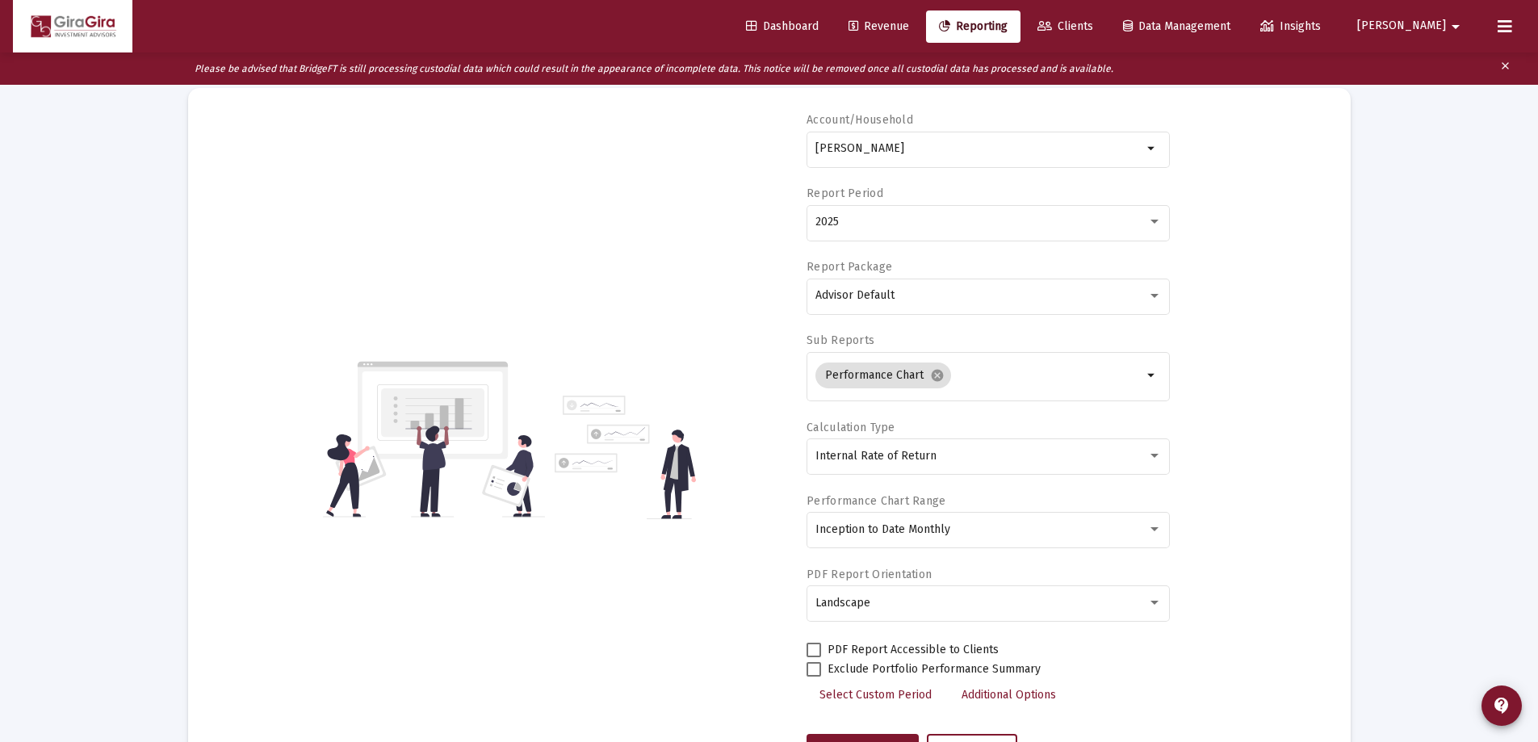
scroll to position [0, 0]
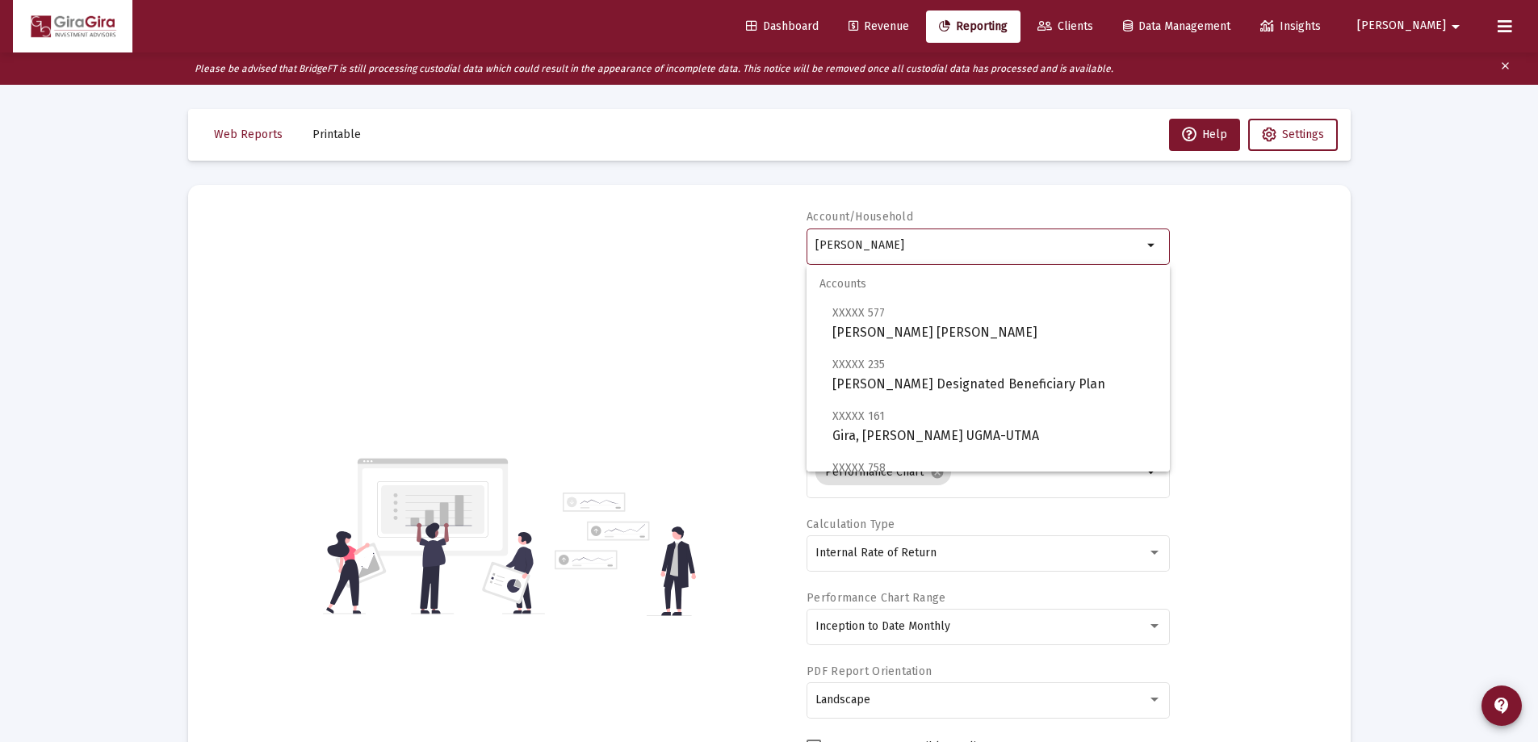
drag, startPoint x: 817, startPoint y: 241, endPoint x: 1365, endPoint y: 242, distance: 548.2
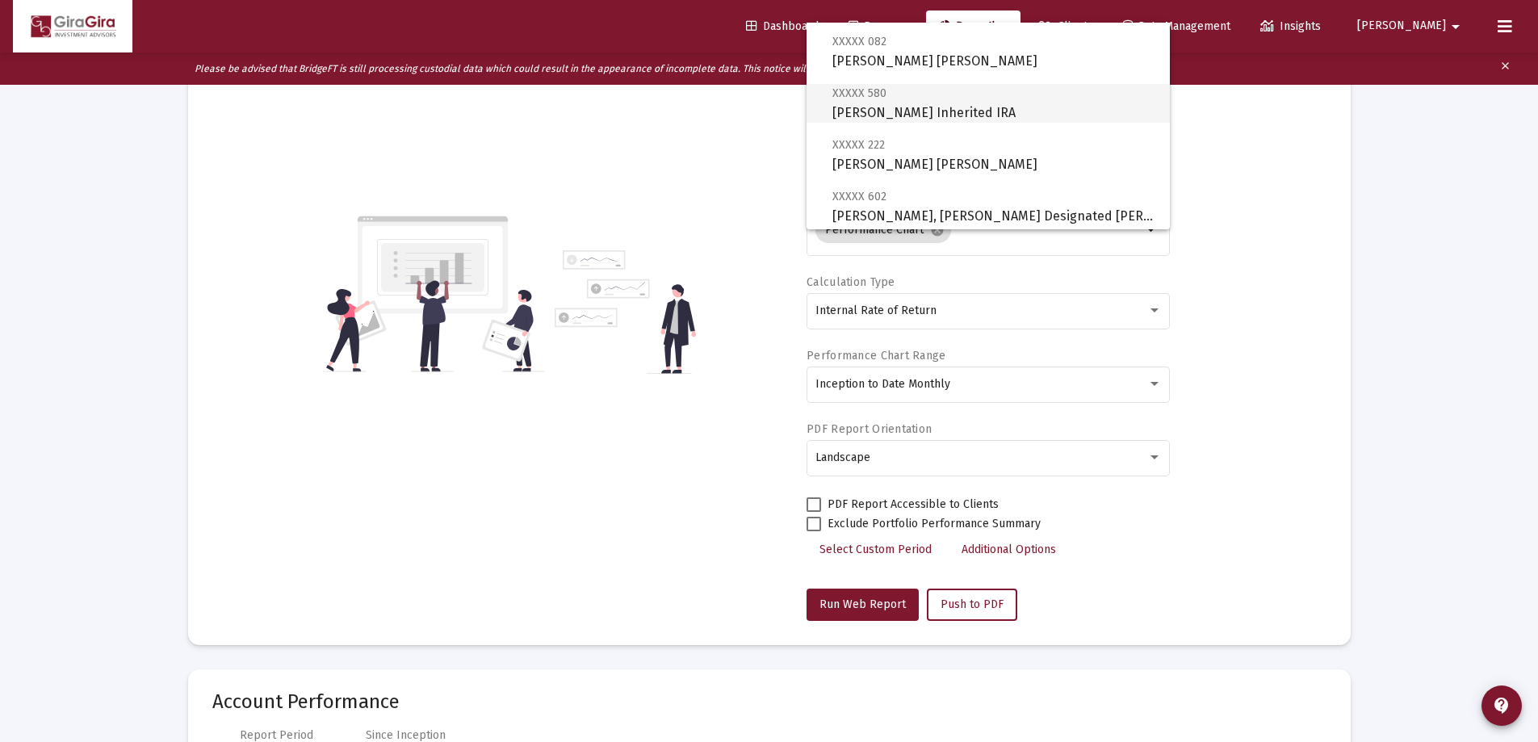
scroll to position [323, 0]
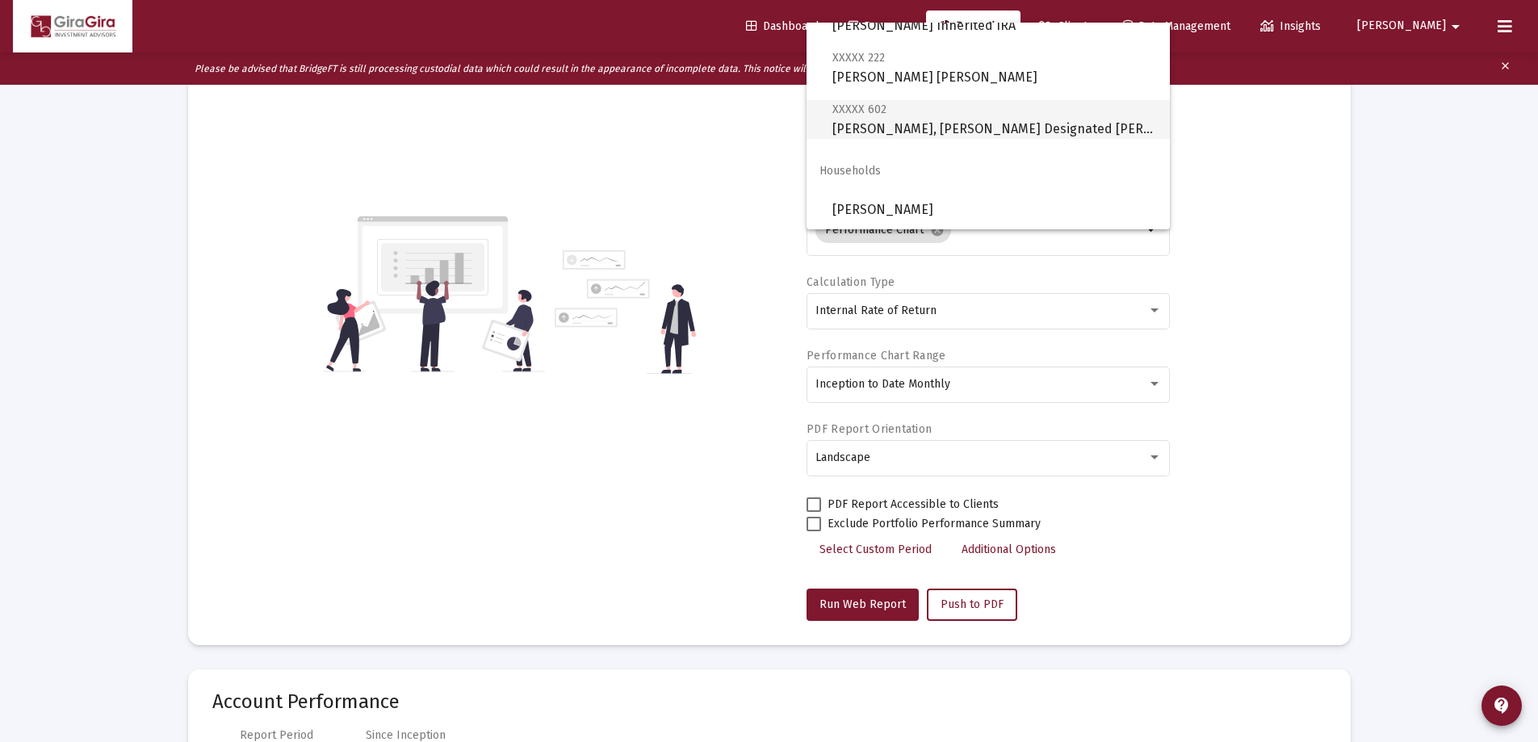
click at [954, 124] on span "XXXXX 602 [PERSON_NAME], [PERSON_NAME] Designated Bene Plan" at bounding box center [994, 119] width 325 height 40
type input "[PERSON_NAME], [PERSON_NAME] Designated [PERSON_NAME]"
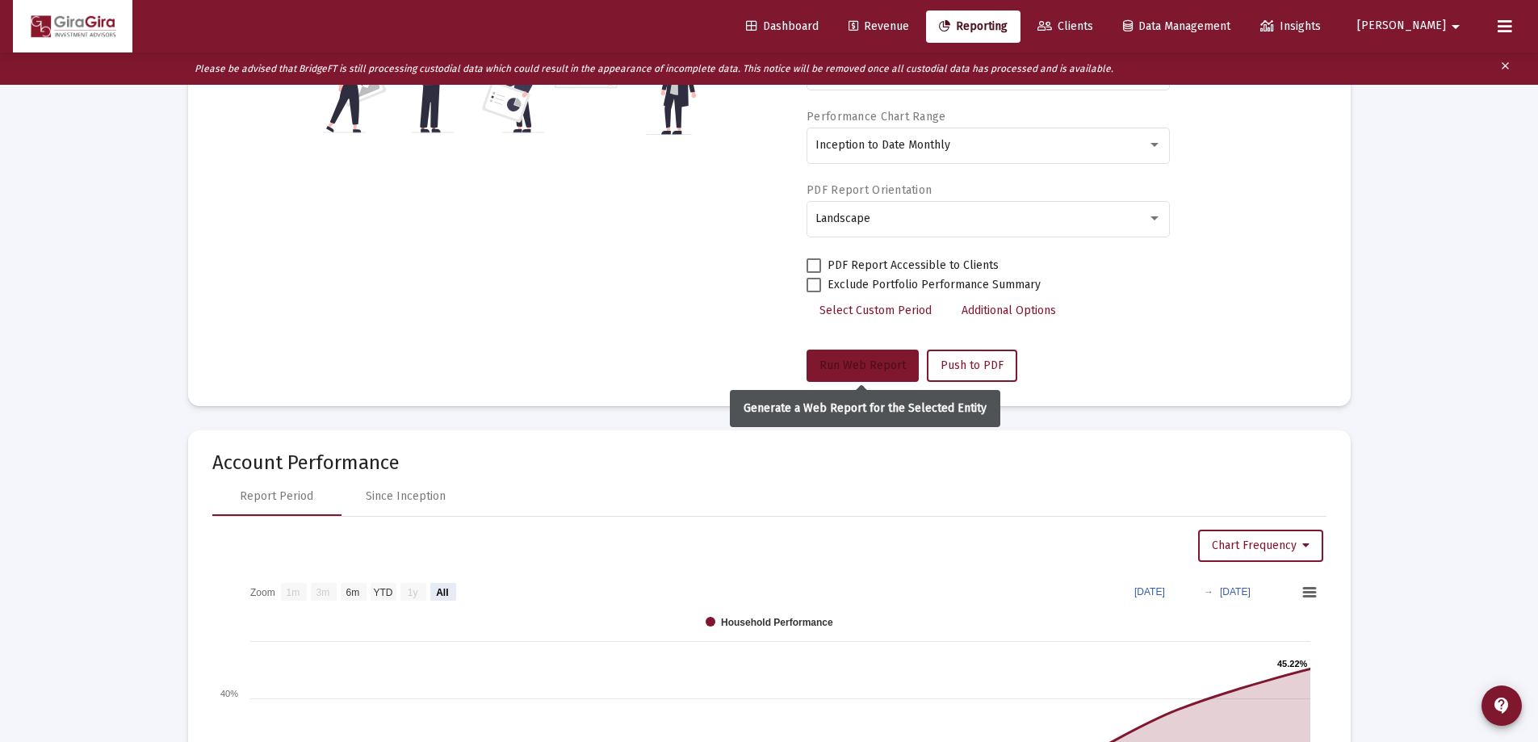
click at [858, 360] on span "Run Web Report" at bounding box center [863, 365] width 86 height 14
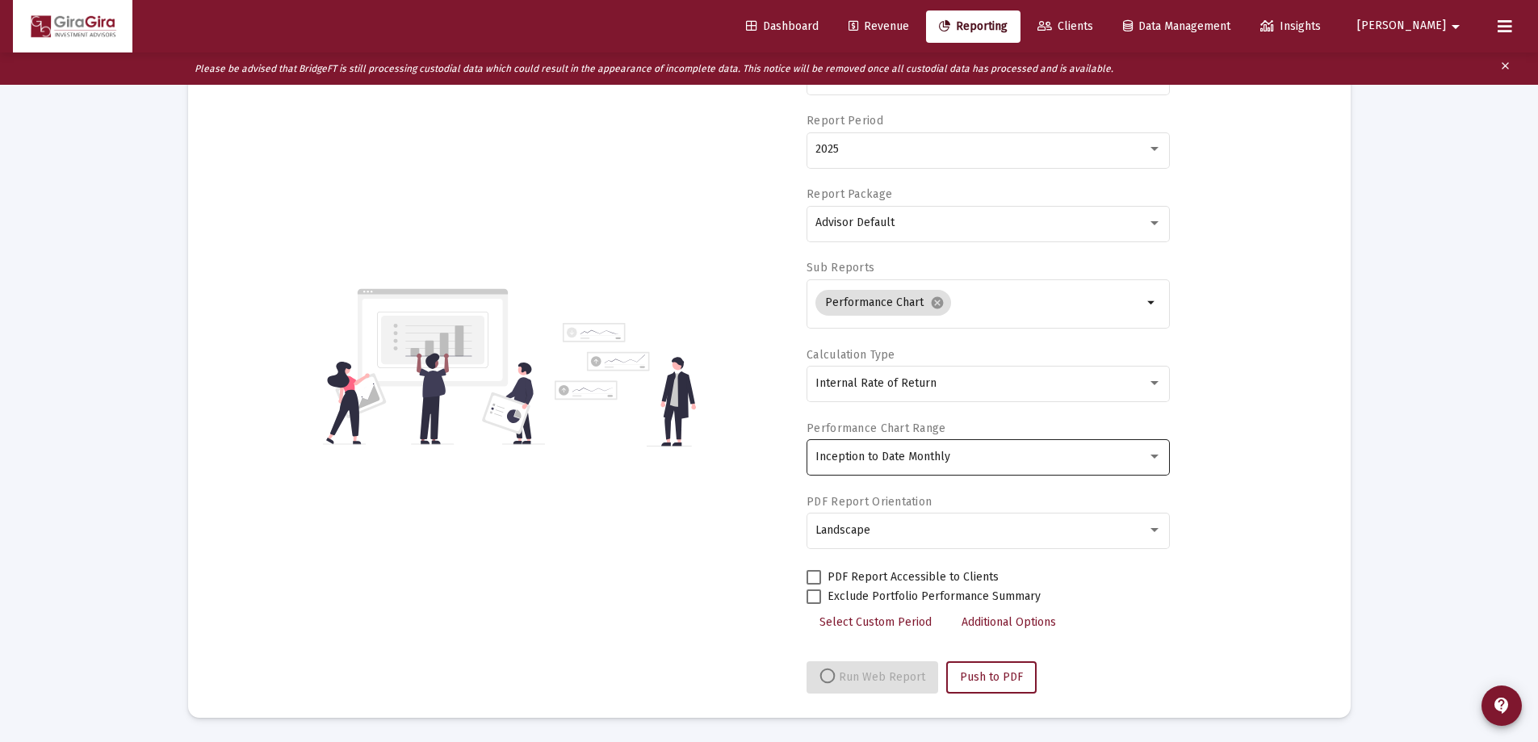
select select "View all"
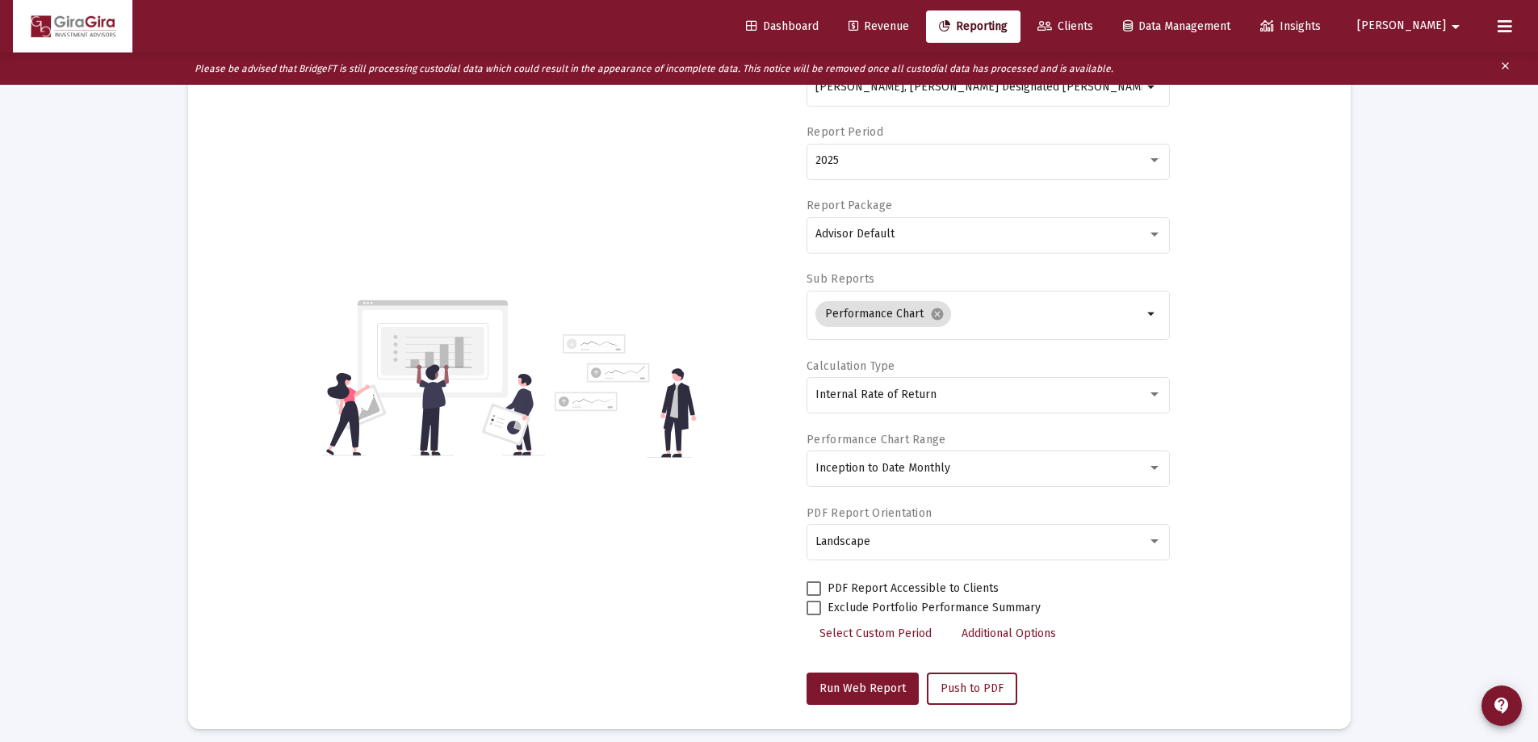
scroll to position [0, 0]
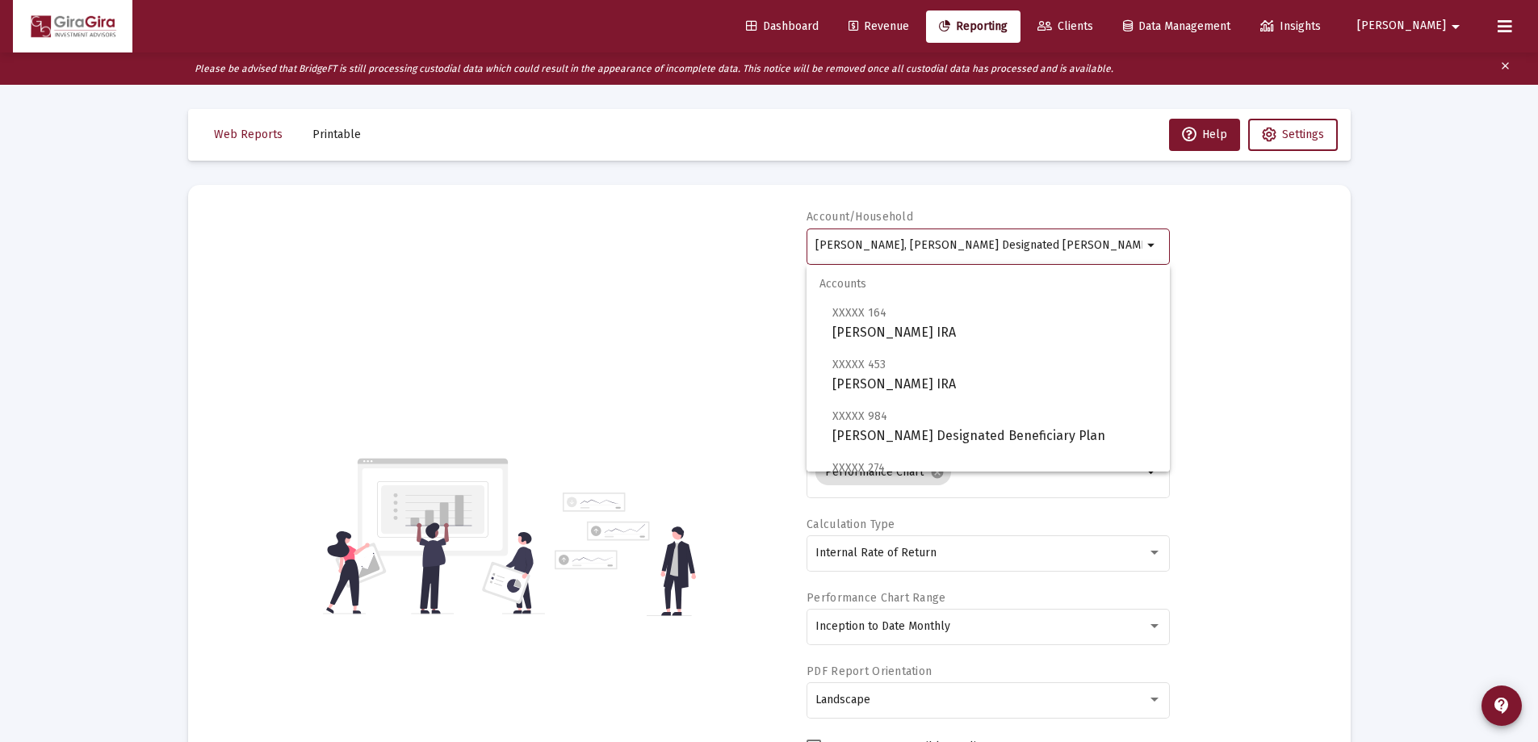
drag, startPoint x: 815, startPoint y: 241, endPoint x: 1157, endPoint y: 256, distance: 341.9
click at [1157, 256] on div "[PERSON_NAME], [PERSON_NAME] Designated Bene Plan arrow_drop_down" at bounding box center [988, 245] width 363 height 40
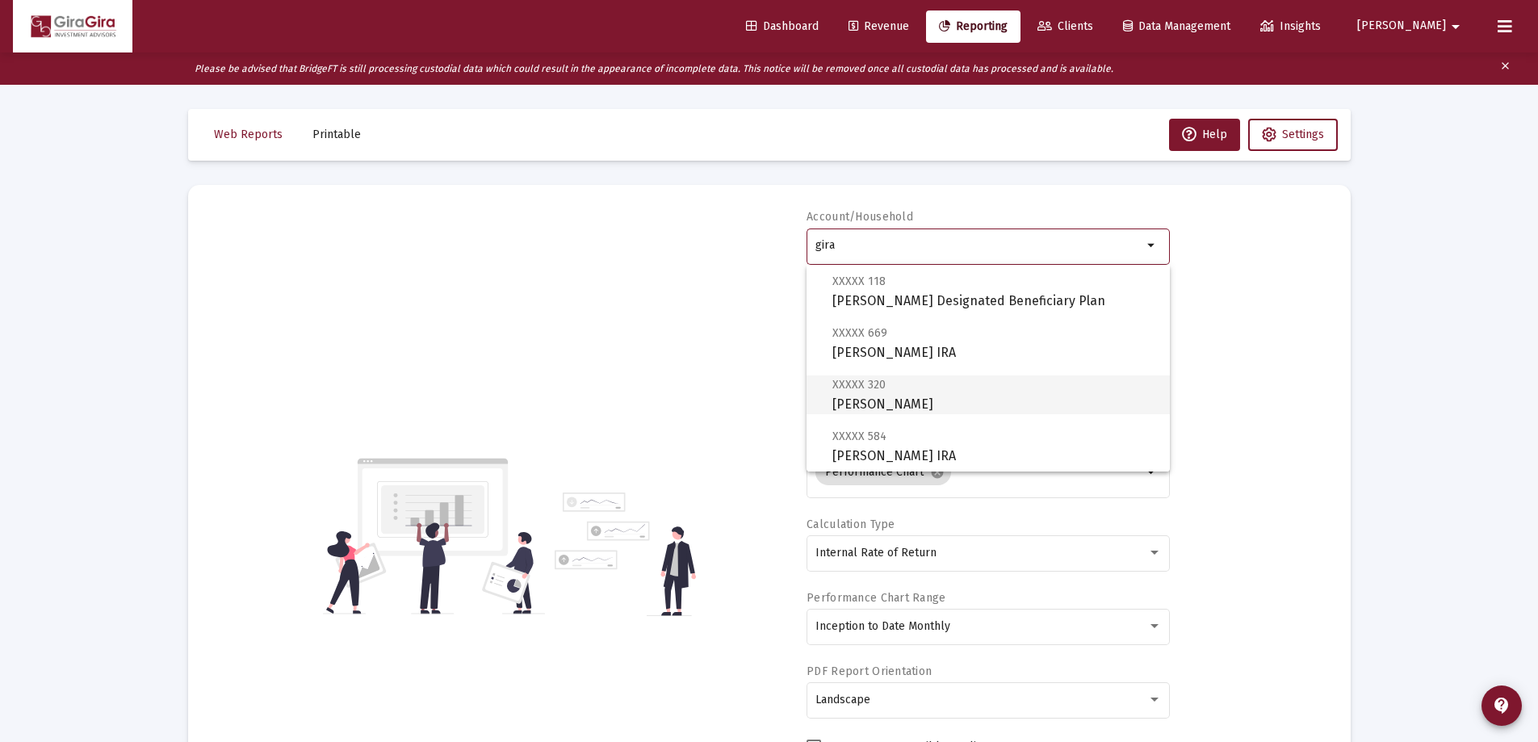
scroll to position [727, 0]
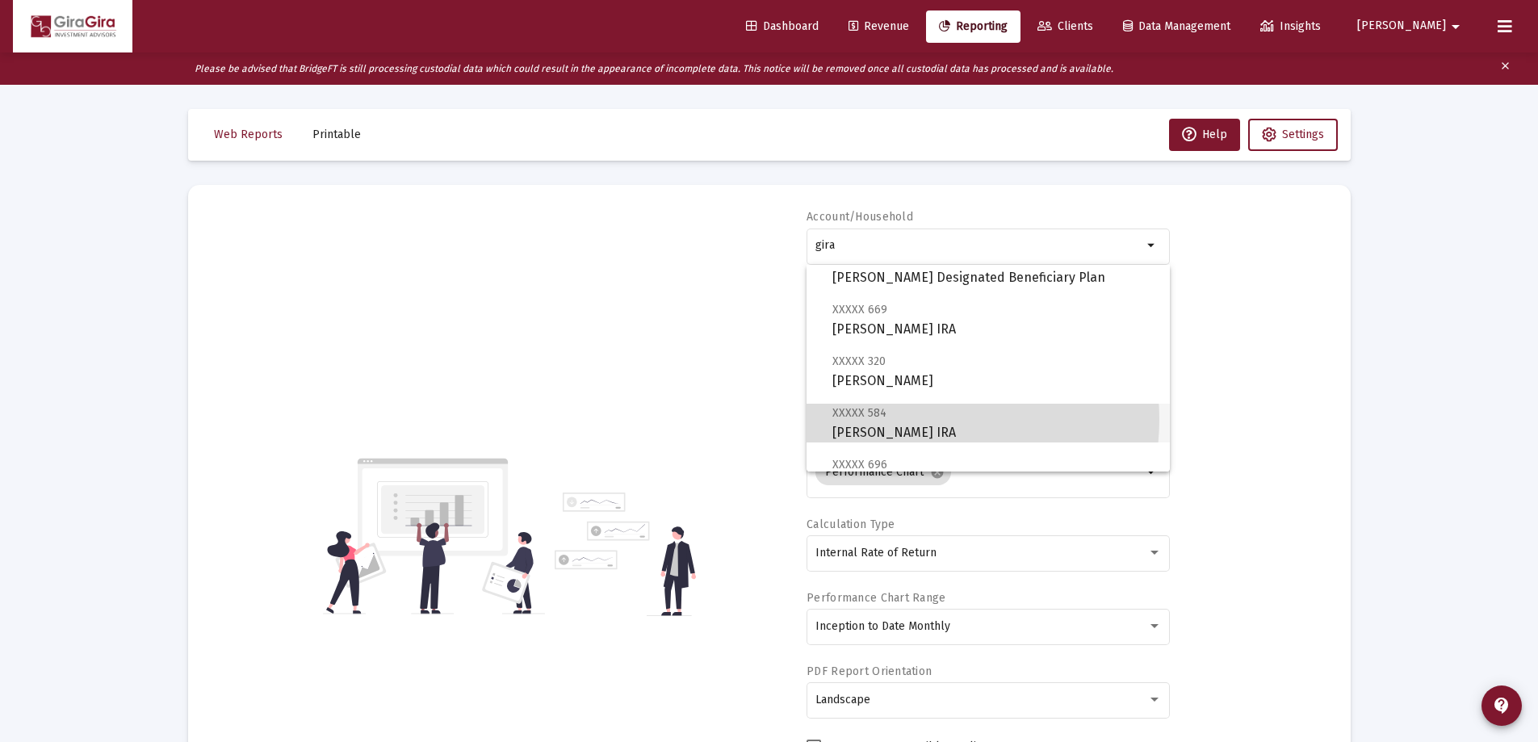
click at [920, 419] on span "XXXXX 584 [PERSON_NAME] Rollover IRA" at bounding box center [994, 423] width 325 height 40
type input "[PERSON_NAME] IRA"
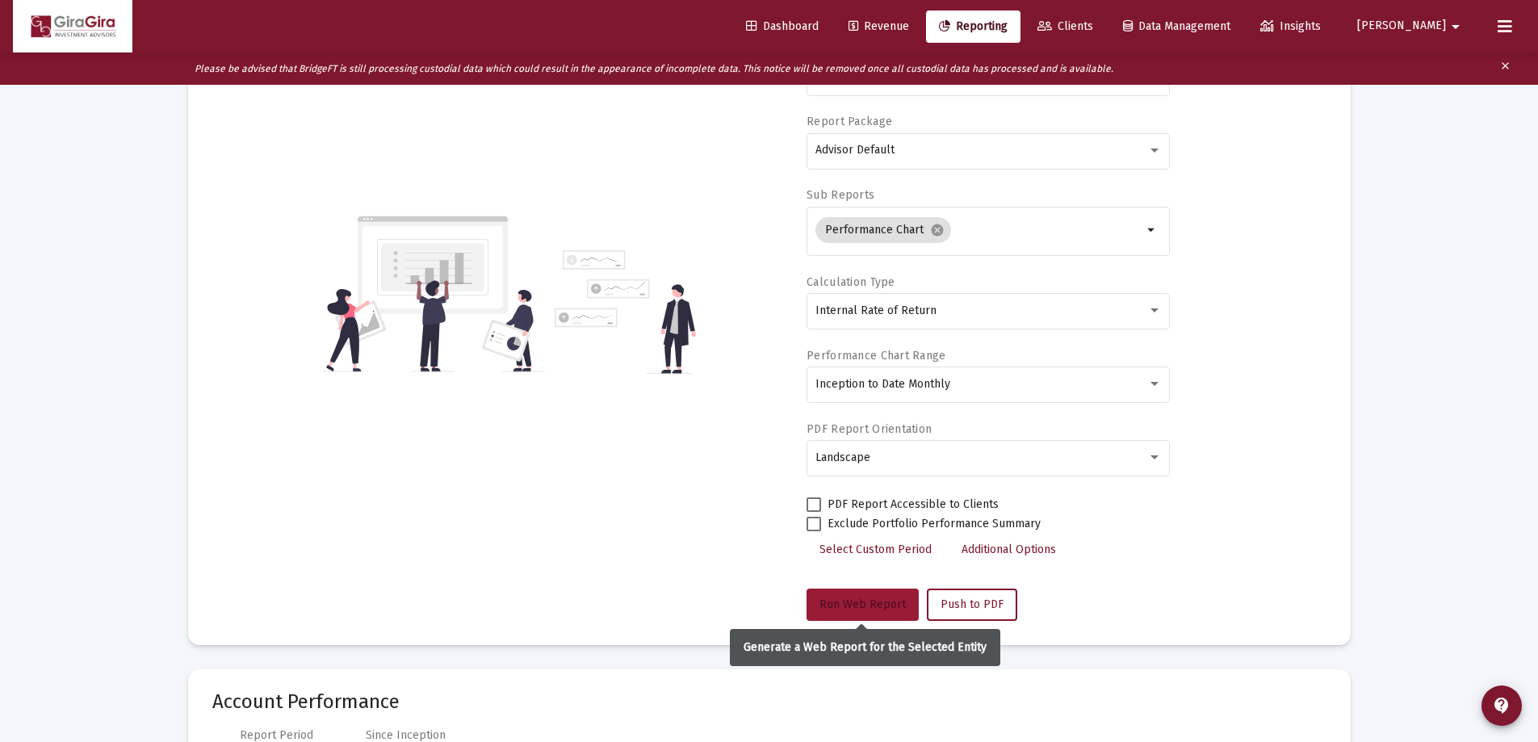
click at [866, 598] on span "Run Web Report" at bounding box center [863, 604] width 86 height 14
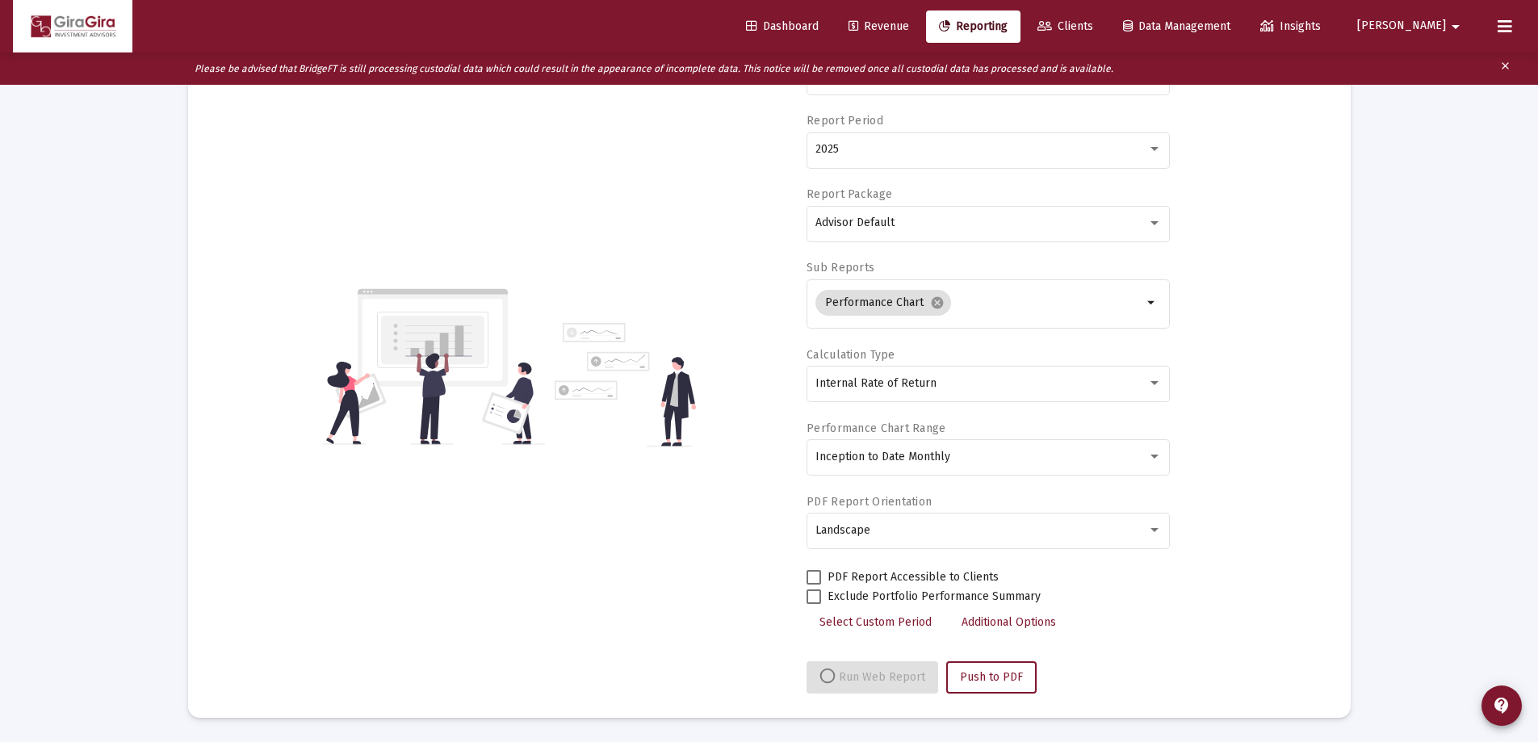
select select "View all"
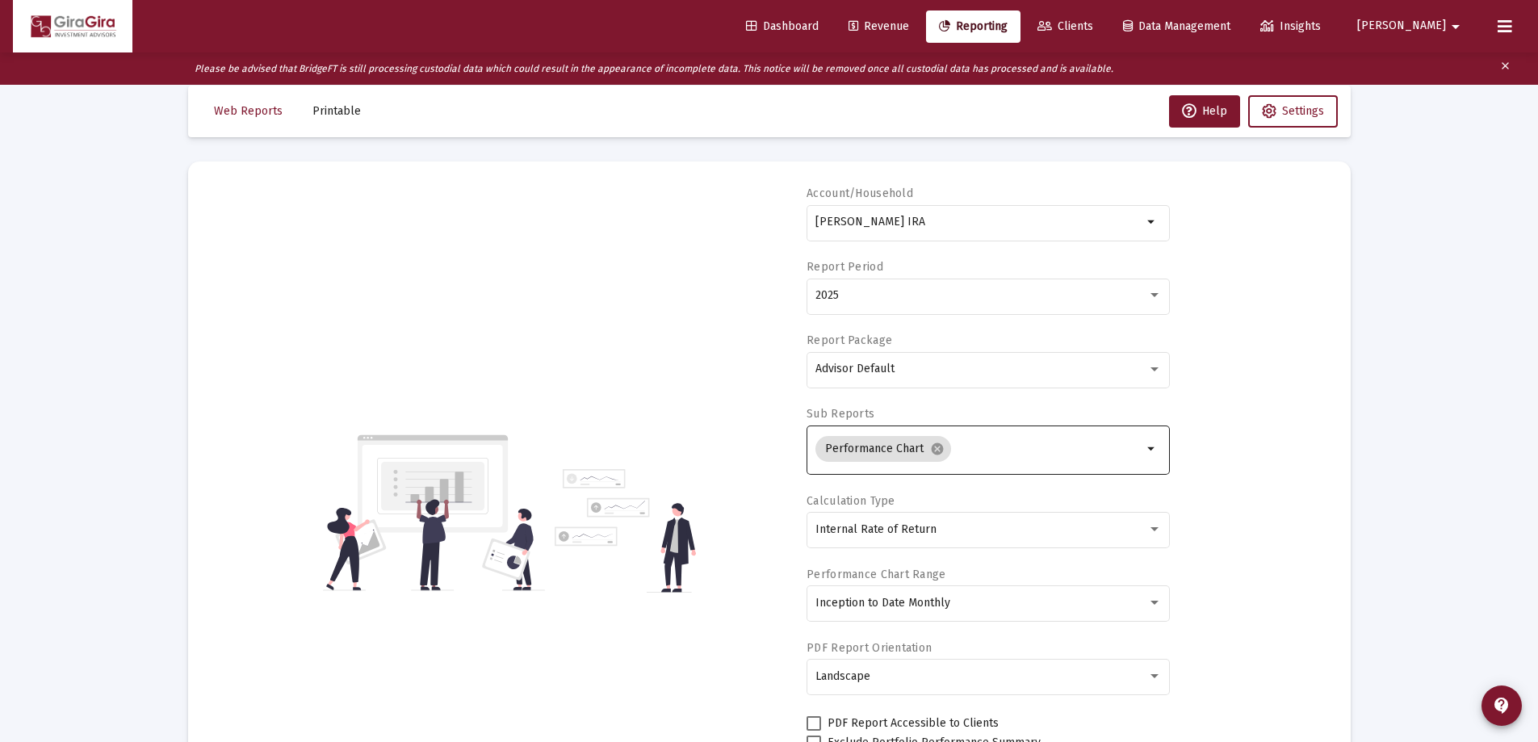
scroll to position [0, 0]
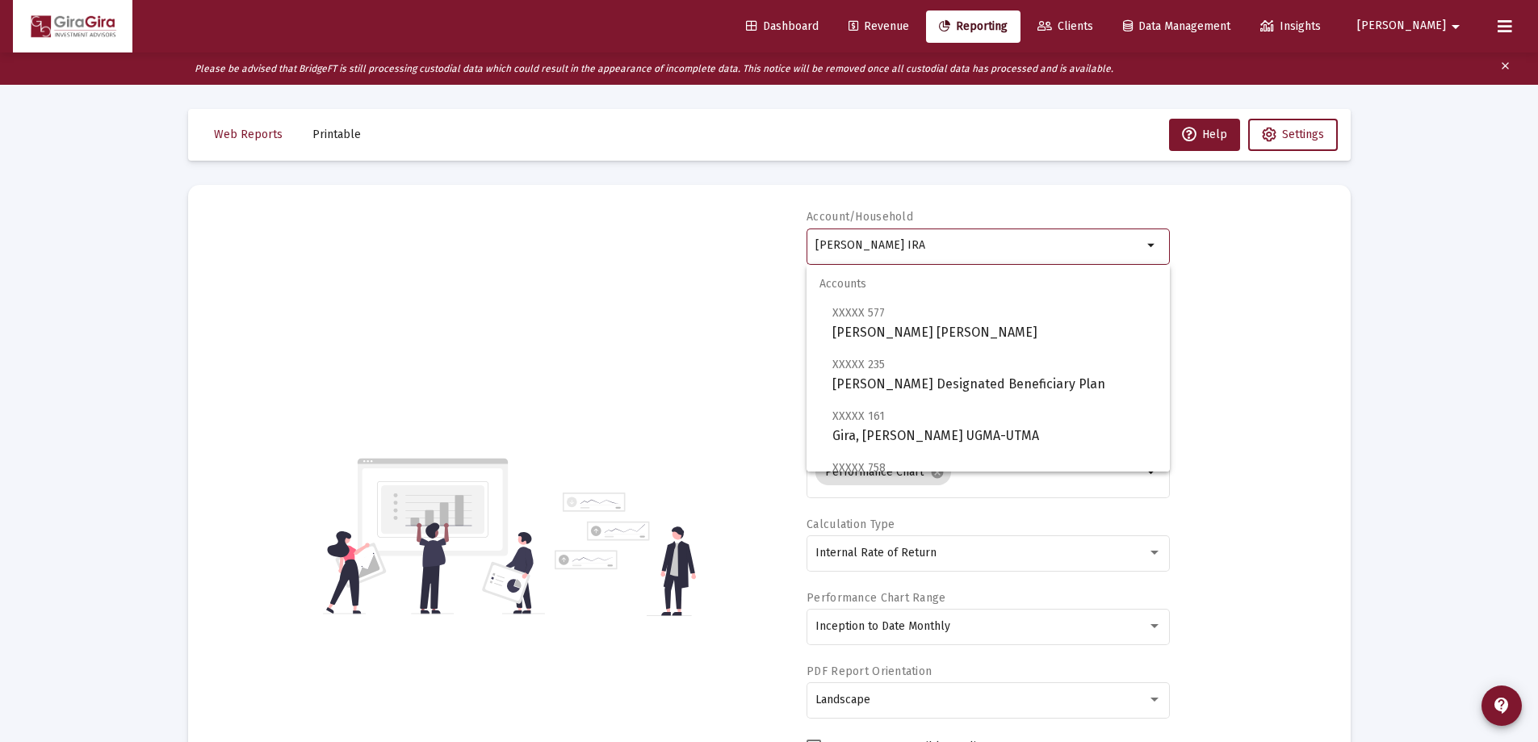
drag, startPoint x: 818, startPoint y: 239, endPoint x: 1059, endPoint y: 239, distance: 240.6
click at [1059, 239] on input "[PERSON_NAME] IRA" at bounding box center [978, 245] width 327 height 13
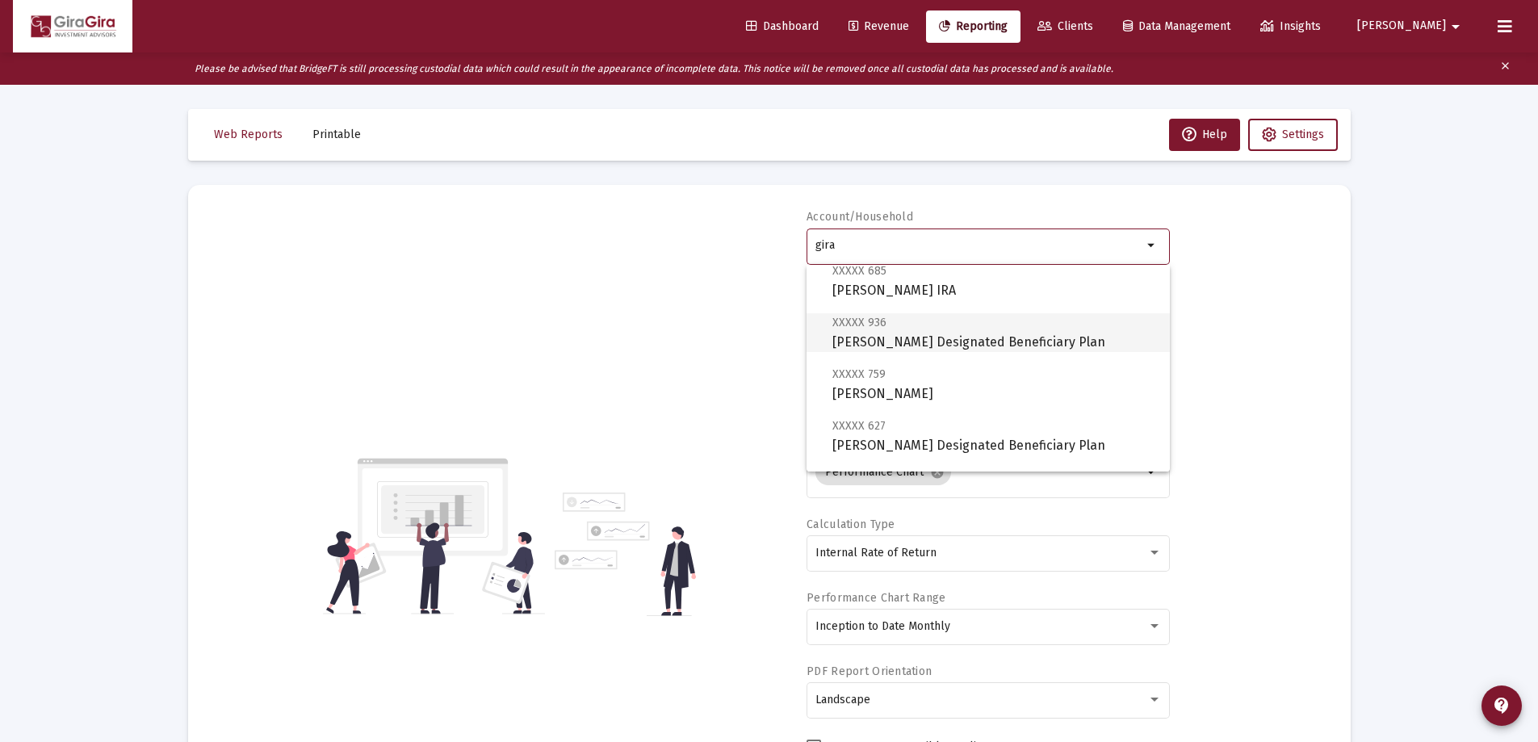
click at [879, 333] on span "XXXXX 936 [PERSON_NAME] Designated Beneficiary Plan" at bounding box center [994, 332] width 325 height 40
type input "[PERSON_NAME] Designated Beneficiary Plan"
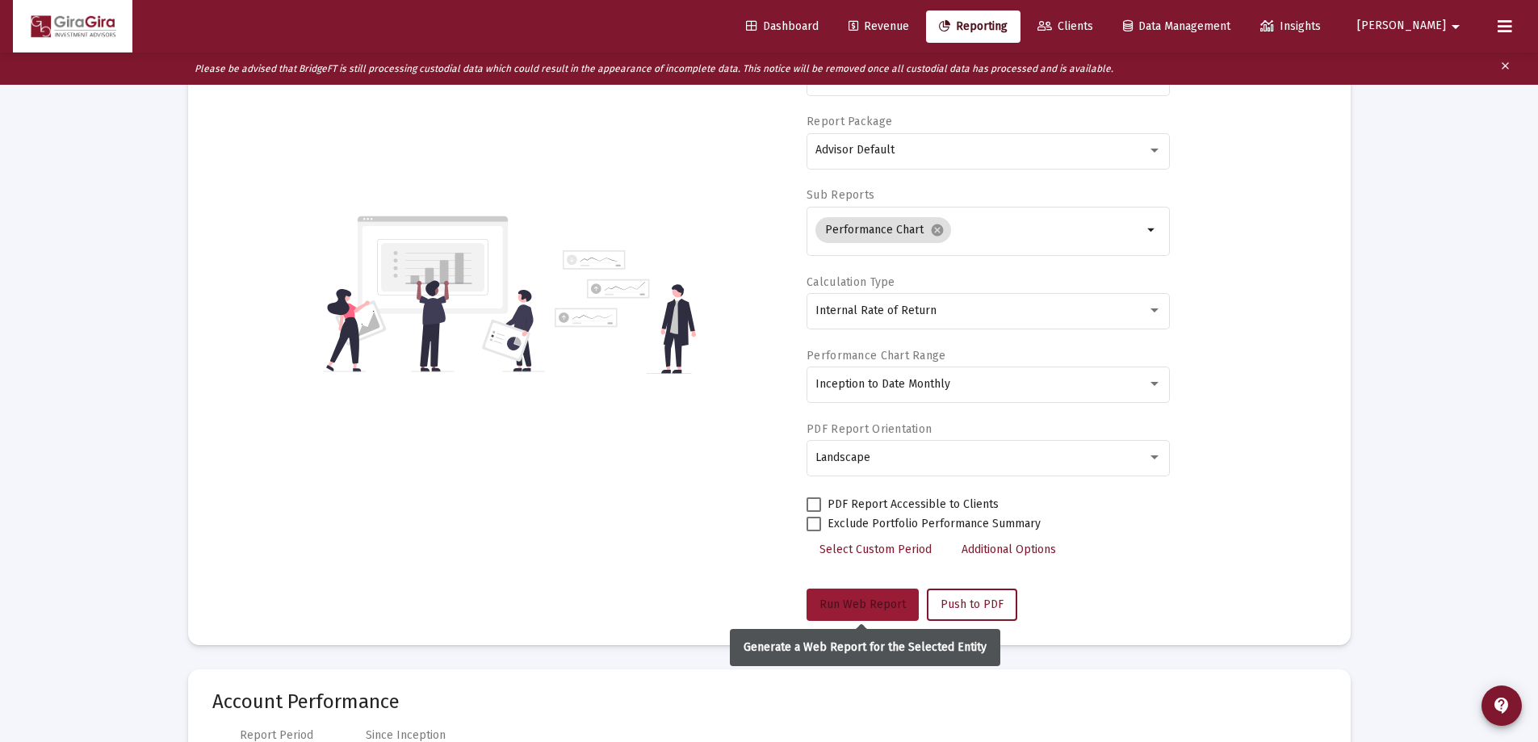
click at [856, 606] on span "Run Web Report" at bounding box center [863, 604] width 86 height 14
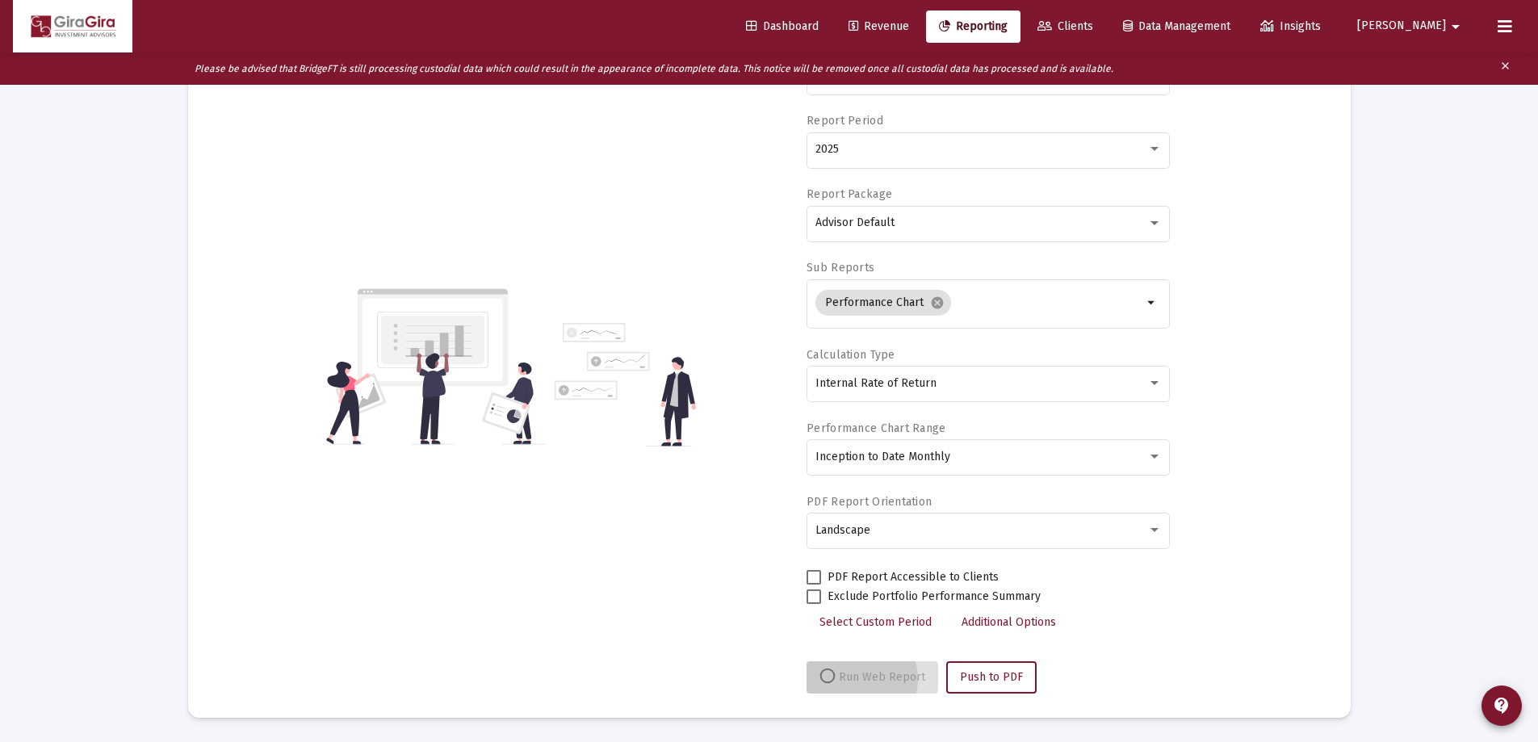
scroll to position [170, 0]
select select "View all"
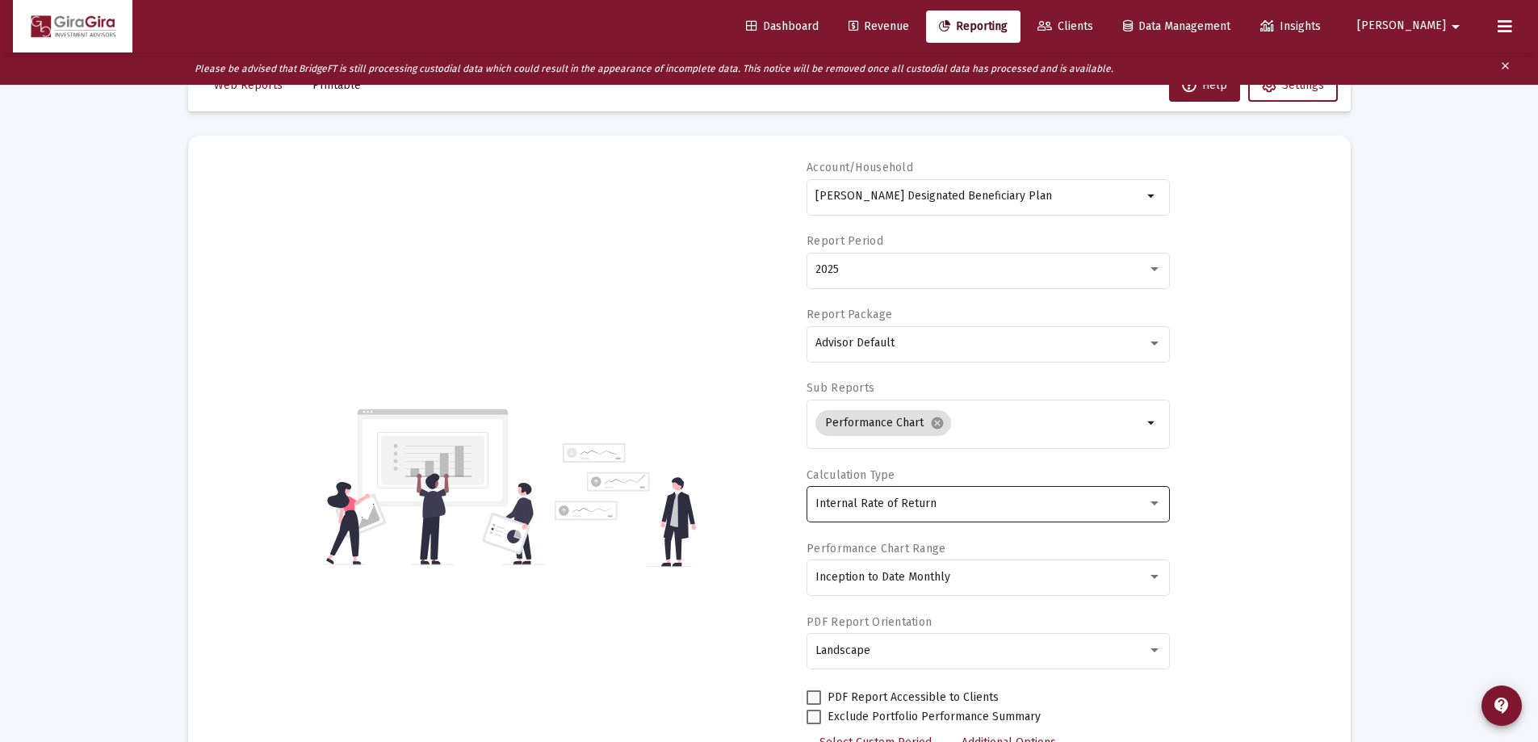
scroll to position [0, 0]
